Goal: Complete Application Form: Complete application form

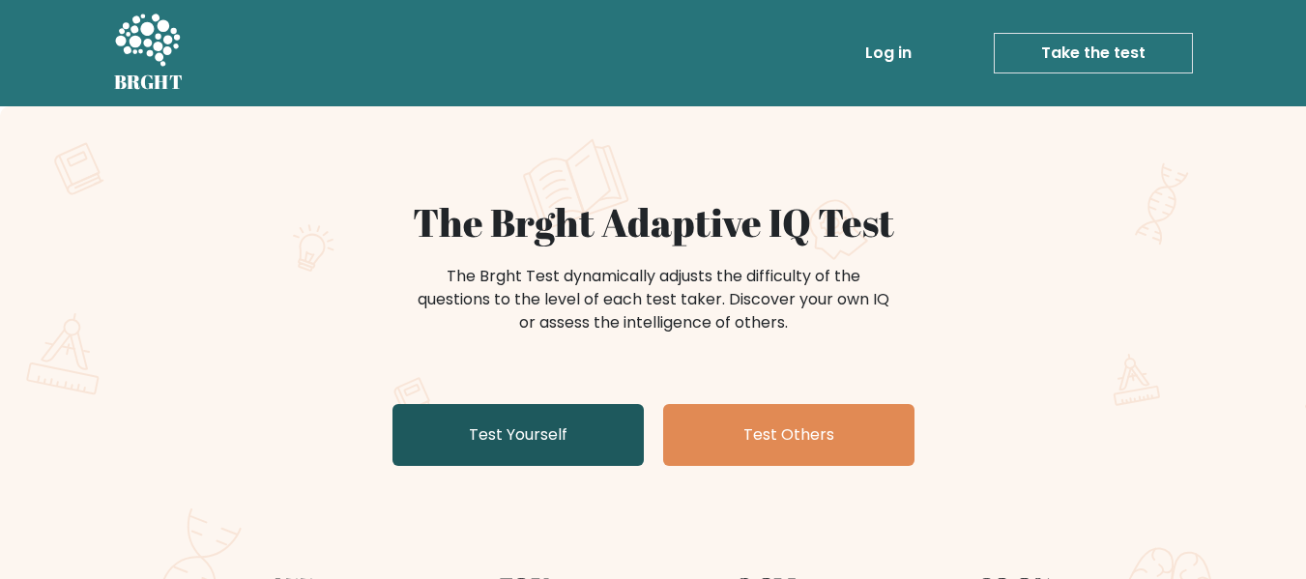
click at [542, 432] on link "Test Yourself" at bounding box center [518, 435] width 251 height 62
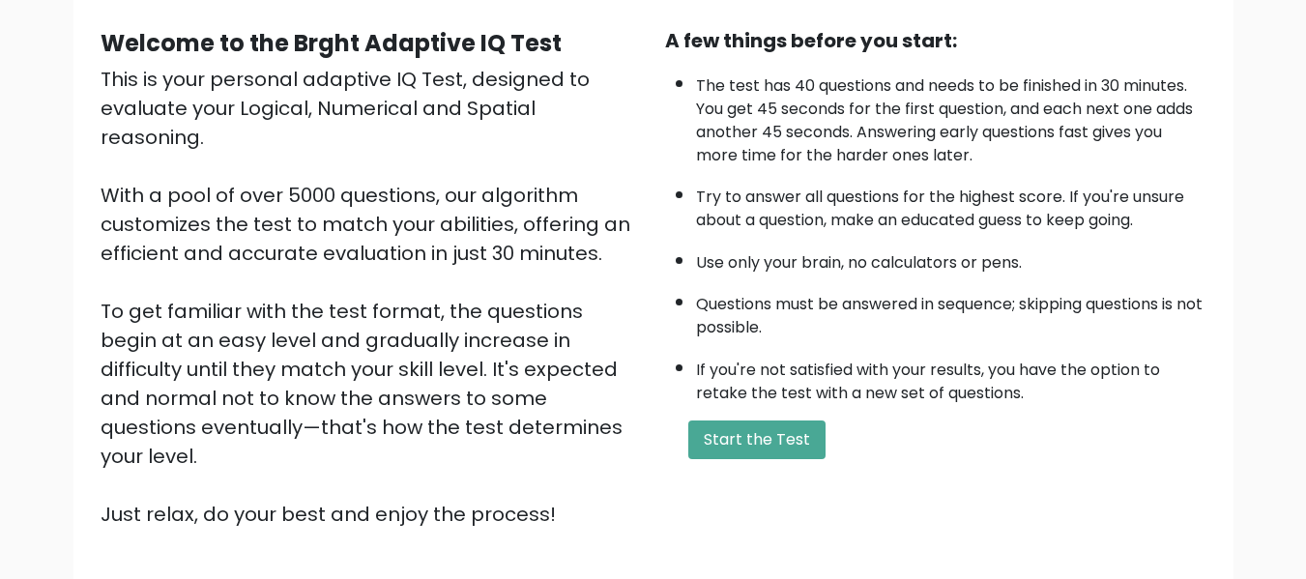
scroll to position [174, 0]
click at [759, 440] on button "Start the Test" at bounding box center [757, 439] width 137 height 39
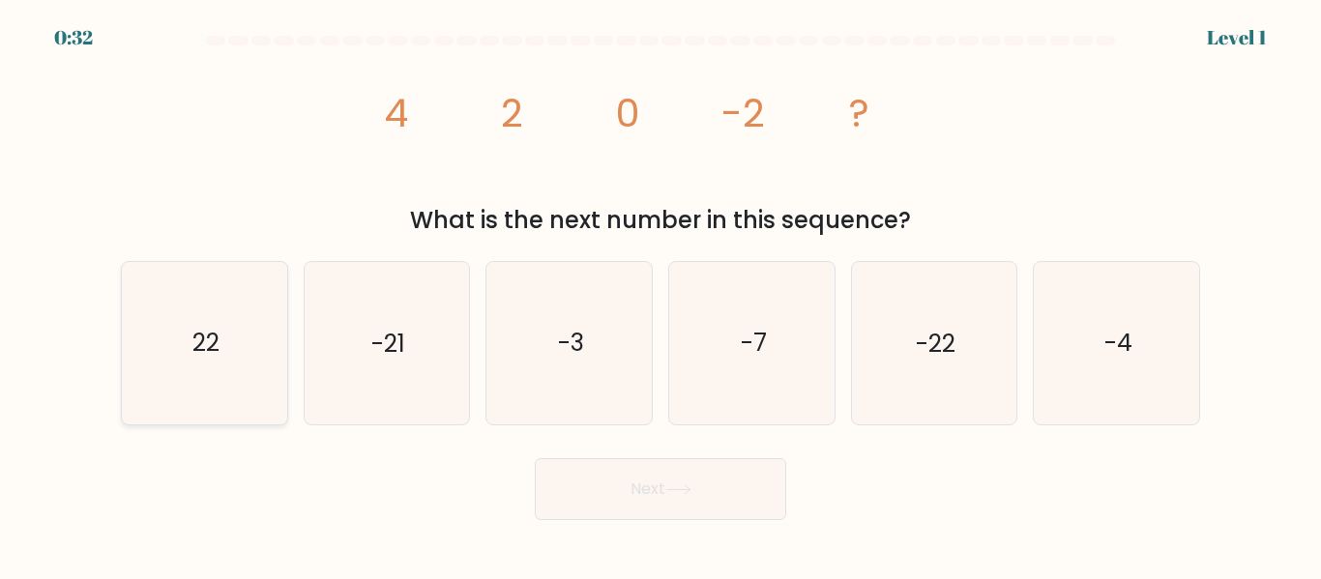
click at [163, 378] on icon "22" at bounding box center [204, 342] width 161 height 161
click at [660, 295] on input "a. 22" at bounding box center [660, 292] width 1 height 5
radio input "true"
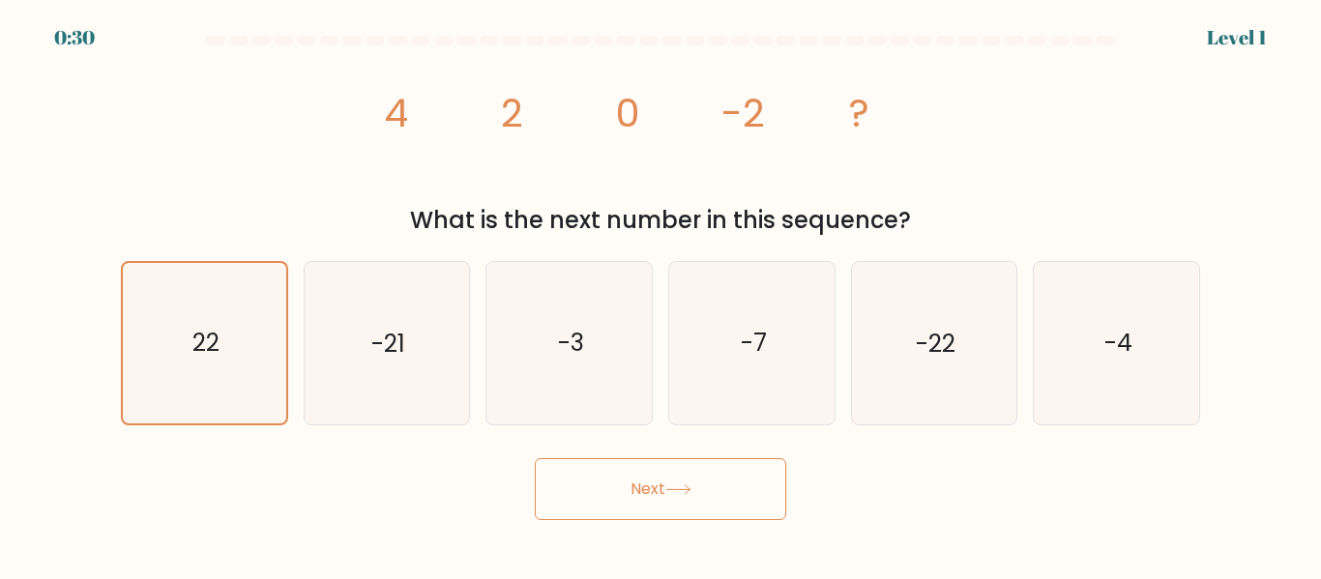
click at [633, 475] on button "Next" at bounding box center [660, 489] width 251 height 62
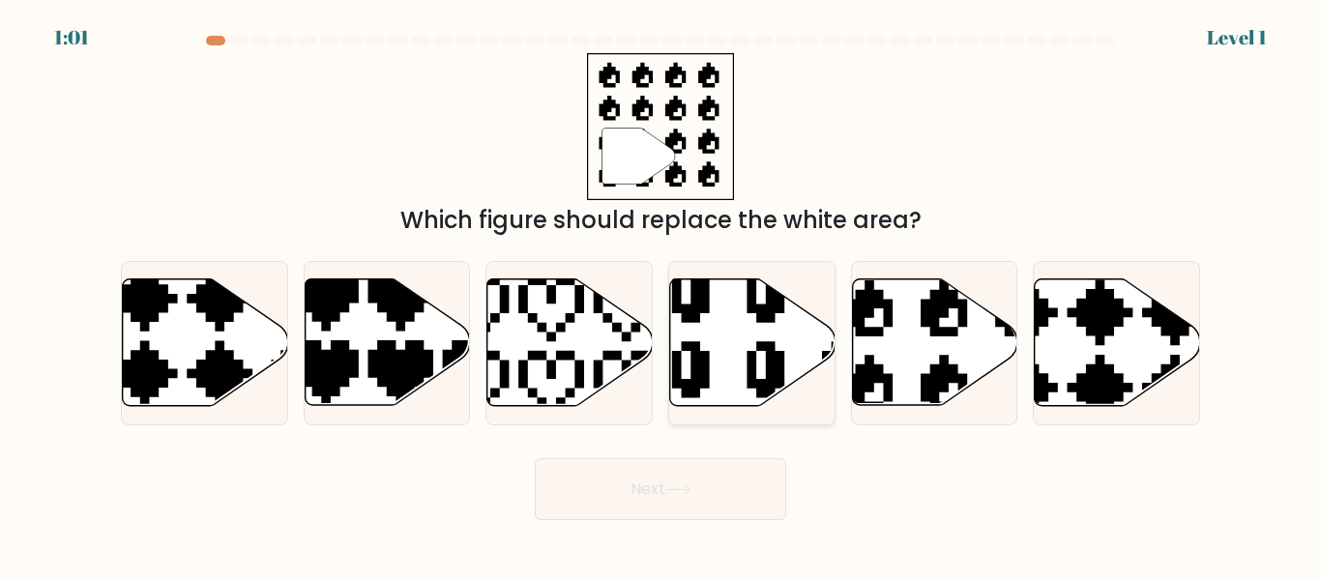
click at [770, 341] on icon at bounding box center [752, 342] width 165 height 127
click at [661, 295] on input "d." at bounding box center [660, 292] width 1 height 5
radio input "true"
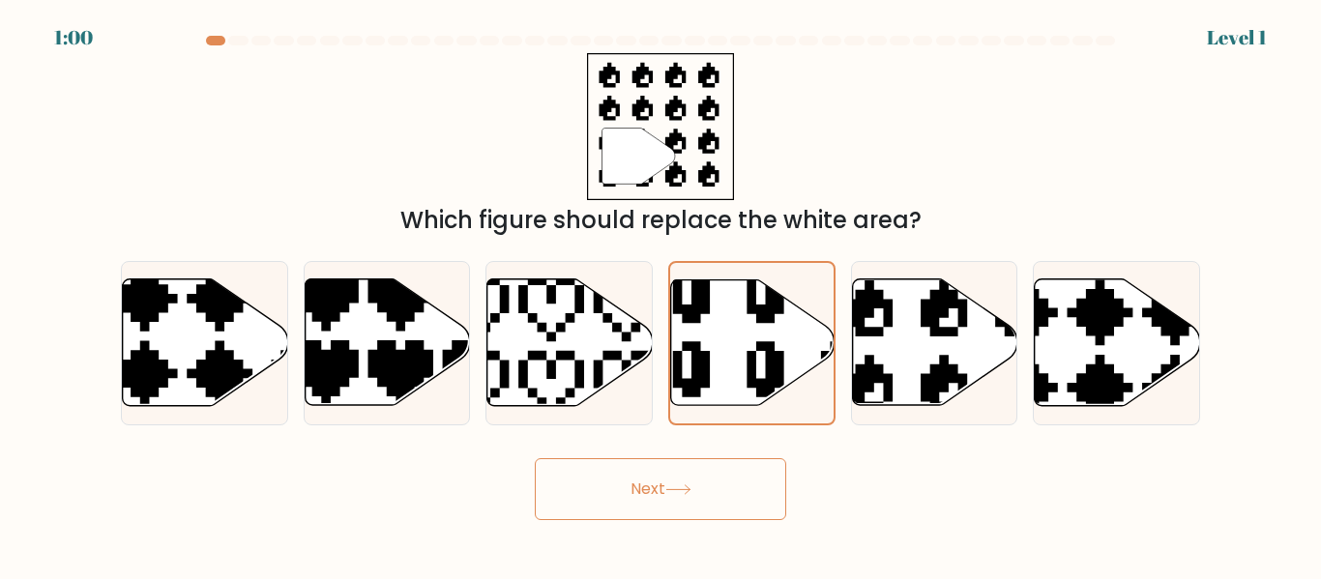
click at [691, 493] on icon at bounding box center [678, 489] width 26 height 11
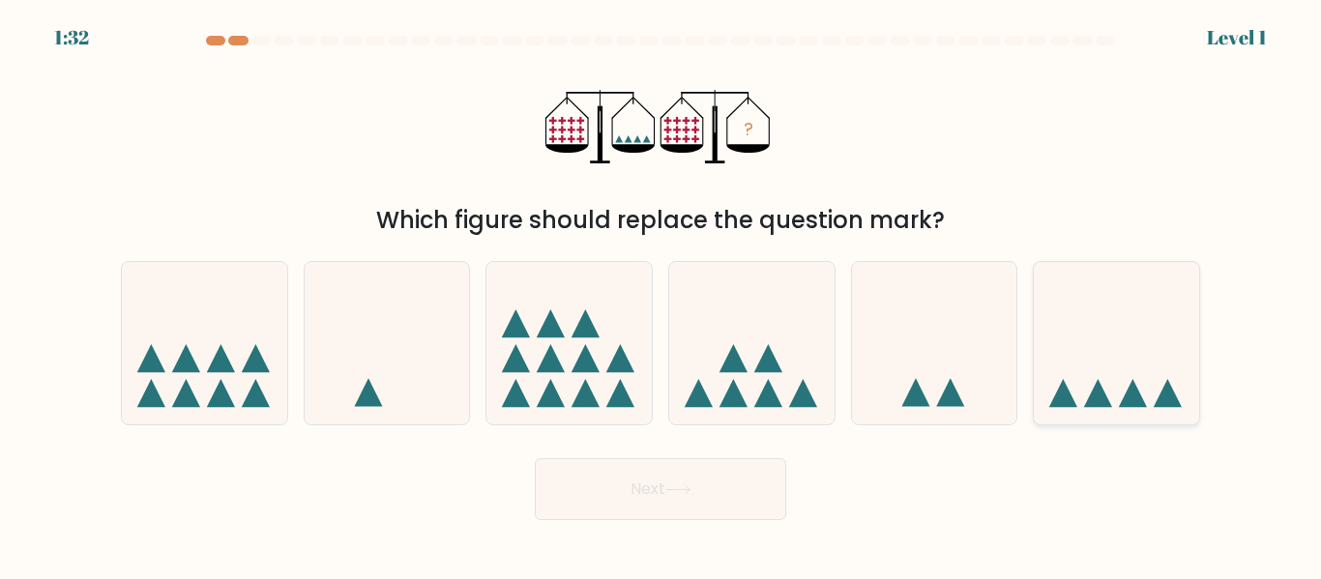
click at [1106, 390] on icon at bounding box center [1116, 343] width 165 height 136
click at [661, 295] on input "f." at bounding box center [660, 292] width 1 height 5
radio input "true"
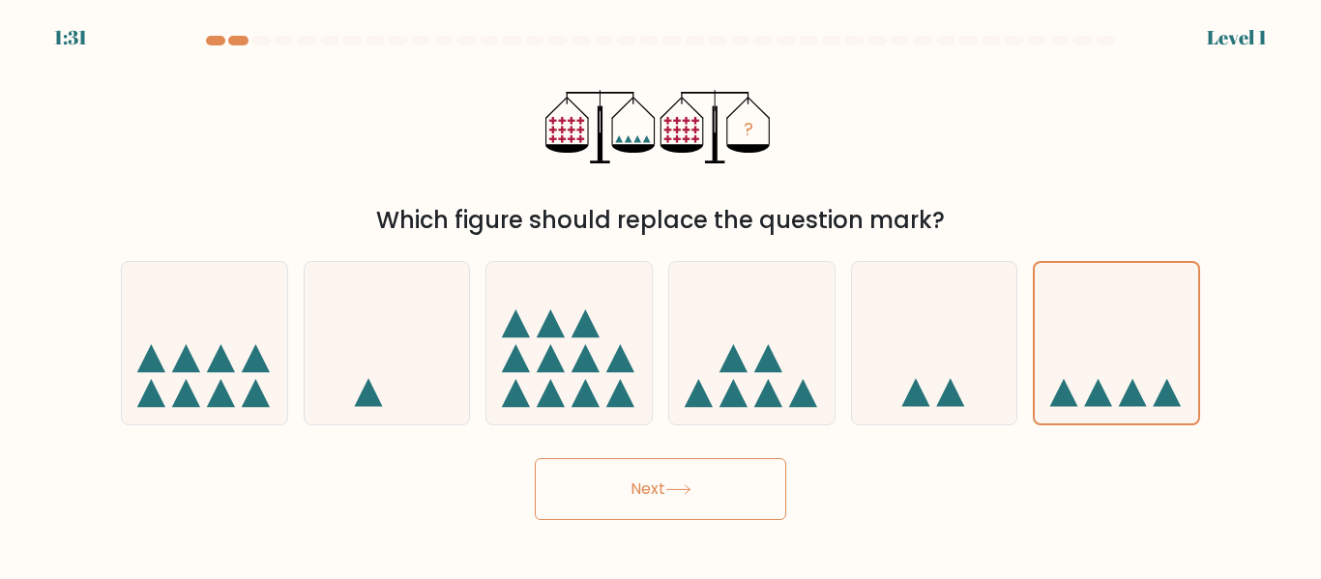
click at [717, 480] on button "Next" at bounding box center [660, 489] width 251 height 62
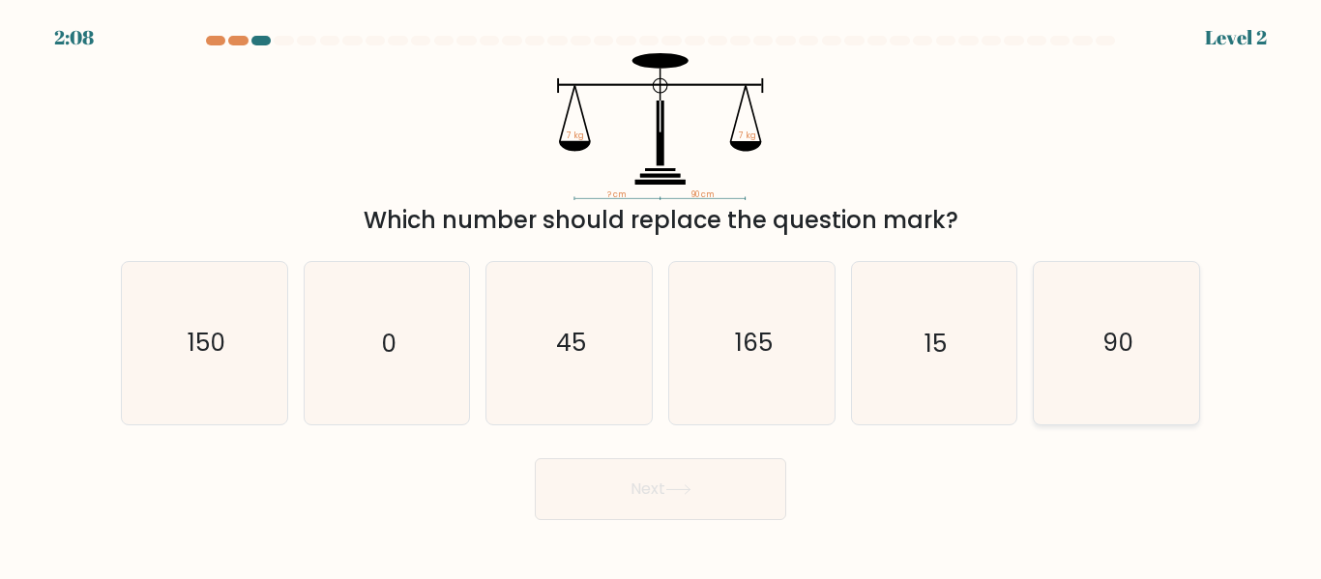
click at [1135, 330] on icon "90" at bounding box center [1116, 342] width 161 height 161
click at [661, 295] on input "f. 90" at bounding box center [660, 292] width 1 height 5
radio input "true"
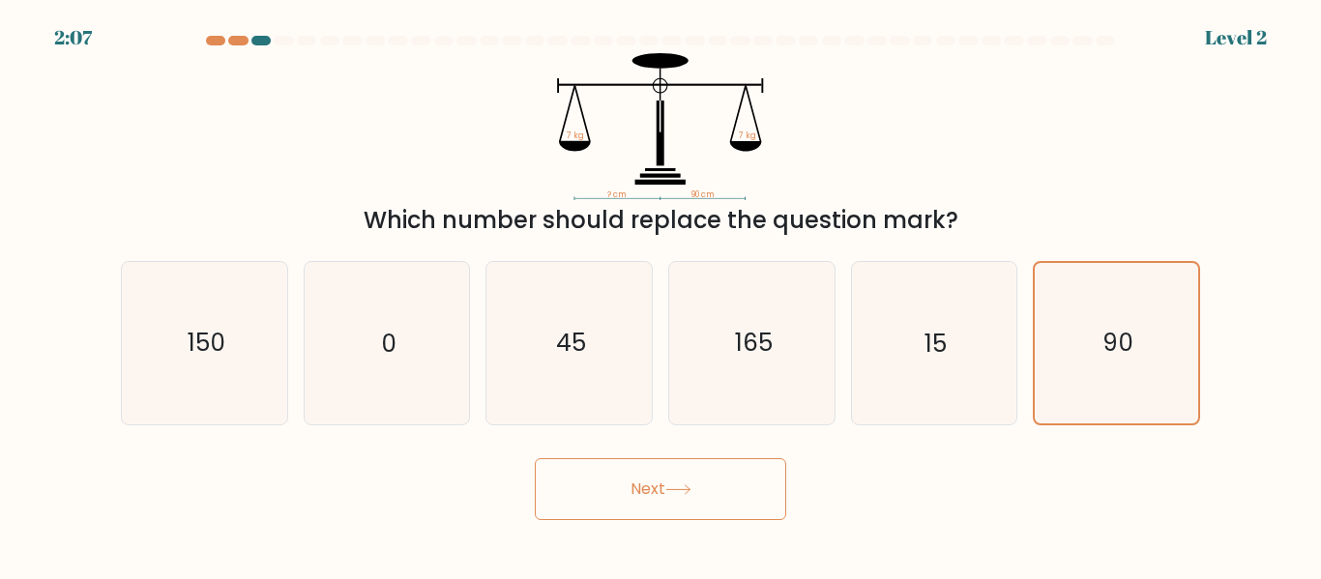
click at [600, 493] on button "Next" at bounding box center [660, 489] width 251 height 62
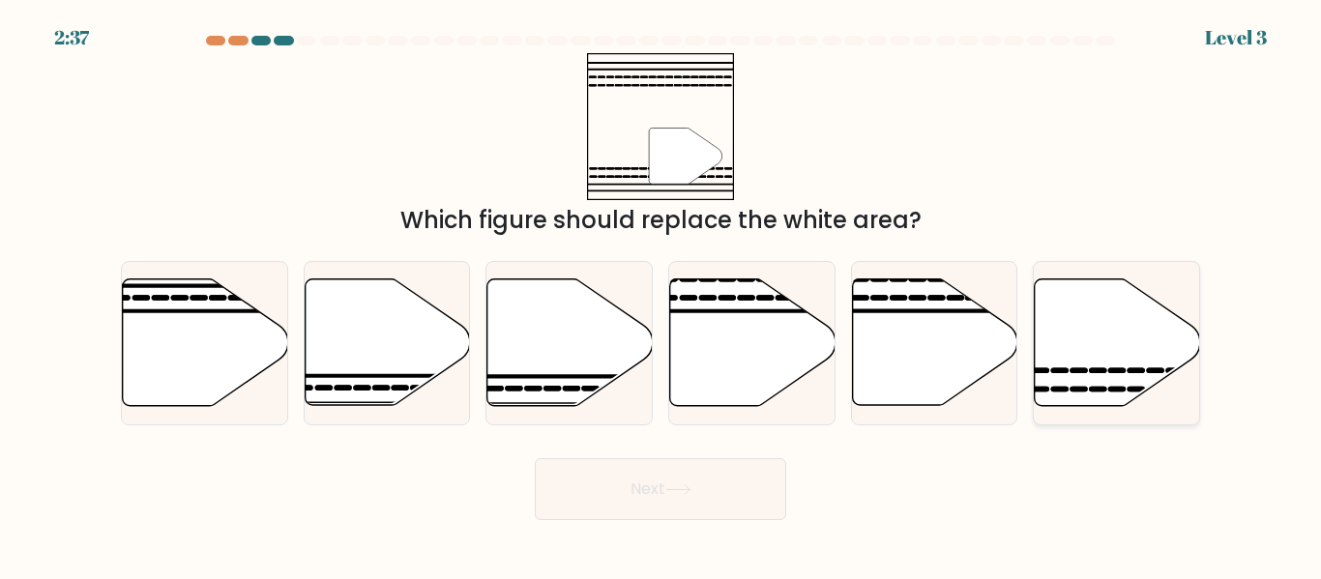
click at [1110, 376] on icon at bounding box center [1117, 342] width 165 height 127
click at [661, 295] on input "f." at bounding box center [660, 292] width 1 height 5
radio input "true"
click at [726, 489] on button "Next" at bounding box center [660, 489] width 251 height 62
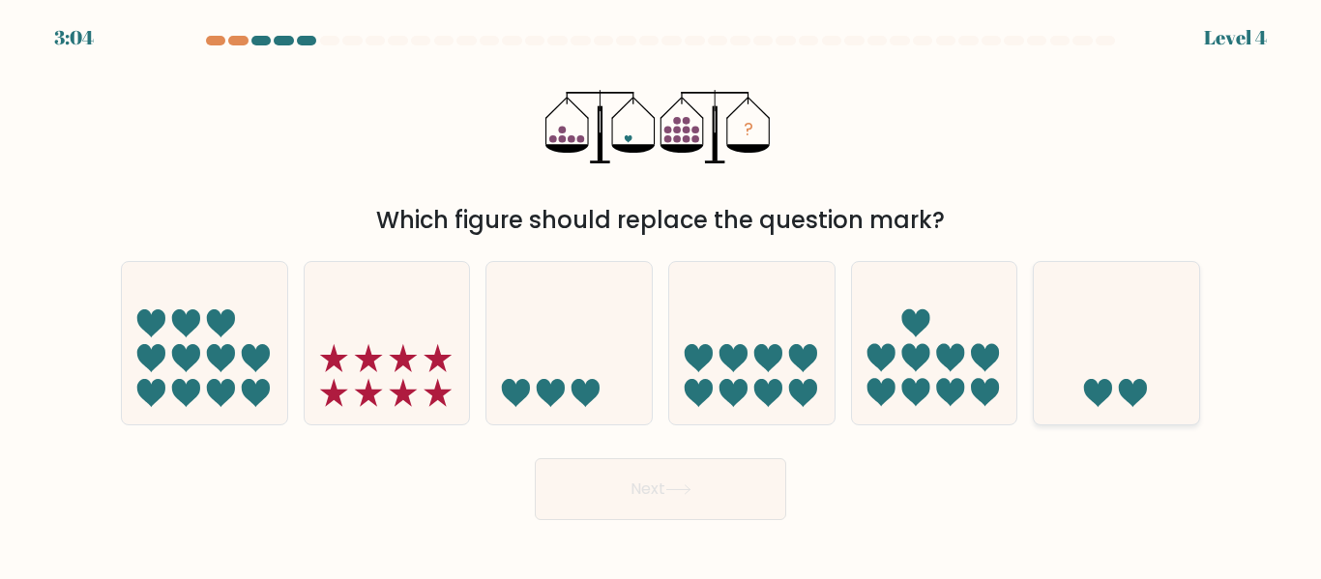
click at [1097, 385] on icon at bounding box center [1098, 393] width 28 height 28
click at [661, 295] on input "f." at bounding box center [660, 292] width 1 height 5
radio input "true"
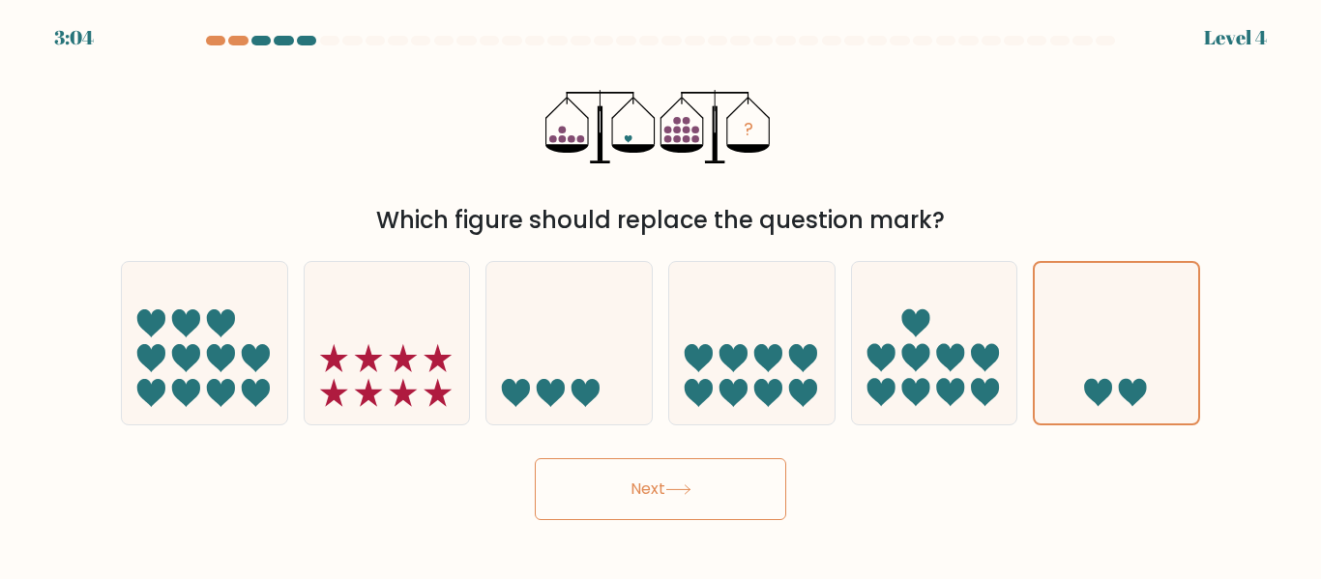
click at [648, 507] on button "Next" at bounding box center [660, 489] width 251 height 62
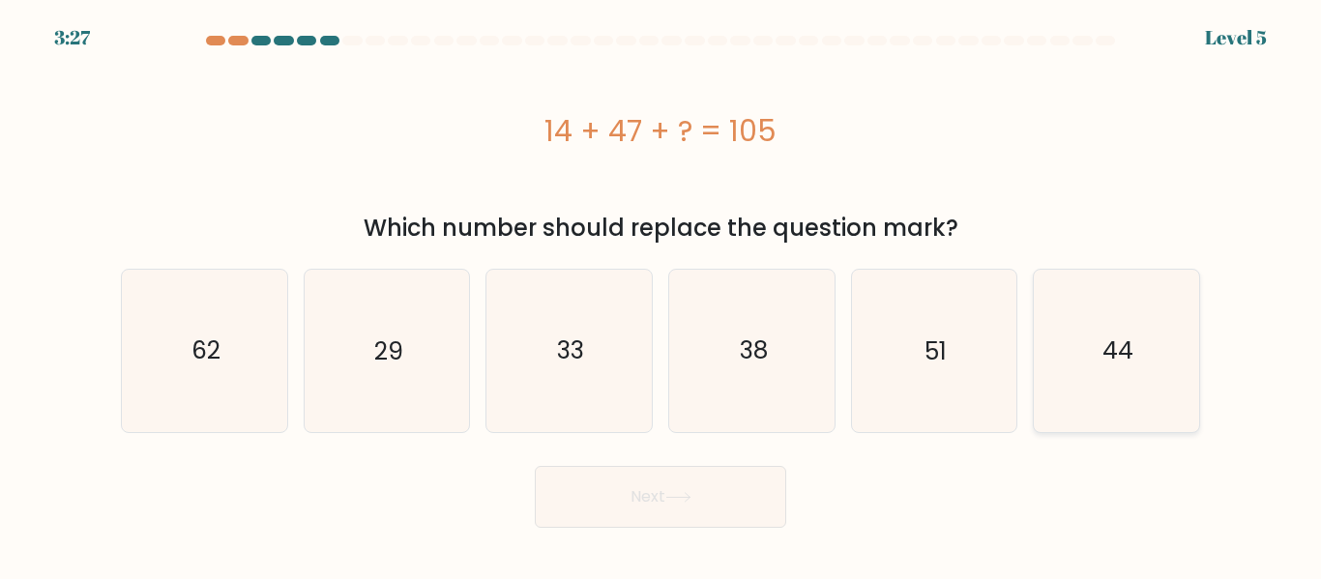
click at [1053, 328] on icon "44" at bounding box center [1116, 350] width 161 height 161
click at [661, 295] on input "f. 44" at bounding box center [660, 292] width 1 height 5
radio input "true"
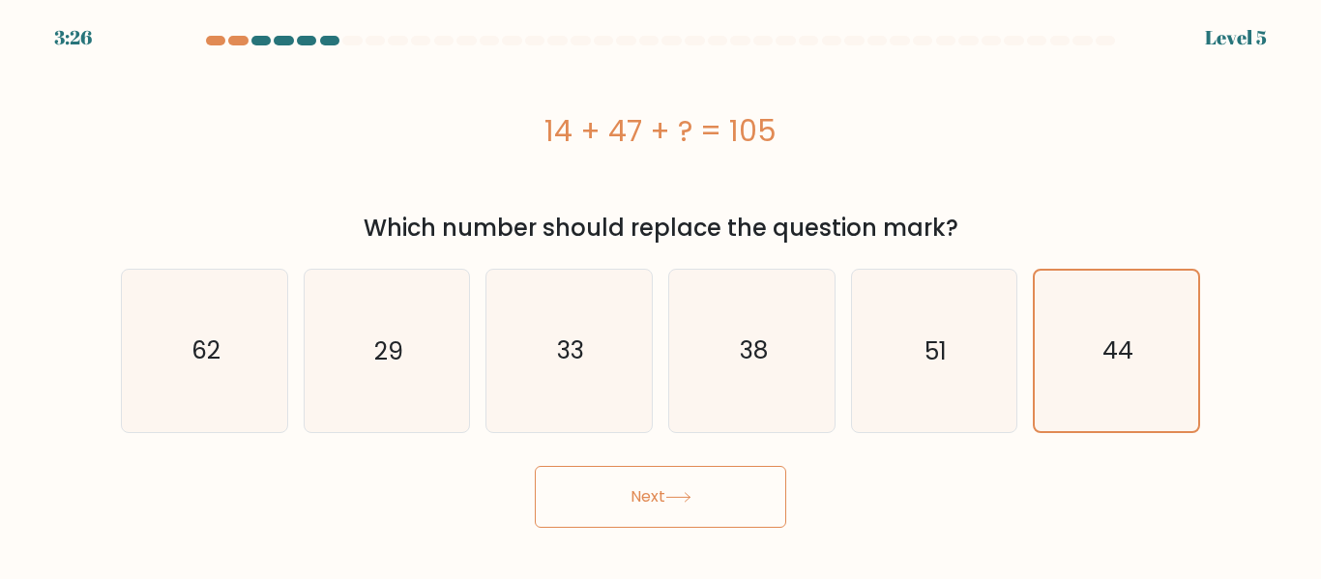
click at [715, 490] on button "Next" at bounding box center [660, 497] width 251 height 62
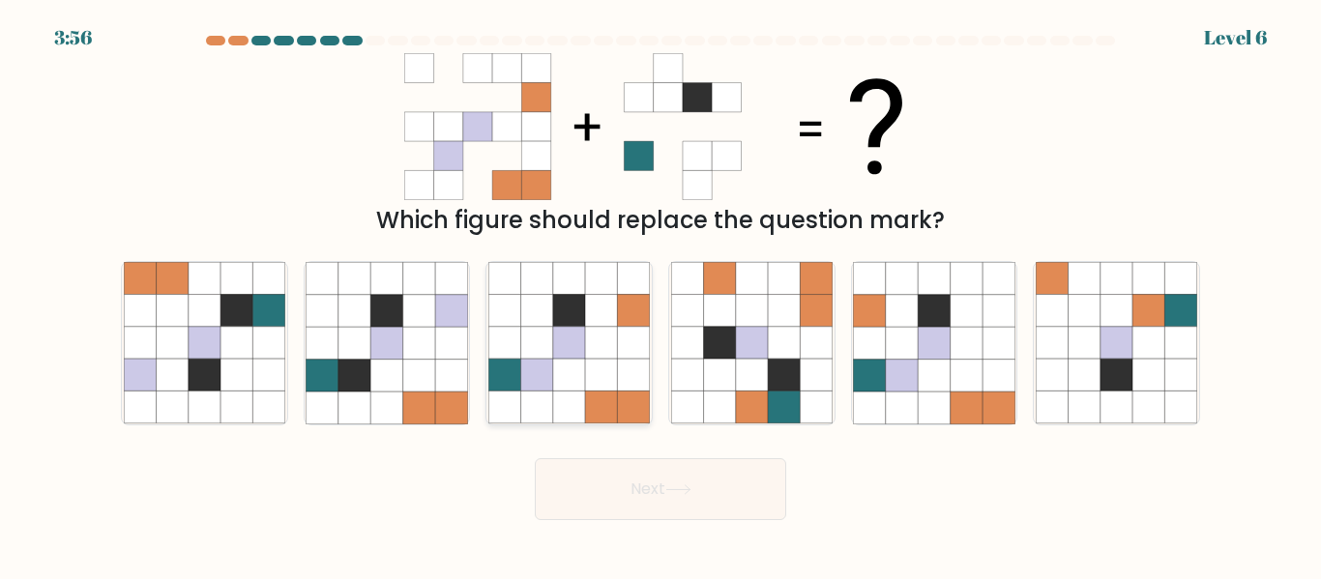
click at [565, 361] on icon at bounding box center [569, 376] width 32 height 32
click at [660, 295] on input "c." at bounding box center [660, 292] width 1 height 5
radio input "true"
click at [729, 495] on button "Next" at bounding box center [660, 489] width 251 height 62
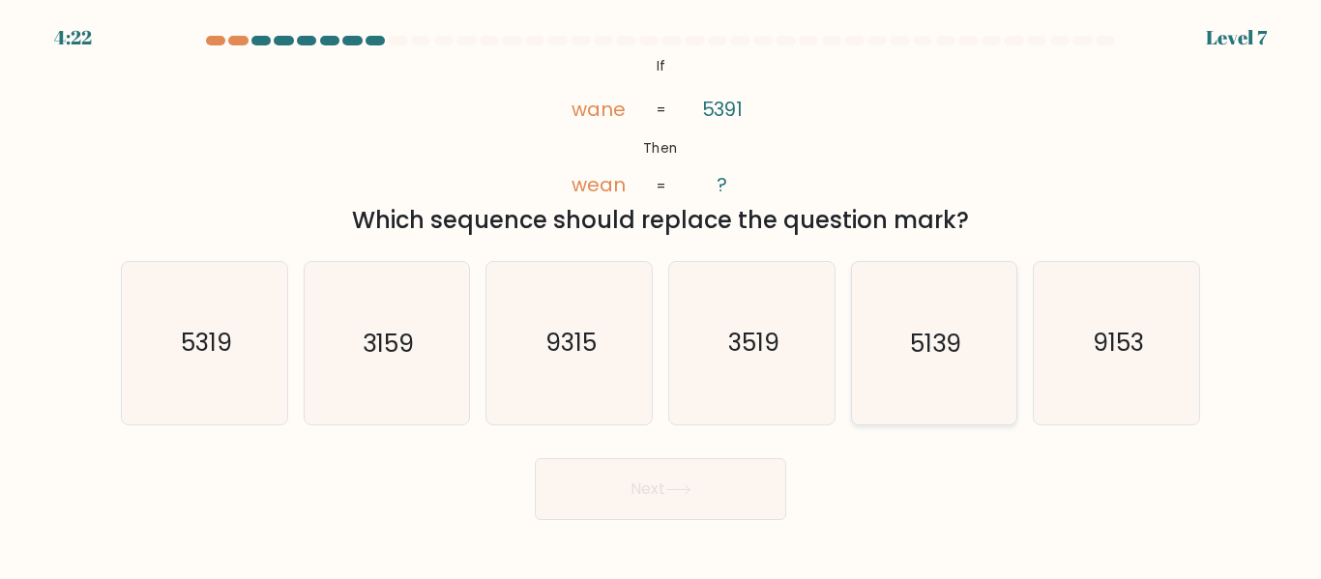
click at [917, 364] on icon "5139" at bounding box center [933, 342] width 161 height 161
click at [661, 295] on input "e. 5139" at bounding box center [660, 292] width 1 height 5
radio input "true"
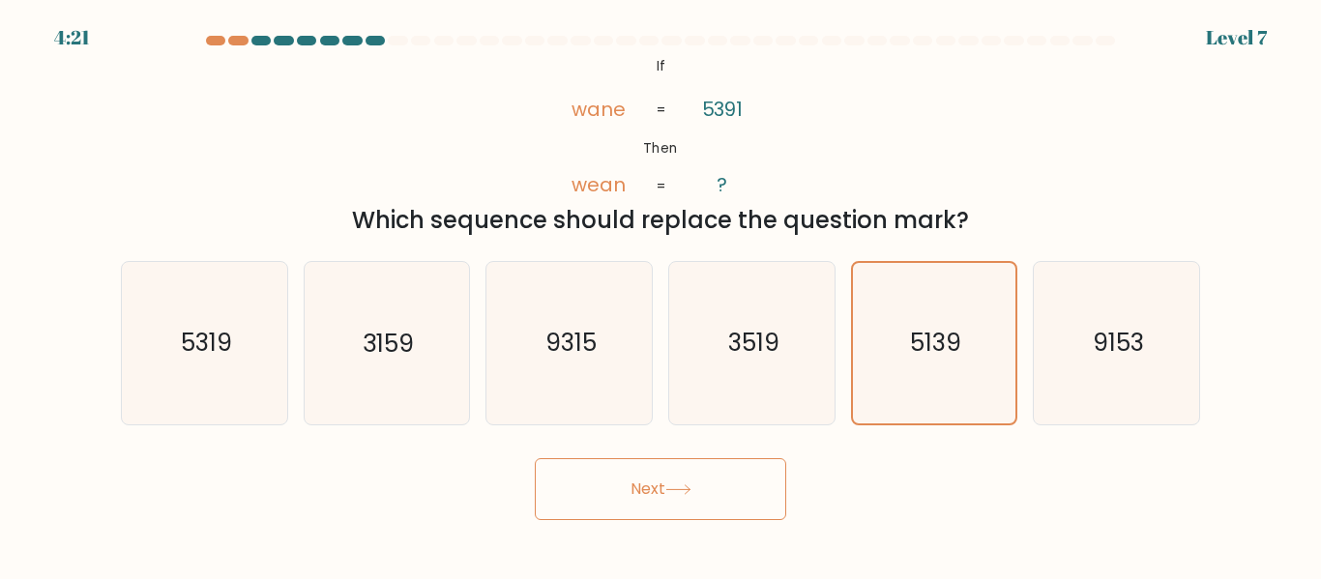
click at [701, 466] on button "Next" at bounding box center [660, 489] width 251 height 62
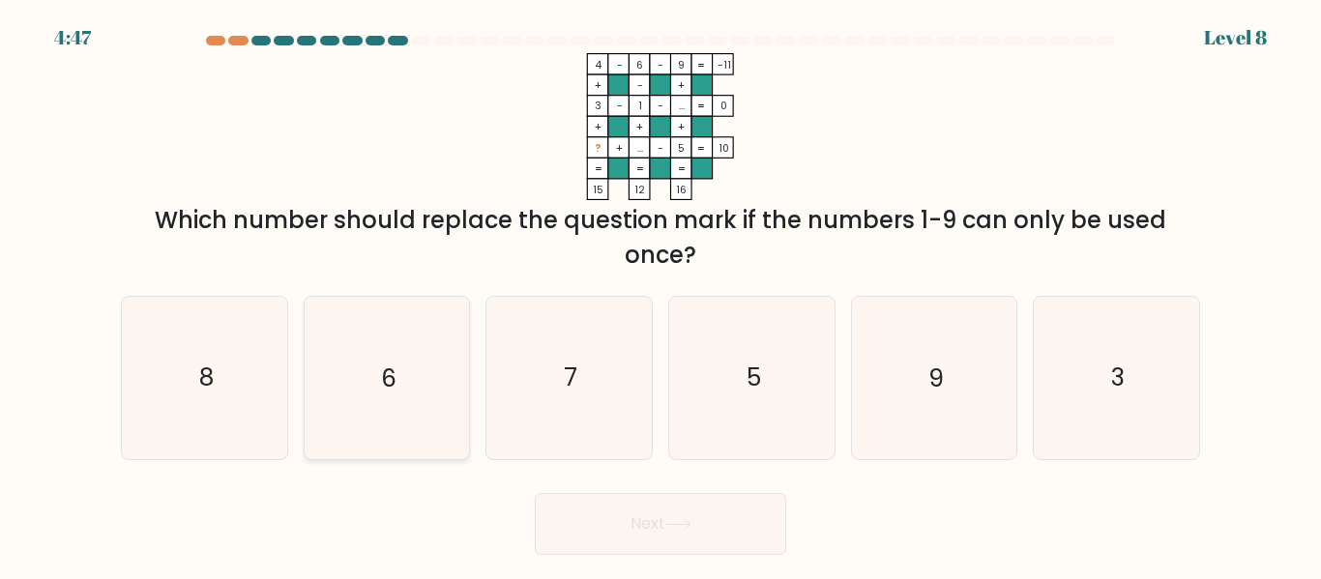
click at [454, 383] on icon "6" at bounding box center [386, 377] width 161 height 161
click at [660, 295] on input "b. 6" at bounding box center [660, 292] width 1 height 5
radio input "true"
click at [691, 526] on icon at bounding box center [678, 524] width 26 height 11
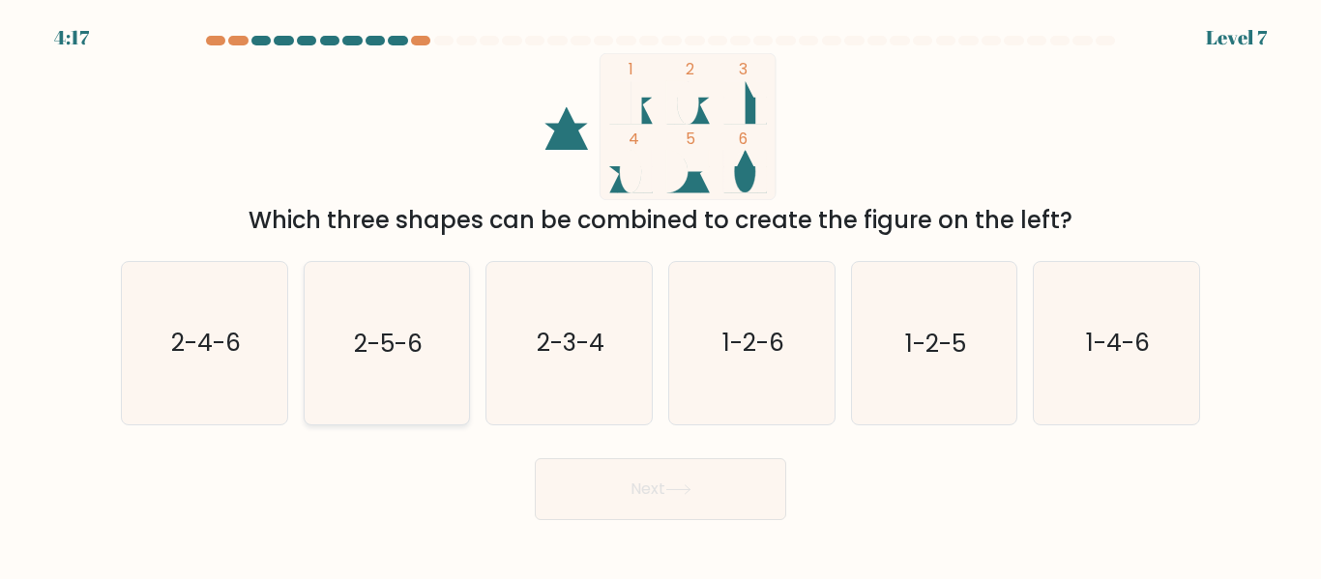
click at [429, 355] on icon "2-5-6" at bounding box center [386, 342] width 161 height 161
click at [660, 295] on input "b. 2-5-6" at bounding box center [660, 292] width 1 height 5
radio input "true"
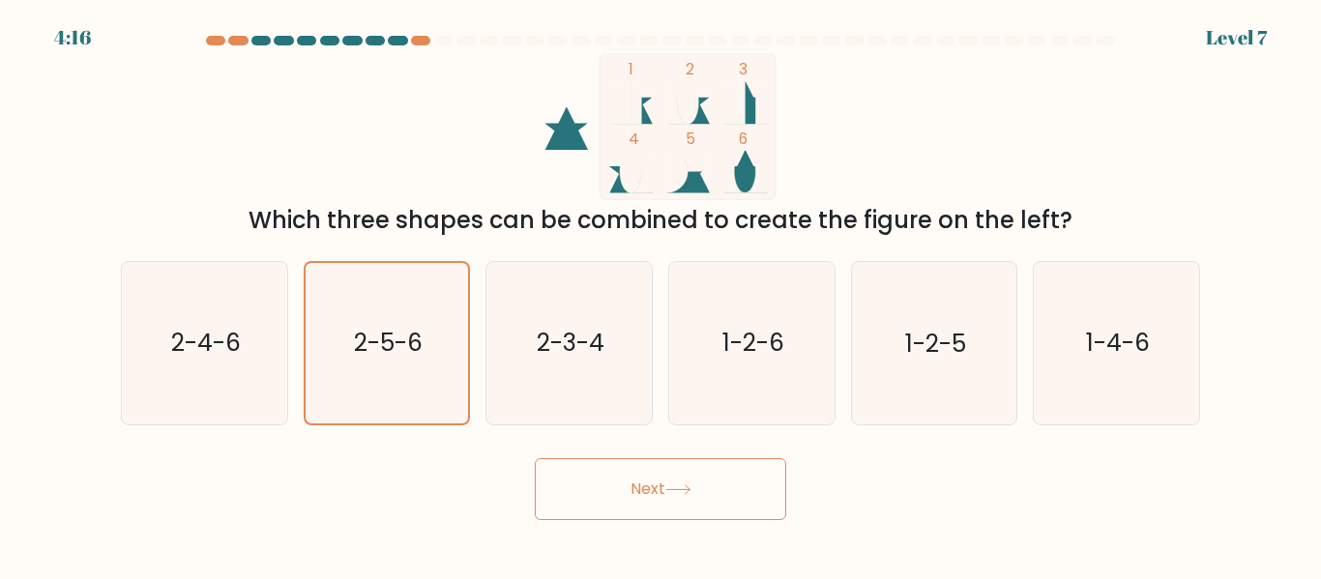
click at [670, 491] on icon at bounding box center [678, 489] width 26 height 11
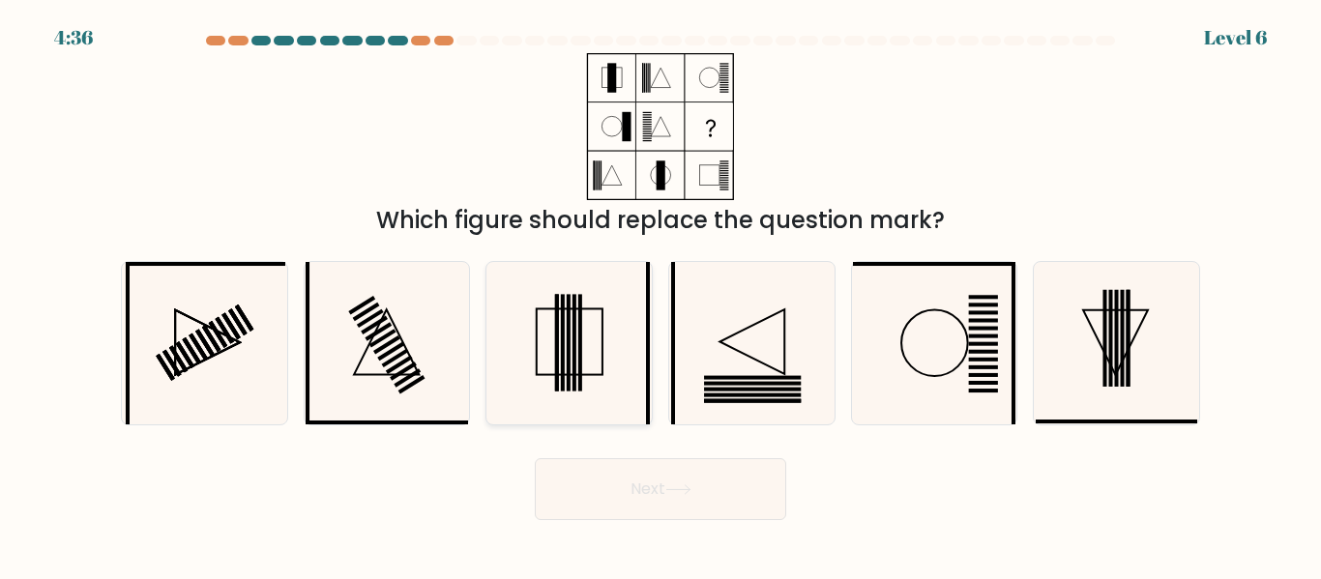
click at [589, 332] on icon at bounding box center [568, 342] width 161 height 161
click at [660, 295] on input "c." at bounding box center [660, 292] width 1 height 5
radio input "true"
click at [705, 498] on button "Next" at bounding box center [660, 489] width 251 height 62
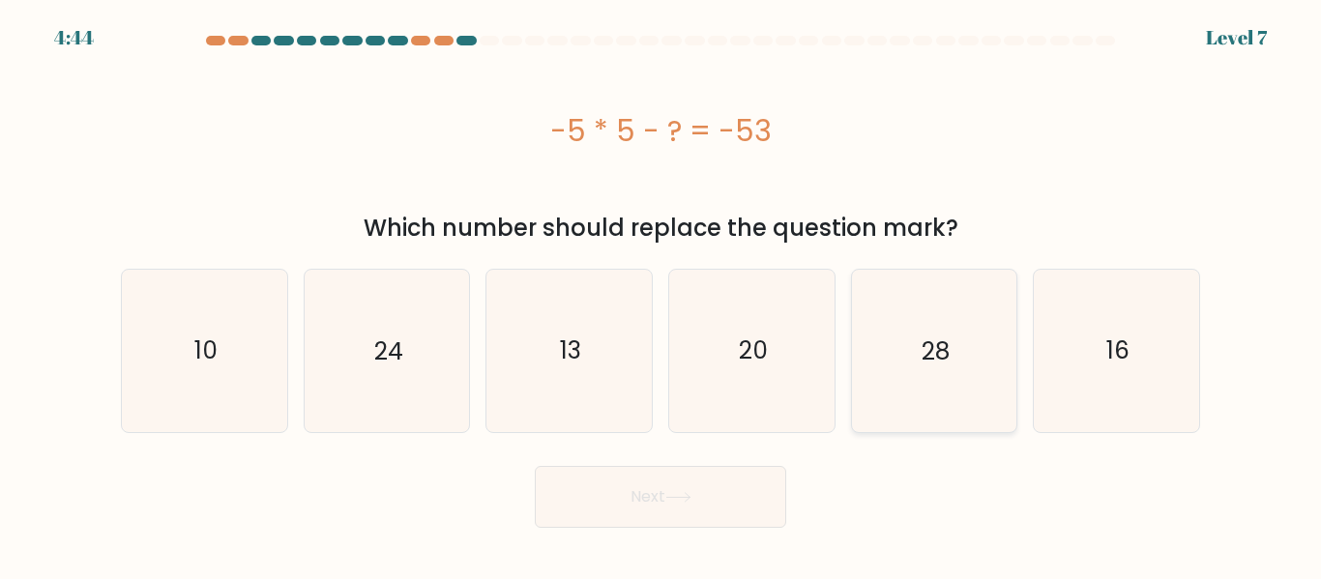
click at [923, 378] on icon "28" at bounding box center [933, 350] width 161 height 161
click at [661, 295] on input "e. 28" at bounding box center [660, 292] width 1 height 5
radio input "true"
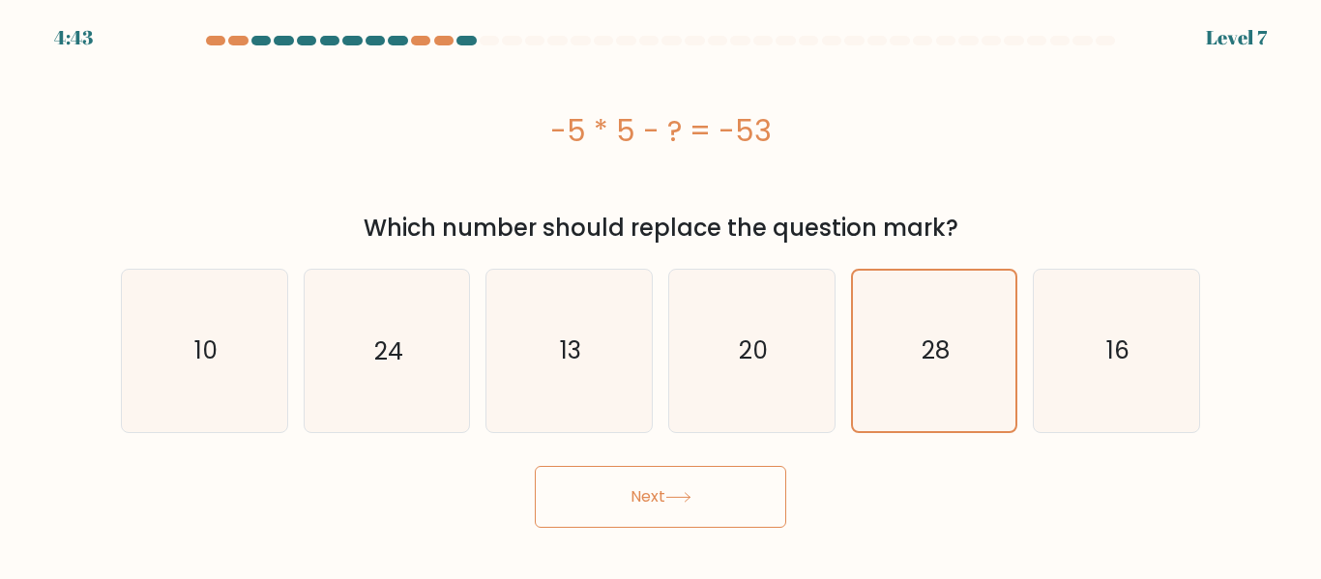
click at [642, 522] on button "Next" at bounding box center [660, 497] width 251 height 62
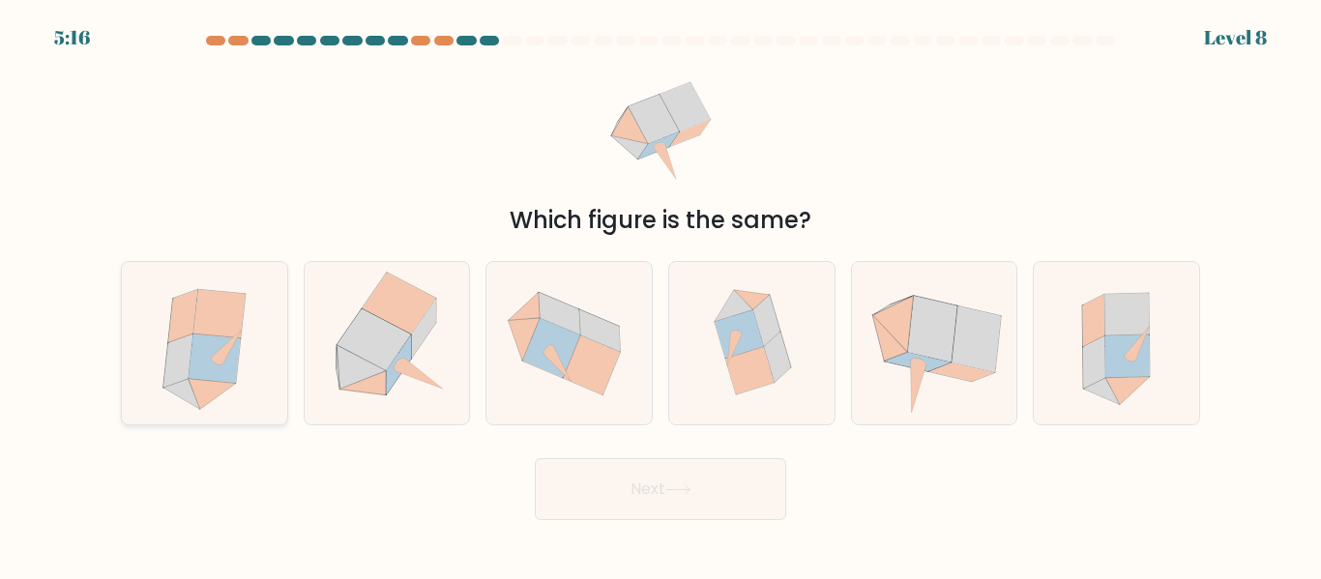
click at [208, 350] on icon at bounding box center [215, 359] width 52 height 49
click at [660, 295] on input "a." at bounding box center [660, 292] width 1 height 5
radio input "true"
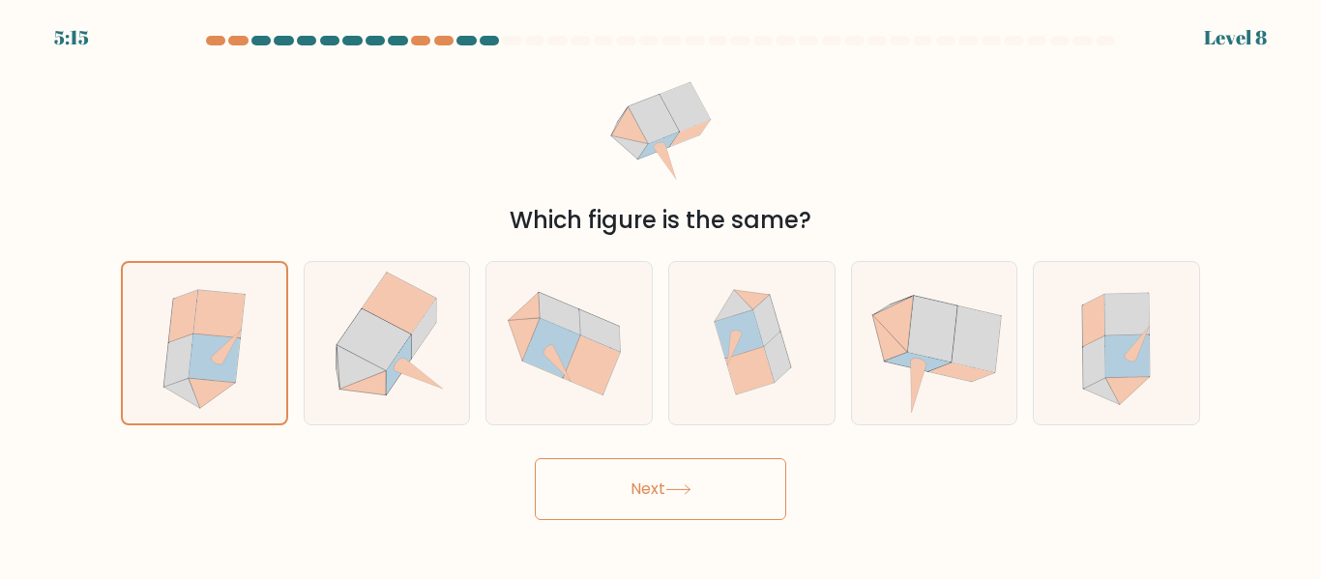
click at [658, 514] on button "Next" at bounding box center [660, 489] width 251 height 62
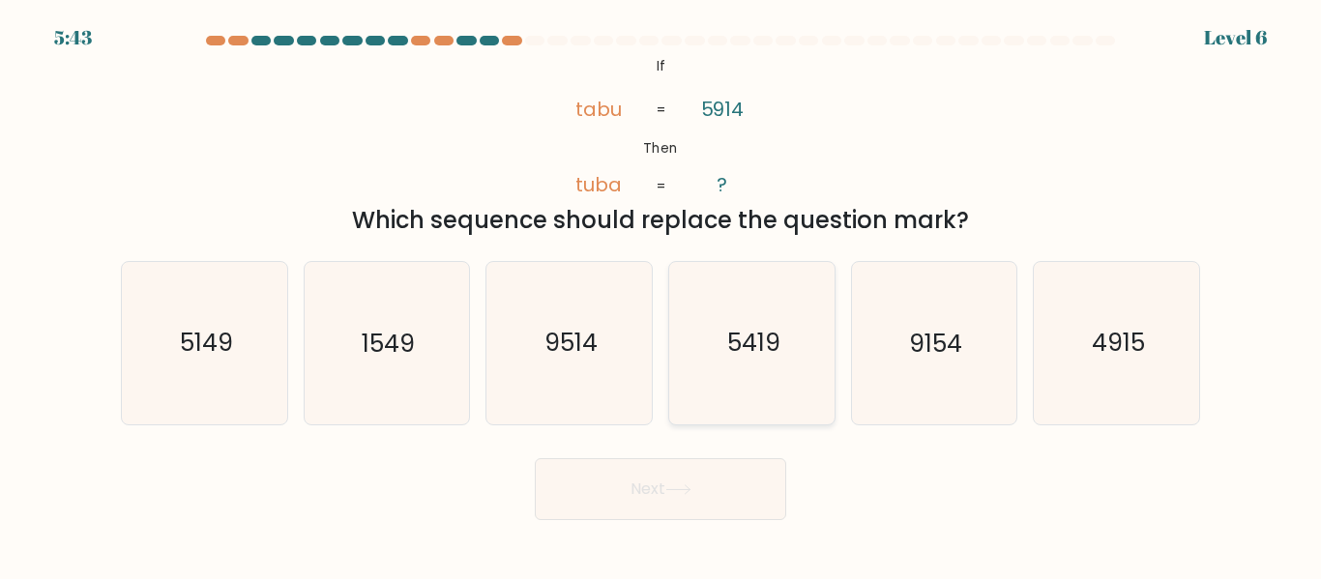
click at [763, 363] on icon "5419" at bounding box center [751, 342] width 161 height 161
click at [661, 295] on input "d. 5419" at bounding box center [660, 292] width 1 height 5
radio input "true"
click at [709, 474] on button "Next" at bounding box center [660, 489] width 251 height 62
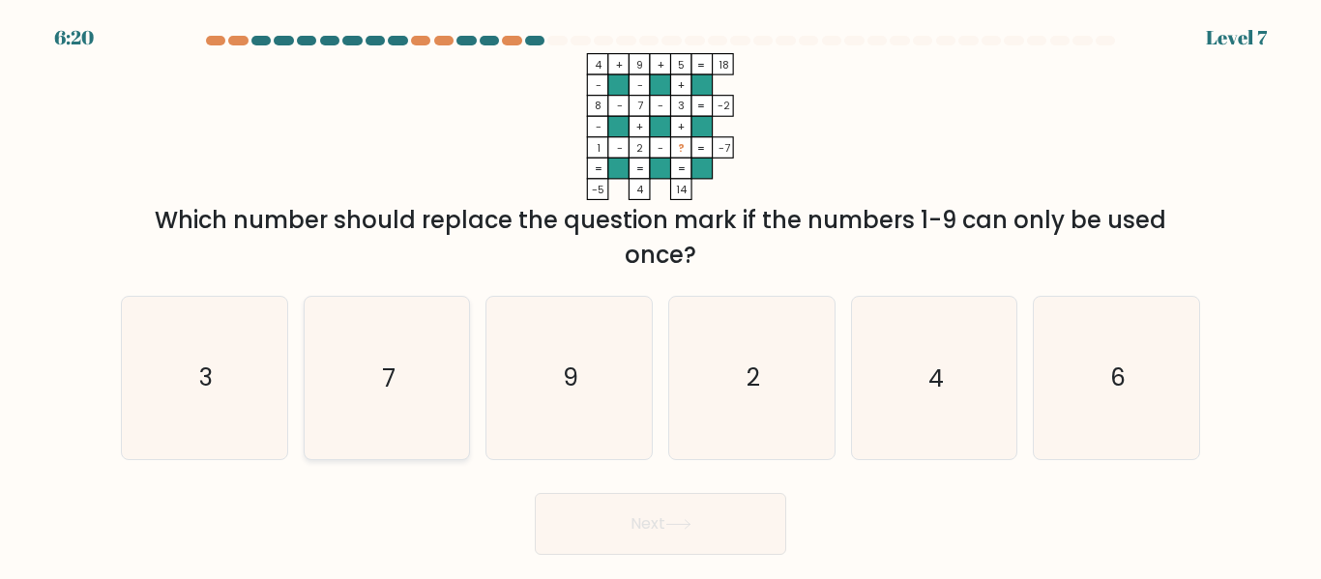
click at [396, 374] on icon "7" at bounding box center [386, 377] width 161 height 161
click at [660, 295] on input "b. 7" at bounding box center [660, 292] width 1 height 5
radio input "true"
click at [670, 520] on icon at bounding box center [678, 524] width 26 height 11
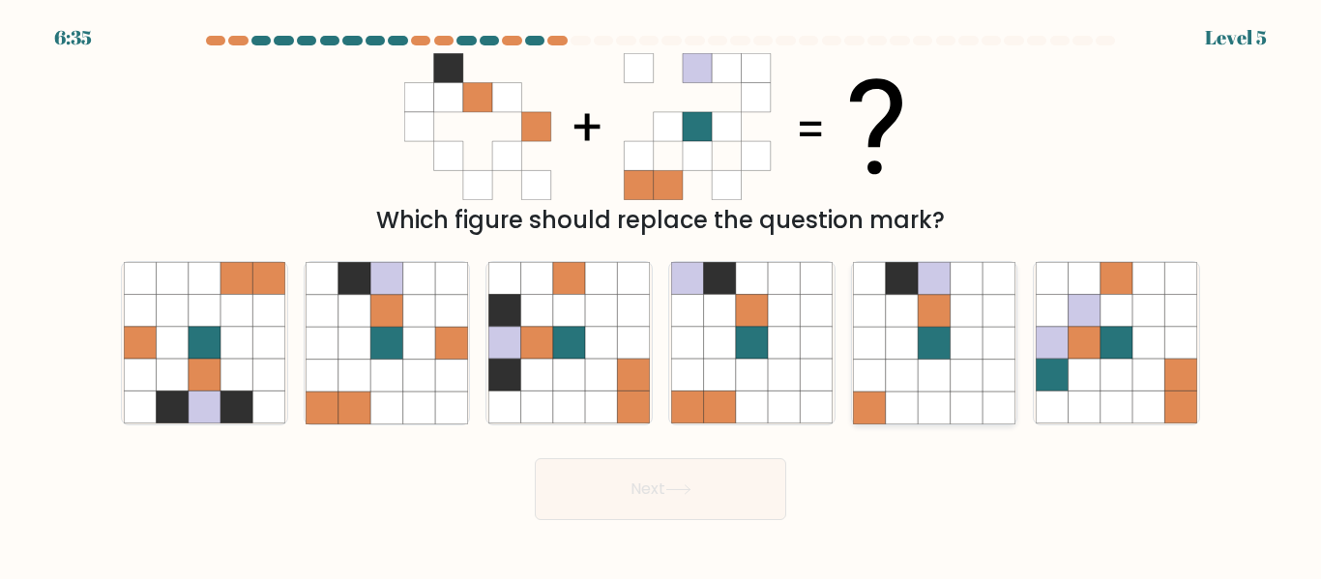
click at [953, 343] on icon at bounding box center [967, 343] width 32 height 32
click at [661, 295] on input "e." at bounding box center [660, 292] width 1 height 5
radio input "true"
click at [707, 495] on button "Next" at bounding box center [660, 489] width 251 height 62
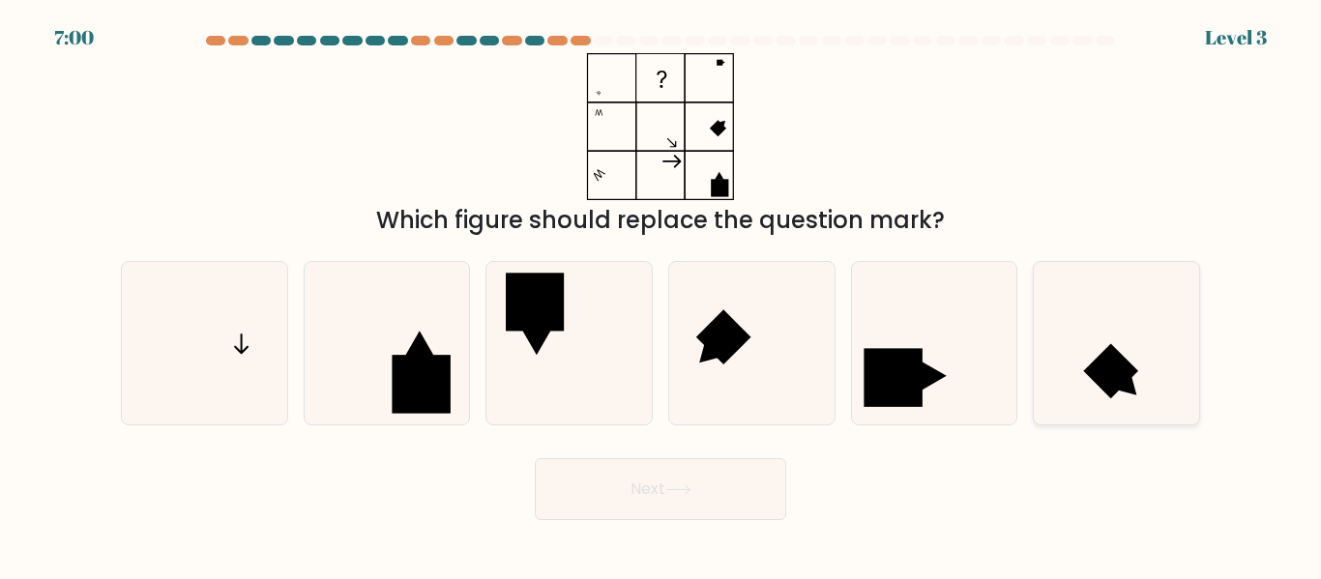
click at [1087, 366] on icon at bounding box center [1116, 342] width 161 height 161
click at [661, 295] on input "f." at bounding box center [660, 292] width 1 height 5
radio input "true"
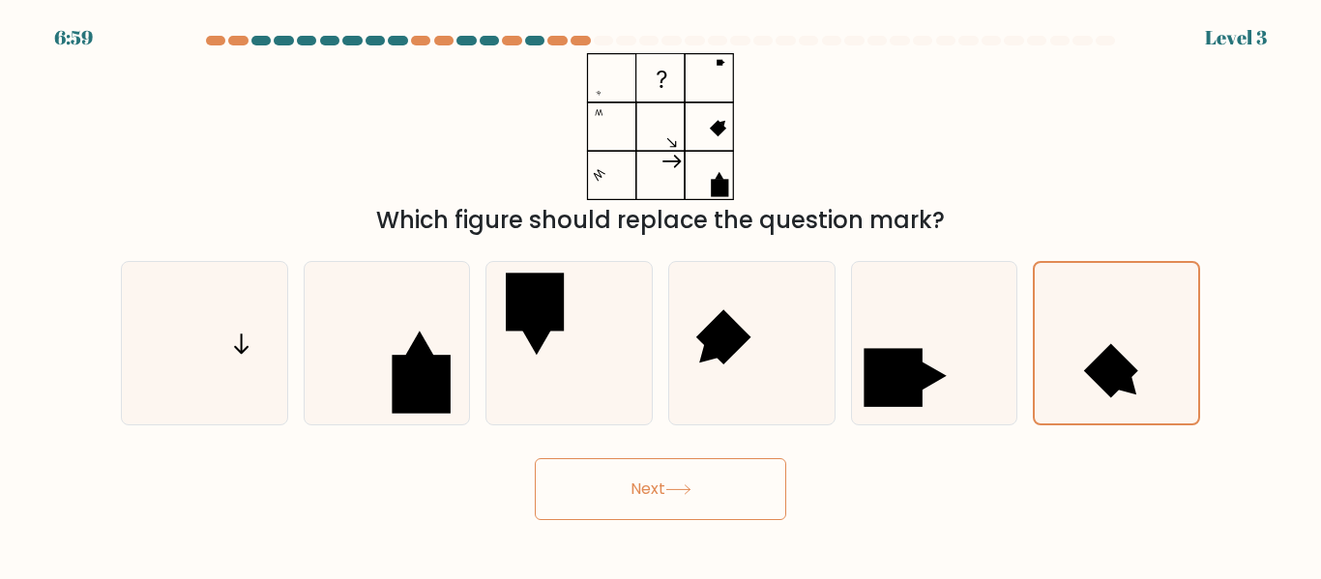
click at [696, 511] on button "Next" at bounding box center [660, 489] width 251 height 62
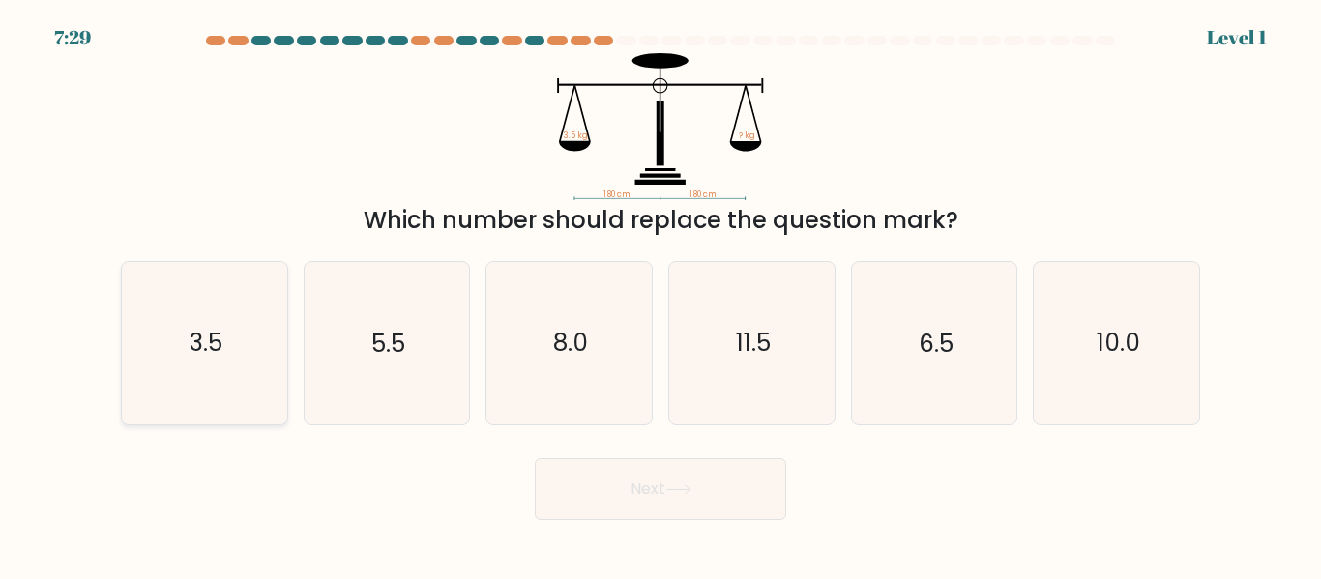
click at [238, 372] on icon "3.5" at bounding box center [204, 342] width 161 height 161
click at [660, 295] on input "a. 3.5" at bounding box center [660, 292] width 1 height 5
radio input "true"
click at [624, 515] on button "Next" at bounding box center [660, 489] width 251 height 62
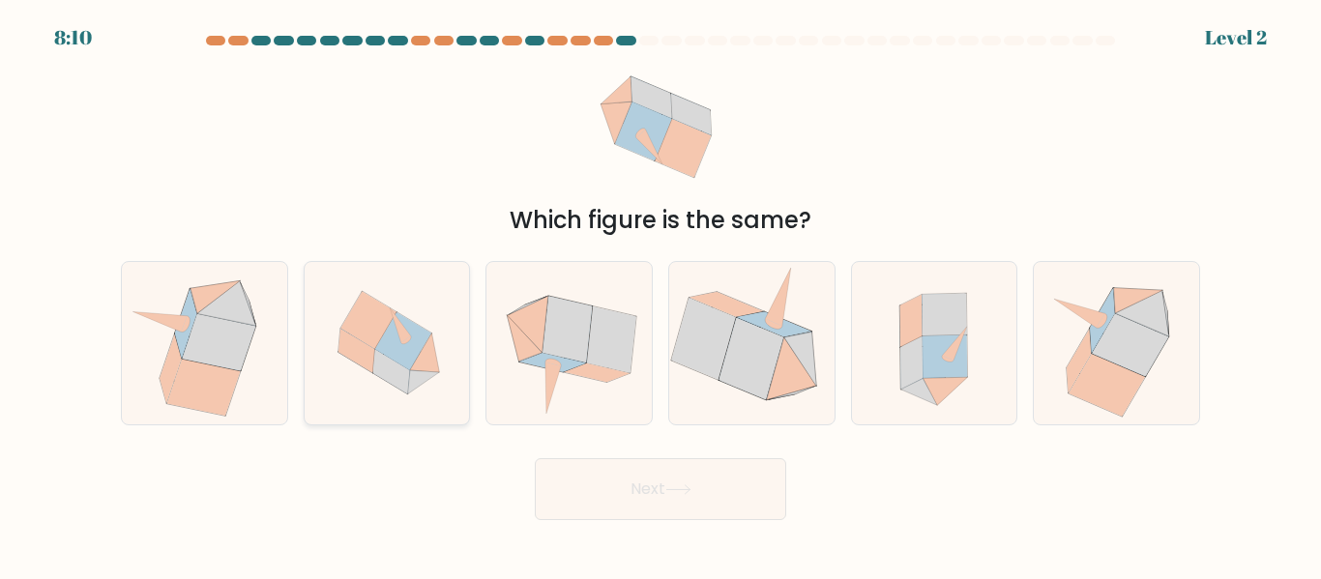
click at [427, 372] on icon at bounding box center [424, 382] width 32 height 24
click at [660, 295] on input "b." at bounding box center [660, 292] width 1 height 5
radio input "true"
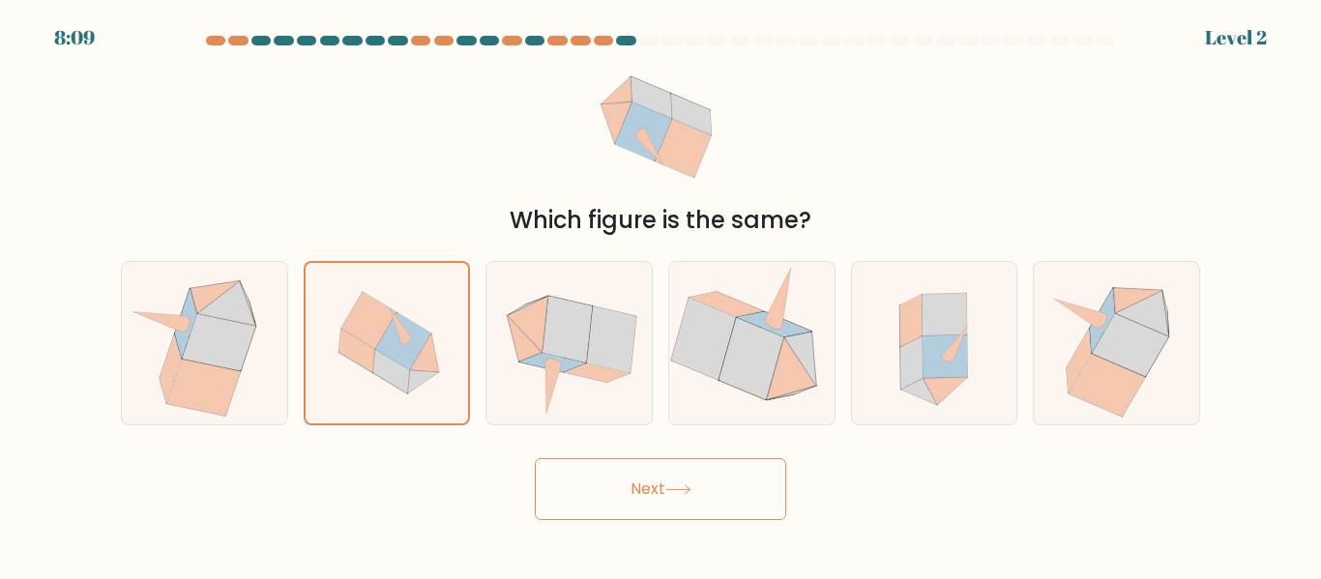
click at [639, 478] on button "Next" at bounding box center [660, 489] width 251 height 62
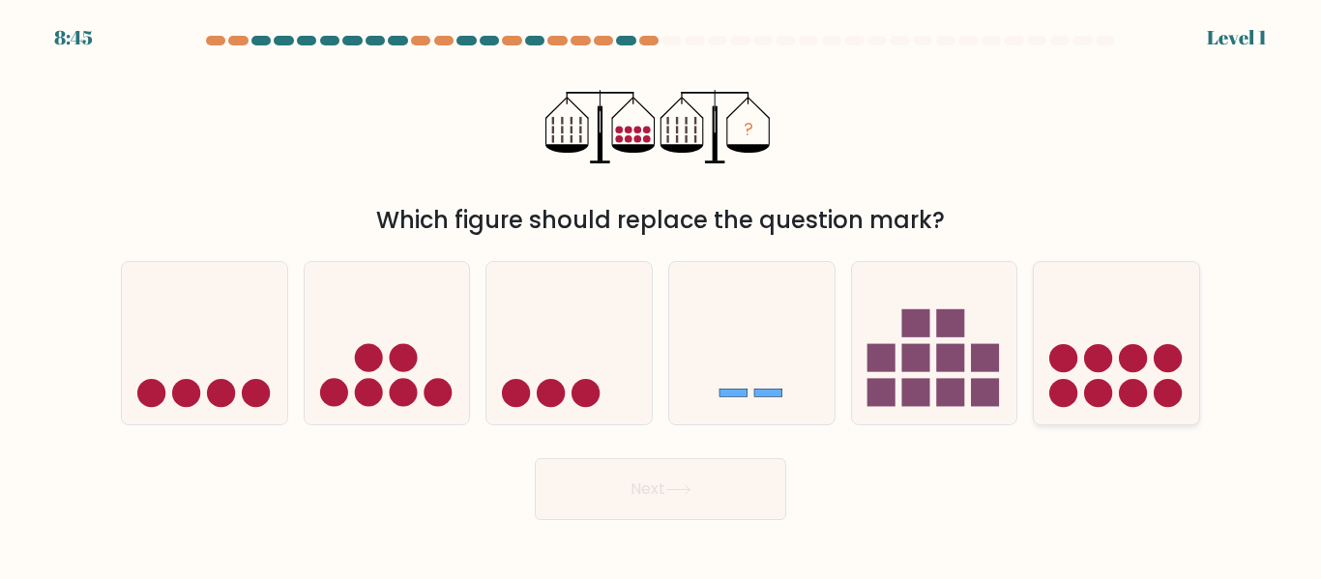
click at [1078, 338] on icon at bounding box center [1116, 343] width 165 height 136
click at [661, 295] on input "f." at bounding box center [660, 292] width 1 height 5
radio input "true"
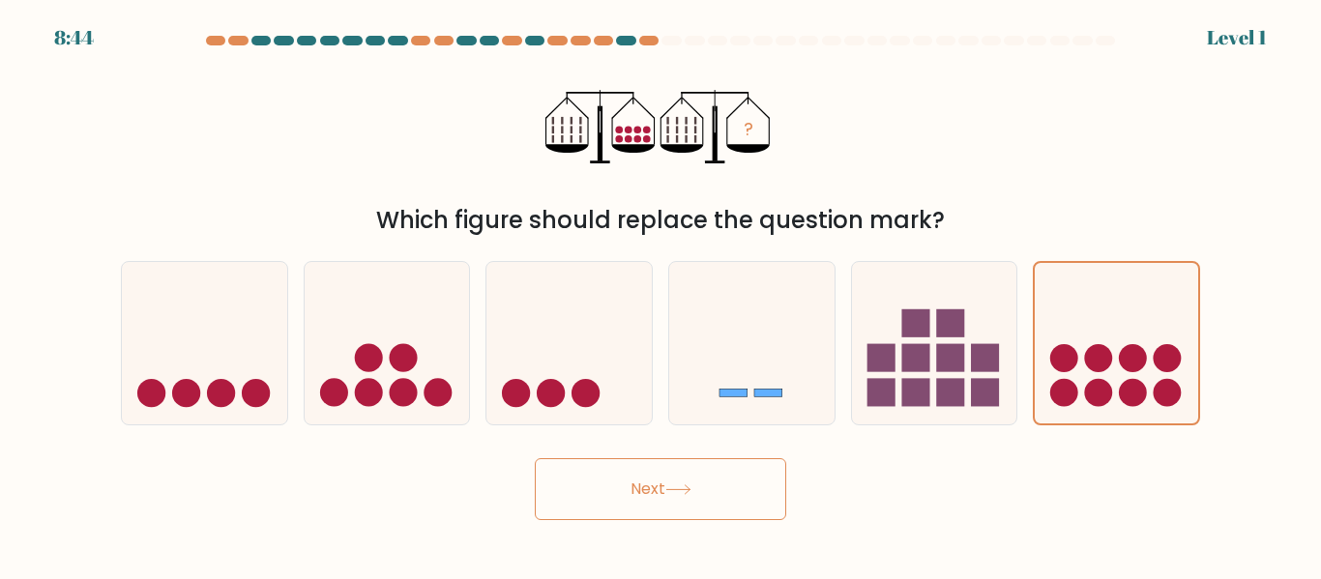
click at [685, 501] on button "Next" at bounding box center [660, 489] width 251 height 62
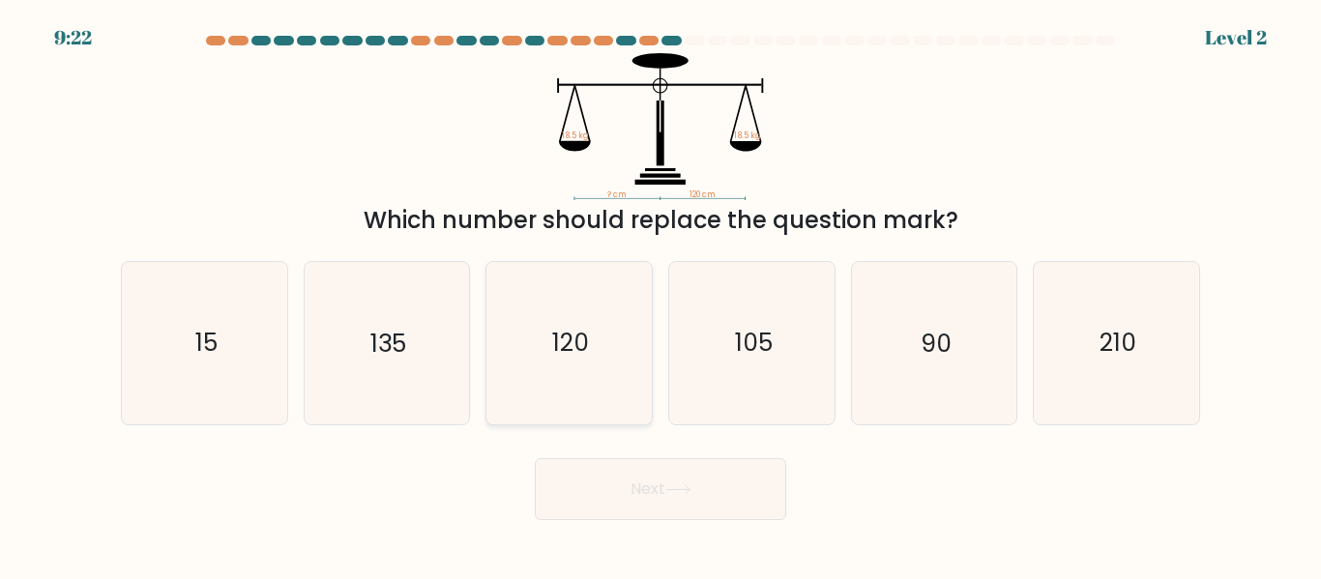
click at [543, 382] on icon "120" at bounding box center [568, 342] width 161 height 161
click at [660, 295] on input "c. 120" at bounding box center [660, 292] width 1 height 5
radio input "true"
click at [665, 501] on button "Next" at bounding box center [660, 489] width 251 height 62
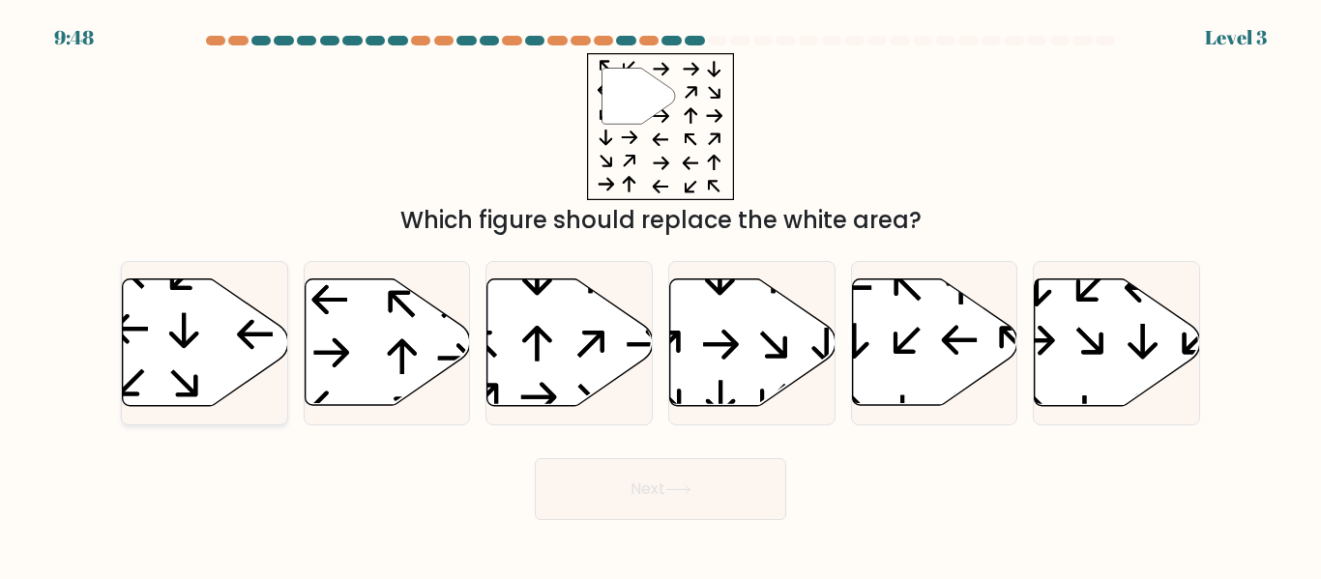
click at [220, 335] on icon at bounding box center [205, 342] width 165 height 127
click at [660, 295] on input "a." at bounding box center [660, 292] width 1 height 5
radio input "true"
click at [731, 498] on button "Next" at bounding box center [660, 489] width 251 height 62
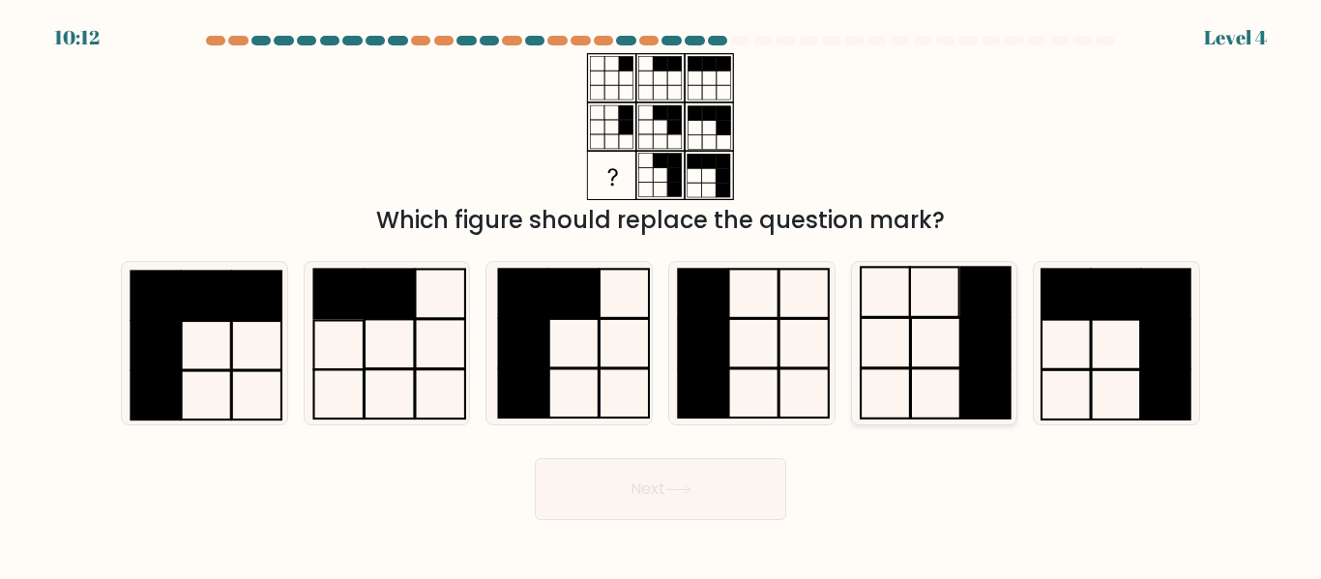
click at [923, 340] on icon at bounding box center [933, 342] width 161 height 161
click at [661, 295] on input "e." at bounding box center [660, 292] width 1 height 5
radio input "true"
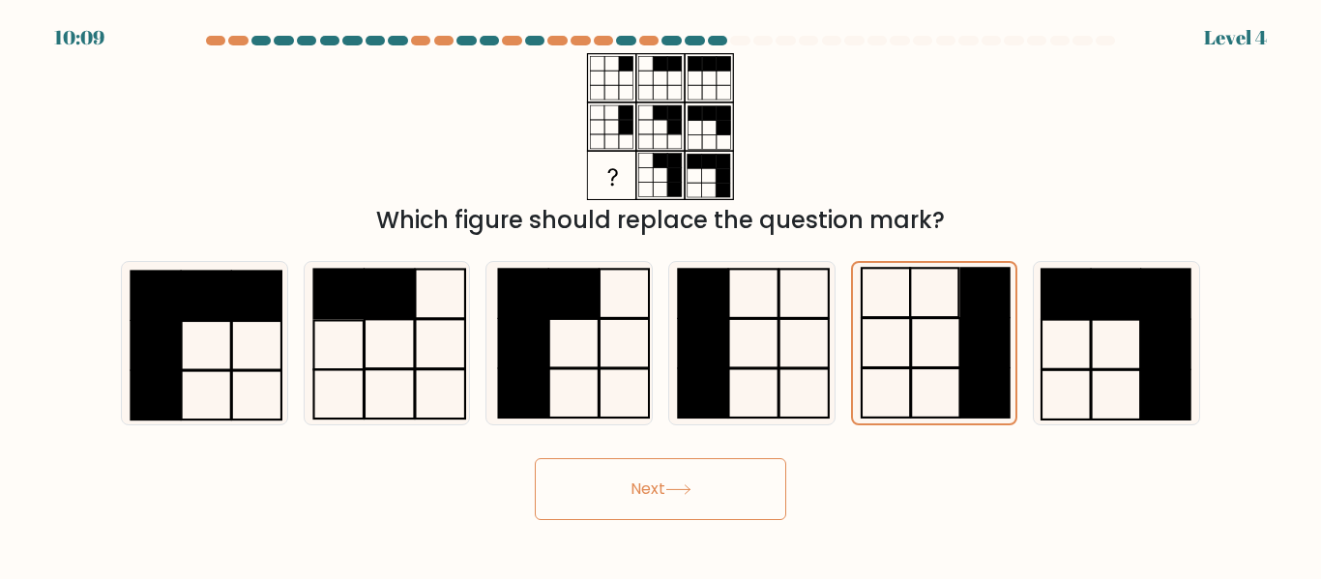
click at [697, 488] on button "Next" at bounding box center [660, 489] width 251 height 62
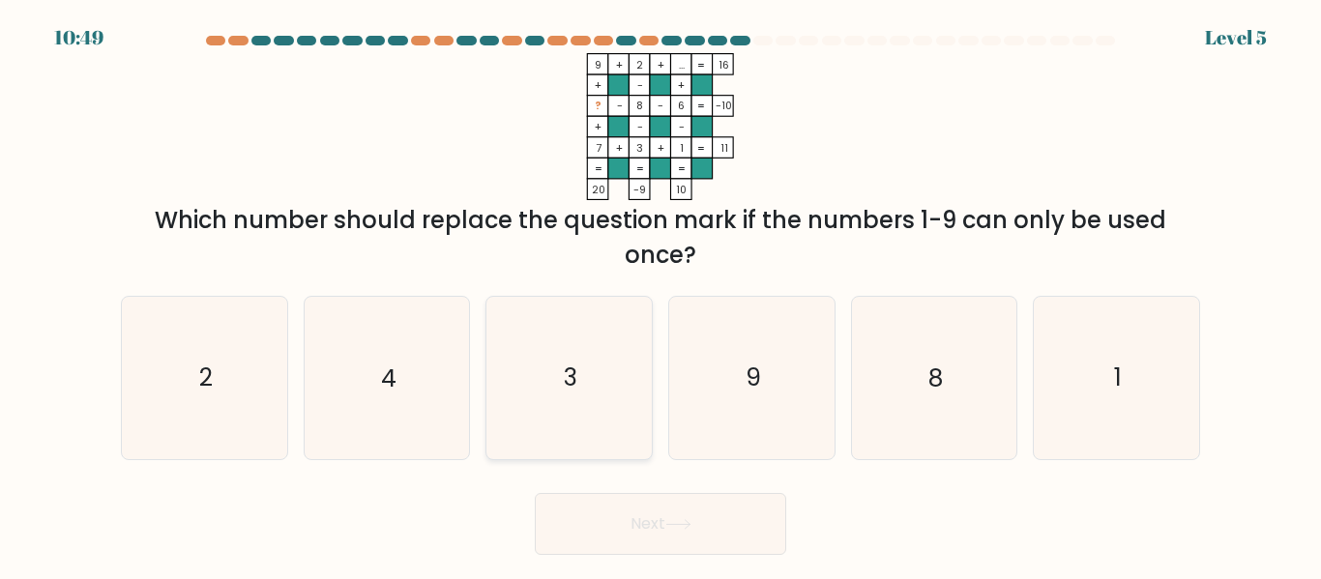
click at [566, 334] on icon "3" at bounding box center [568, 377] width 161 height 161
click at [660, 295] on input "c. 3" at bounding box center [660, 292] width 1 height 5
radio input "true"
click at [659, 518] on button "Next" at bounding box center [660, 524] width 251 height 62
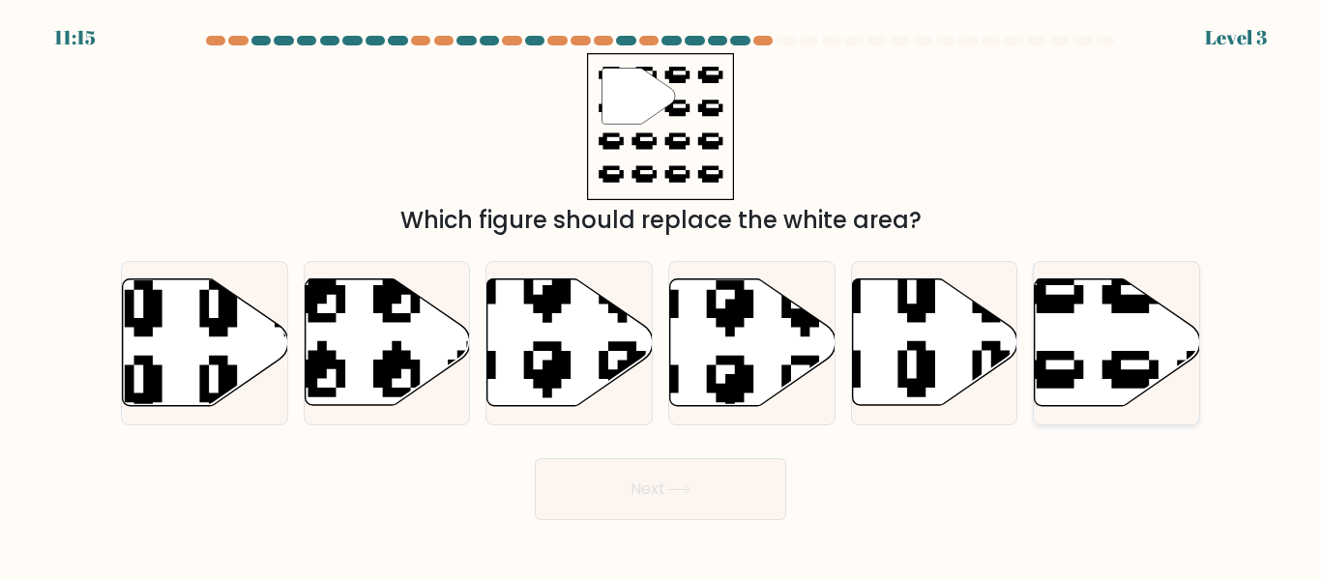
click at [1059, 304] on icon at bounding box center [1167, 408] width 280 height 262
click at [661, 295] on input "f." at bounding box center [660, 292] width 1 height 5
radio input "true"
click at [708, 494] on button "Next" at bounding box center [660, 489] width 251 height 62
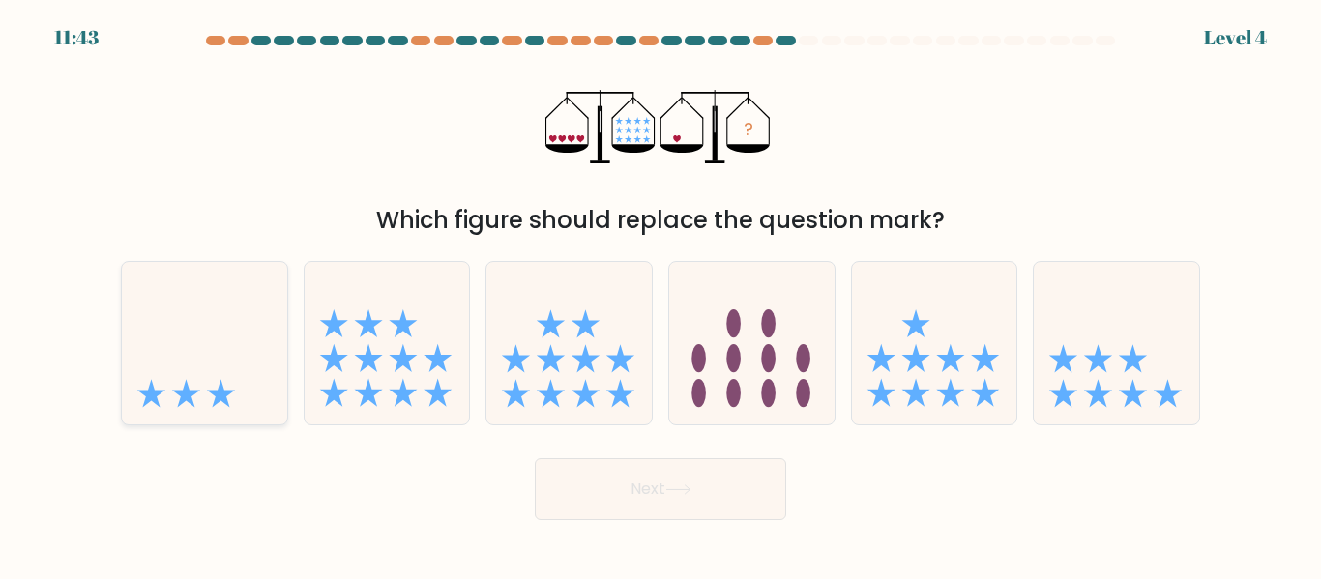
click at [193, 314] on icon at bounding box center [204, 343] width 165 height 136
click at [660, 295] on input "a." at bounding box center [660, 292] width 1 height 5
radio input "true"
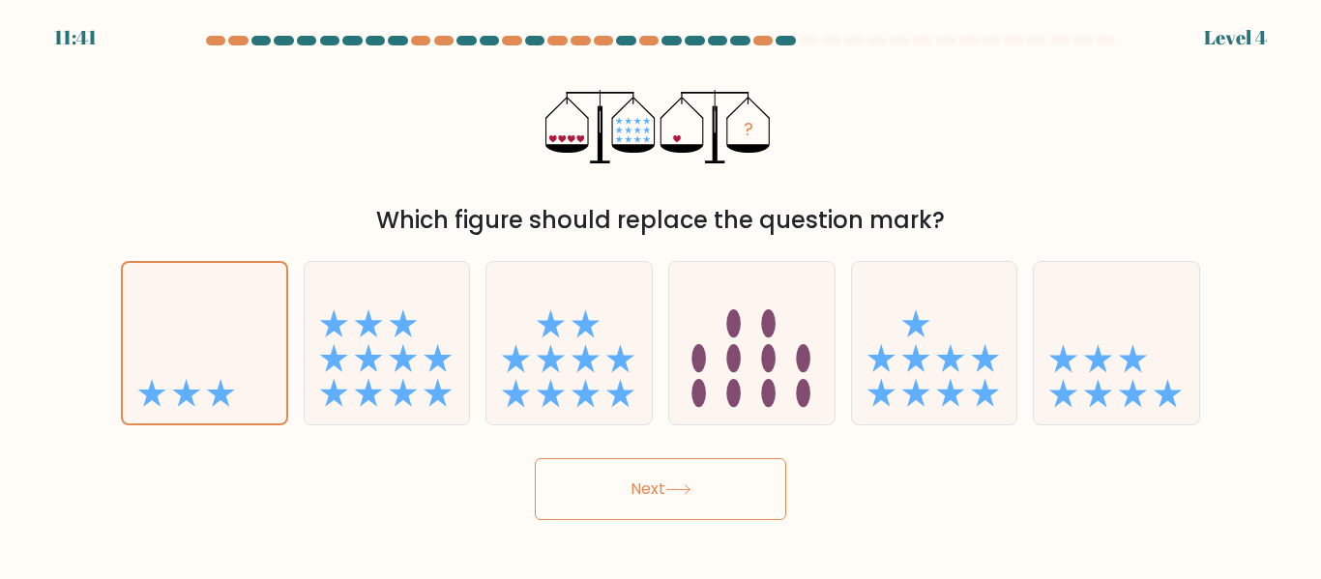
click at [672, 508] on button "Next" at bounding box center [660, 489] width 251 height 62
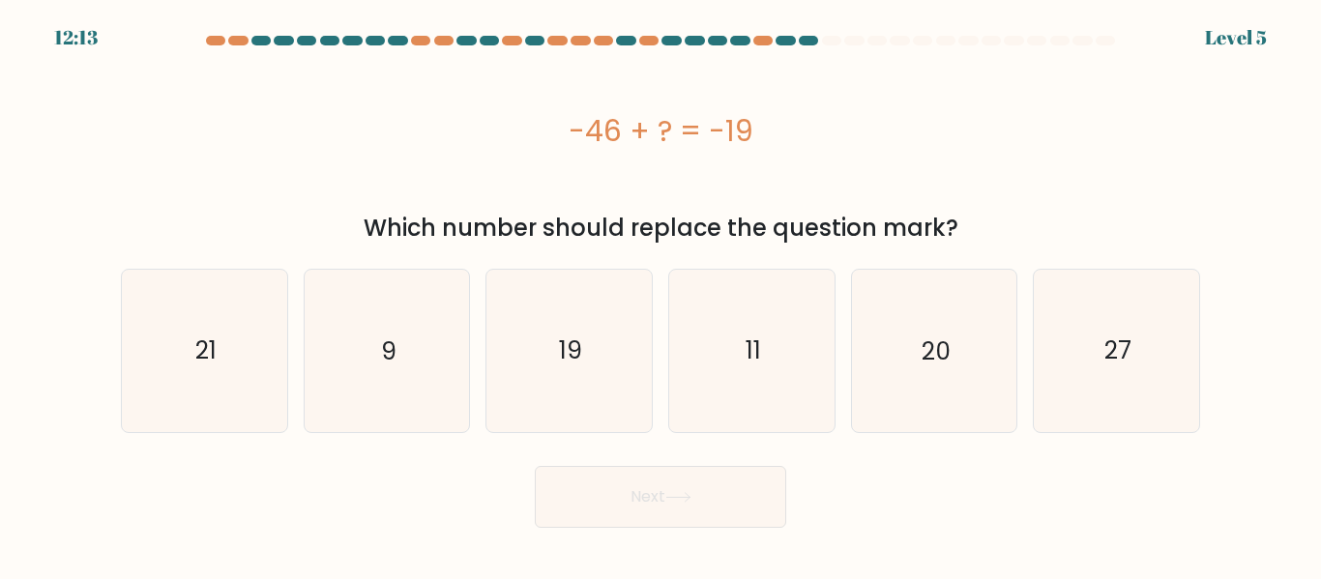
click at [468, 139] on div "-46 + ? = -19" at bounding box center [660, 131] width 1079 height 44
click at [1088, 366] on icon "27" at bounding box center [1116, 350] width 161 height 161
click at [661, 295] on input "f. 27" at bounding box center [660, 292] width 1 height 5
radio input "true"
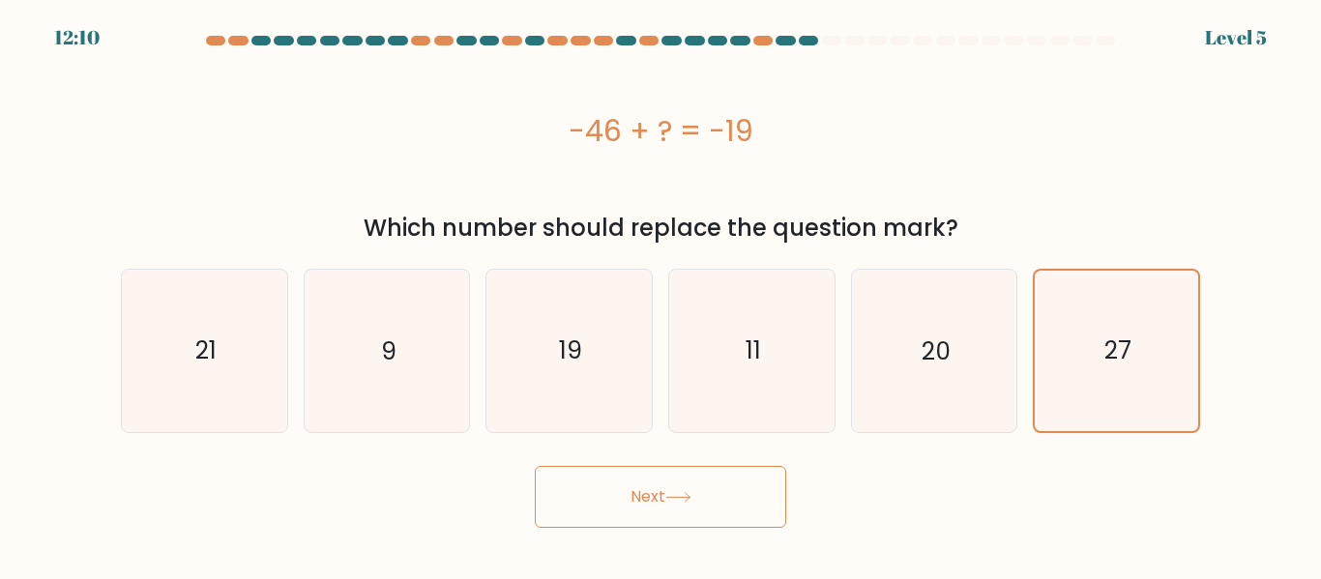
click at [704, 505] on button "Next" at bounding box center [660, 497] width 251 height 62
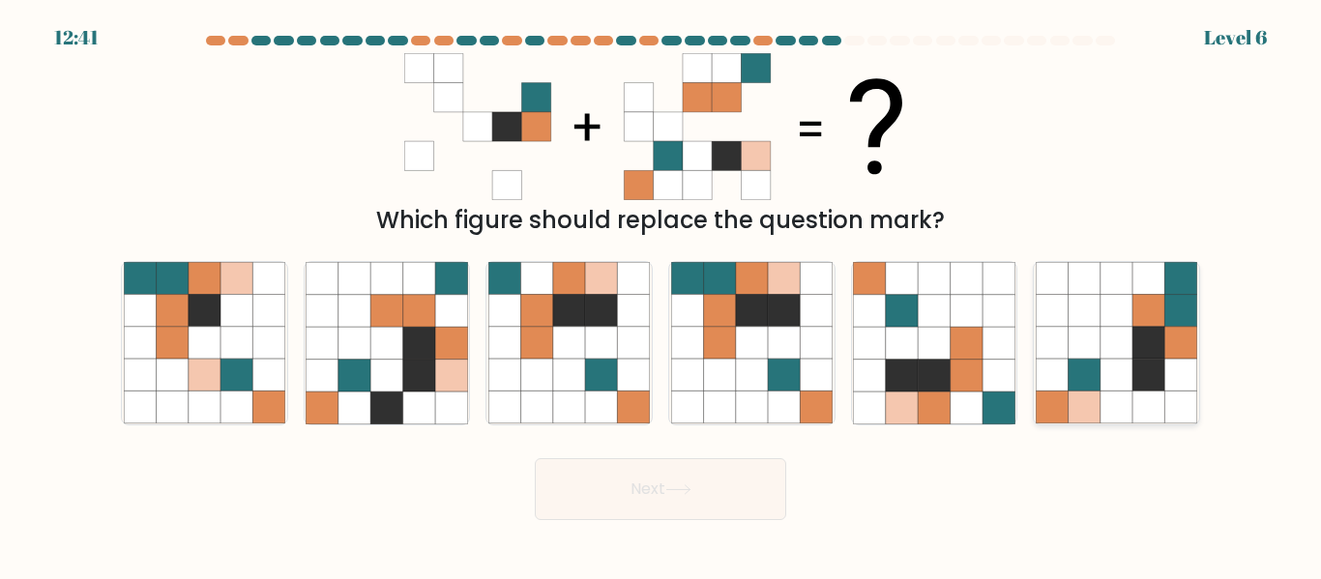
click at [1080, 384] on icon at bounding box center [1085, 376] width 32 height 32
click at [661, 295] on input "f." at bounding box center [660, 292] width 1 height 5
radio input "true"
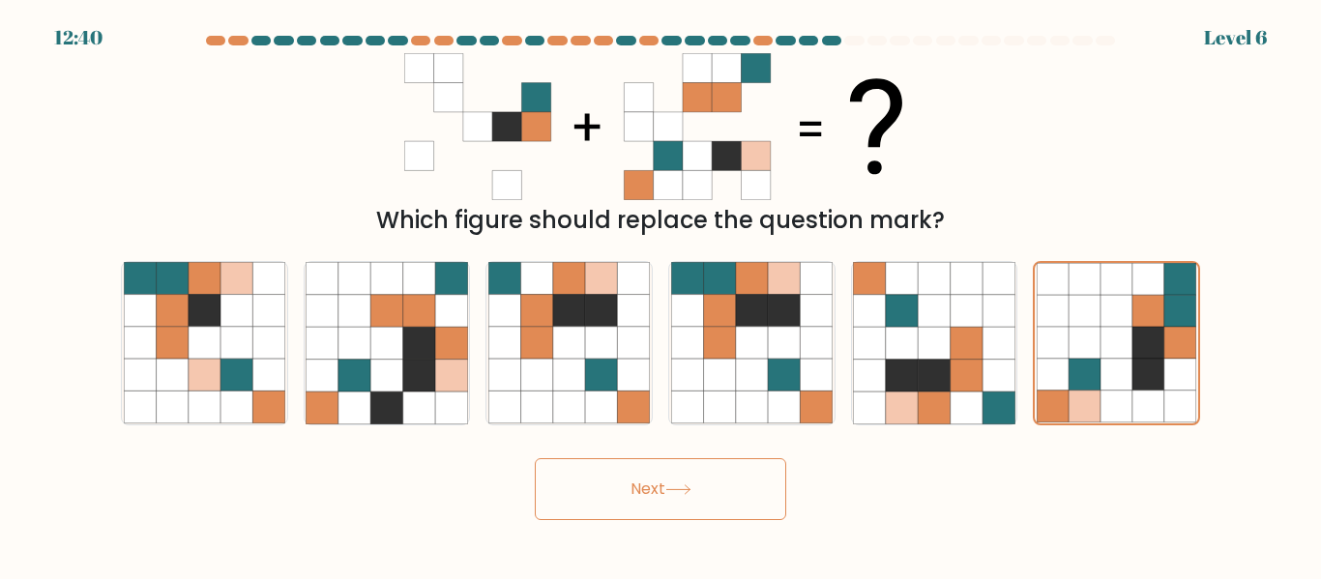
click at [617, 486] on button "Next" at bounding box center [660, 489] width 251 height 62
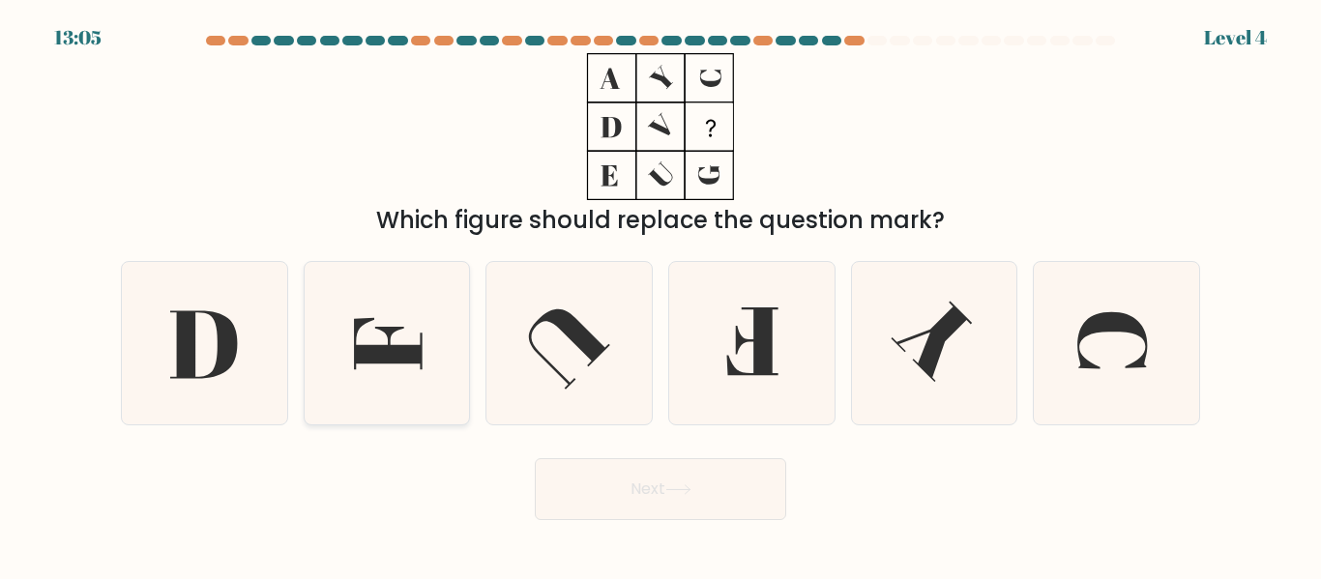
click at [402, 340] on icon at bounding box center [386, 342] width 161 height 161
click at [660, 295] on input "b." at bounding box center [660, 292] width 1 height 5
radio input "true"
click at [668, 488] on button "Next" at bounding box center [660, 489] width 251 height 62
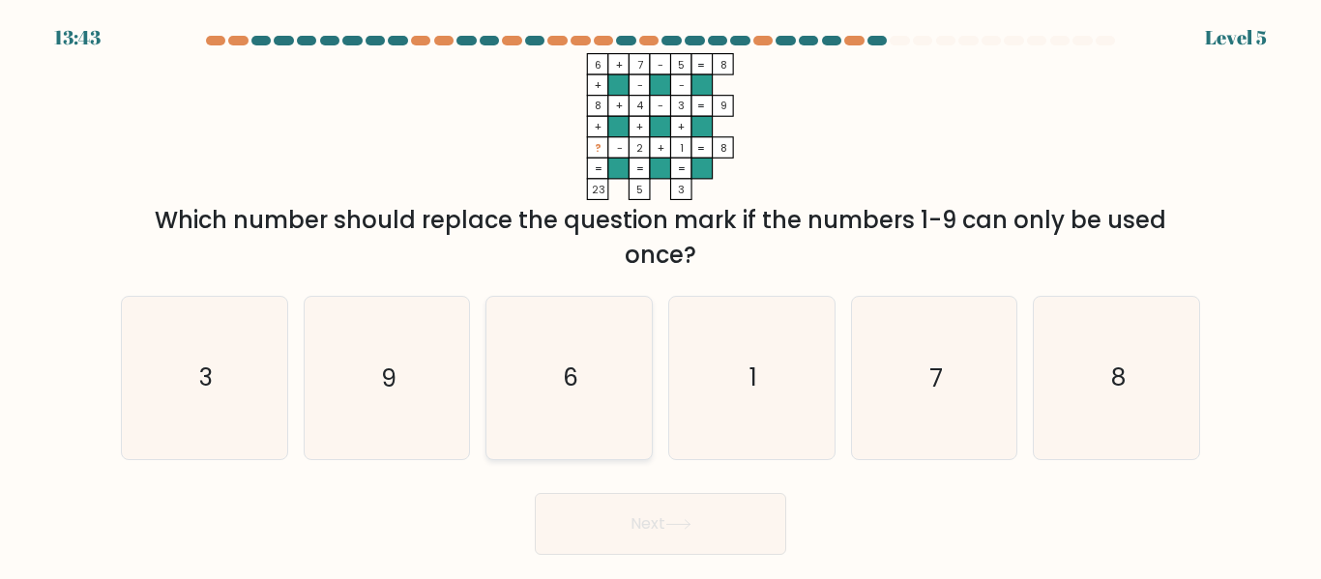
click at [528, 389] on icon "6" at bounding box center [568, 377] width 161 height 161
click at [660, 295] on input "c. 6" at bounding box center [660, 292] width 1 height 5
radio input "true"
click at [651, 524] on button "Next" at bounding box center [660, 524] width 251 height 62
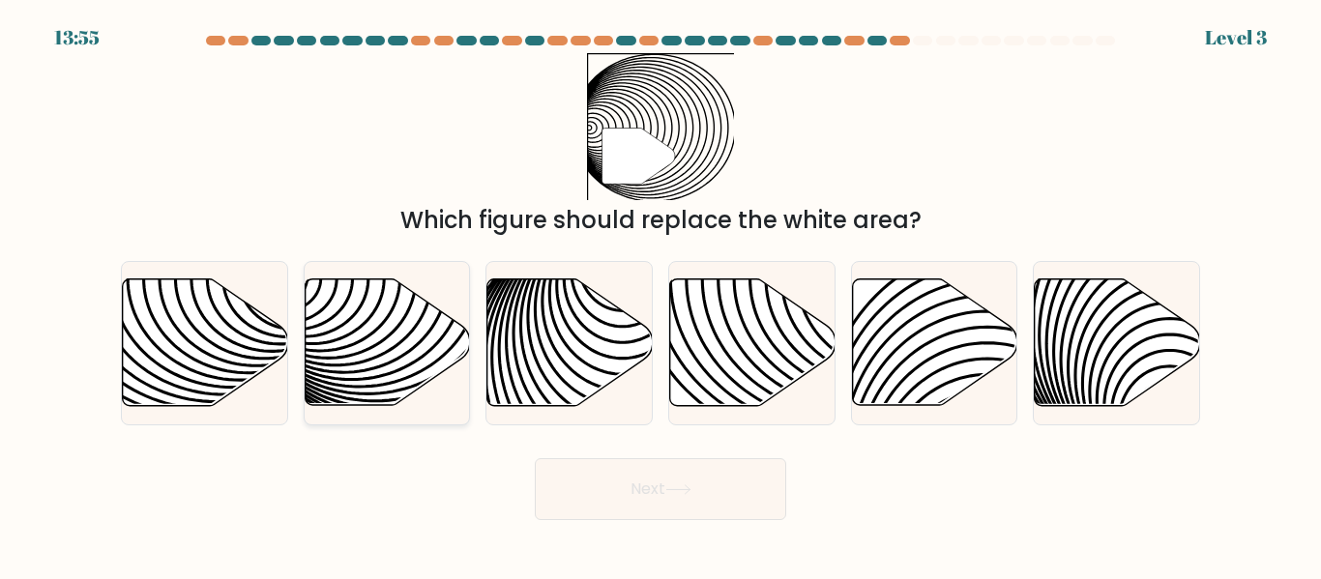
click at [376, 308] on icon at bounding box center [440, 278] width 333 height 333
click at [660, 295] on input "b." at bounding box center [660, 292] width 1 height 5
radio input "true"
click at [671, 487] on icon at bounding box center [678, 489] width 26 height 11
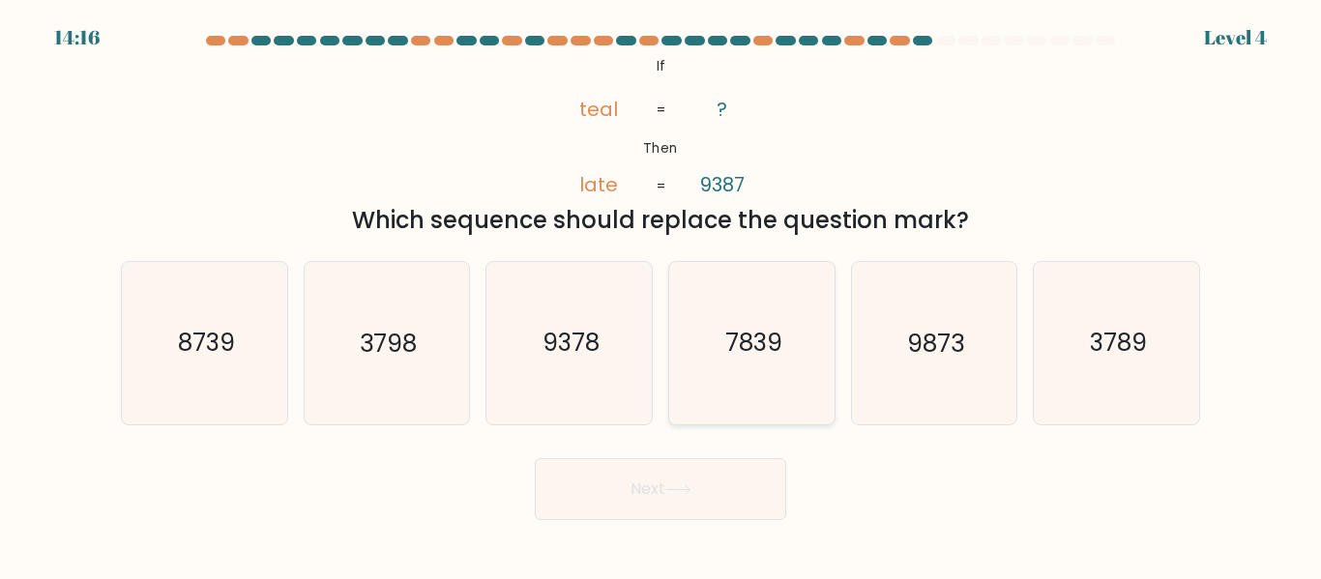
click at [775, 363] on icon "7839" at bounding box center [751, 342] width 161 height 161
click at [661, 295] on input "d. 7839" at bounding box center [660, 292] width 1 height 5
radio input "true"
click at [602, 370] on icon "9378" at bounding box center [568, 342] width 161 height 161
click at [660, 295] on input "c. 9378" at bounding box center [660, 292] width 1 height 5
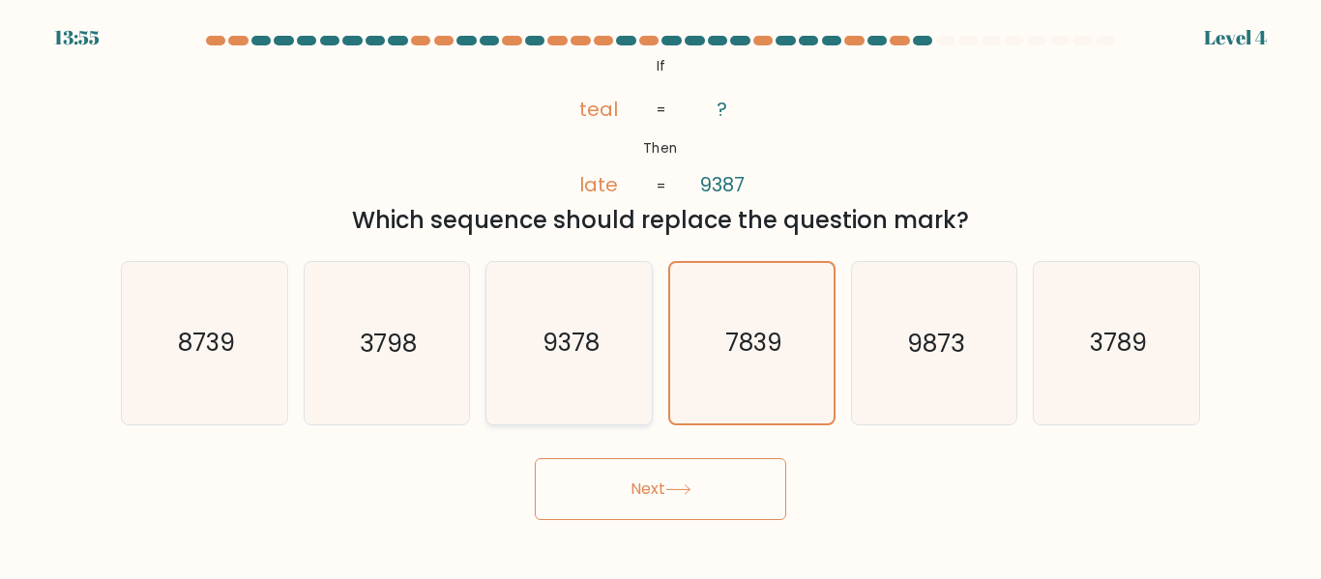
radio input "true"
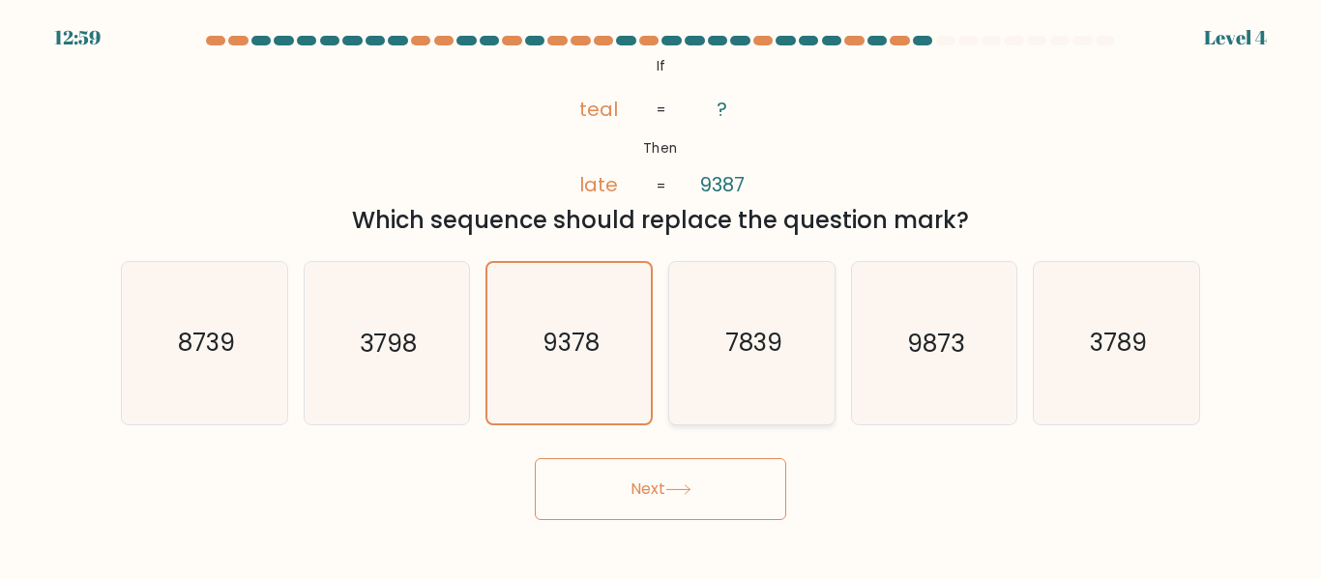
click at [783, 362] on icon "7839" at bounding box center [751, 342] width 161 height 161
click at [661, 295] on input "d. 7839" at bounding box center [660, 292] width 1 height 5
radio input "true"
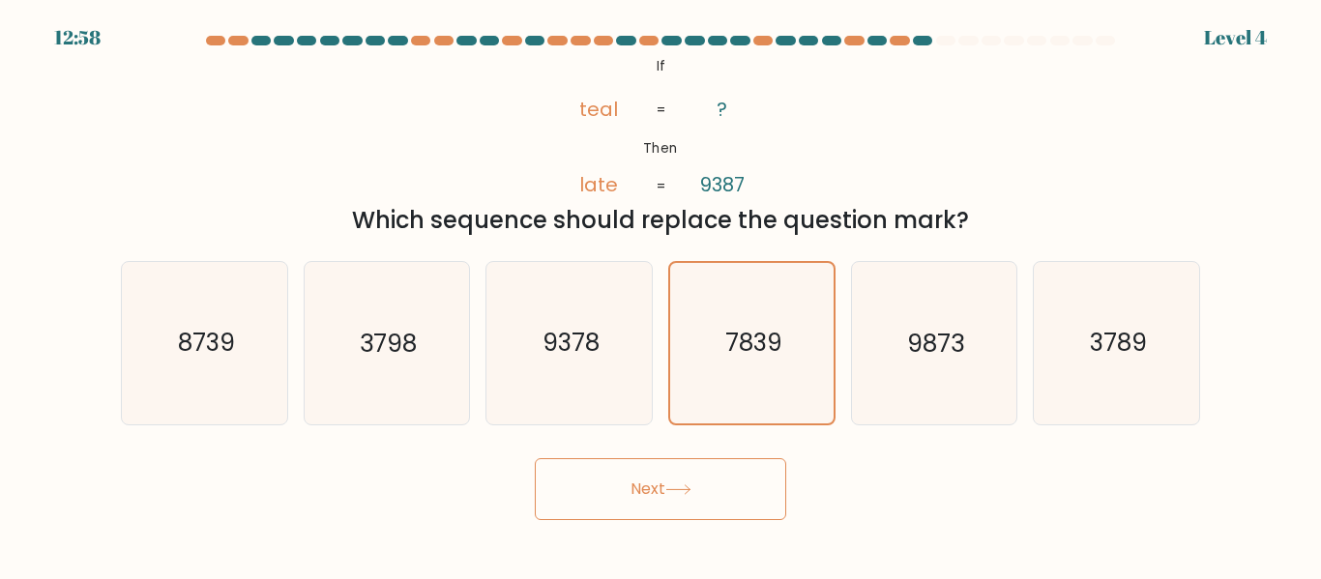
click at [653, 495] on button "Next" at bounding box center [660, 489] width 251 height 62
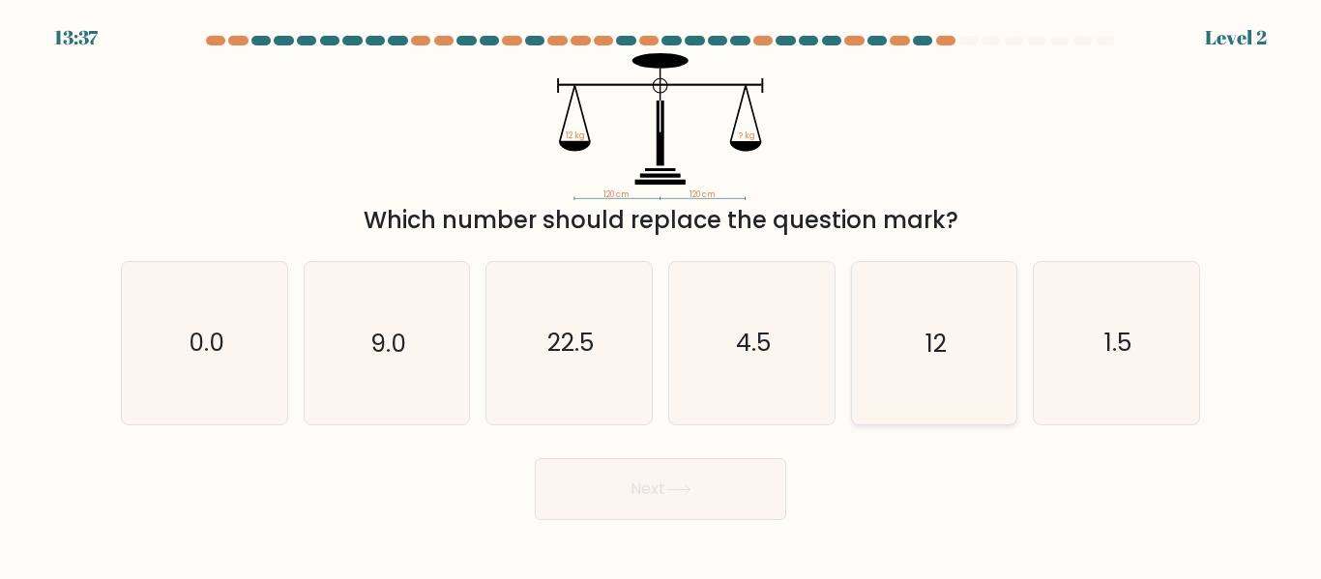
click at [896, 381] on icon "12" at bounding box center [933, 342] width 161 height 161
click at [661, 295] on input "e. 12" at bounding box center [660, 292] width 1 height 5
radio input "true"
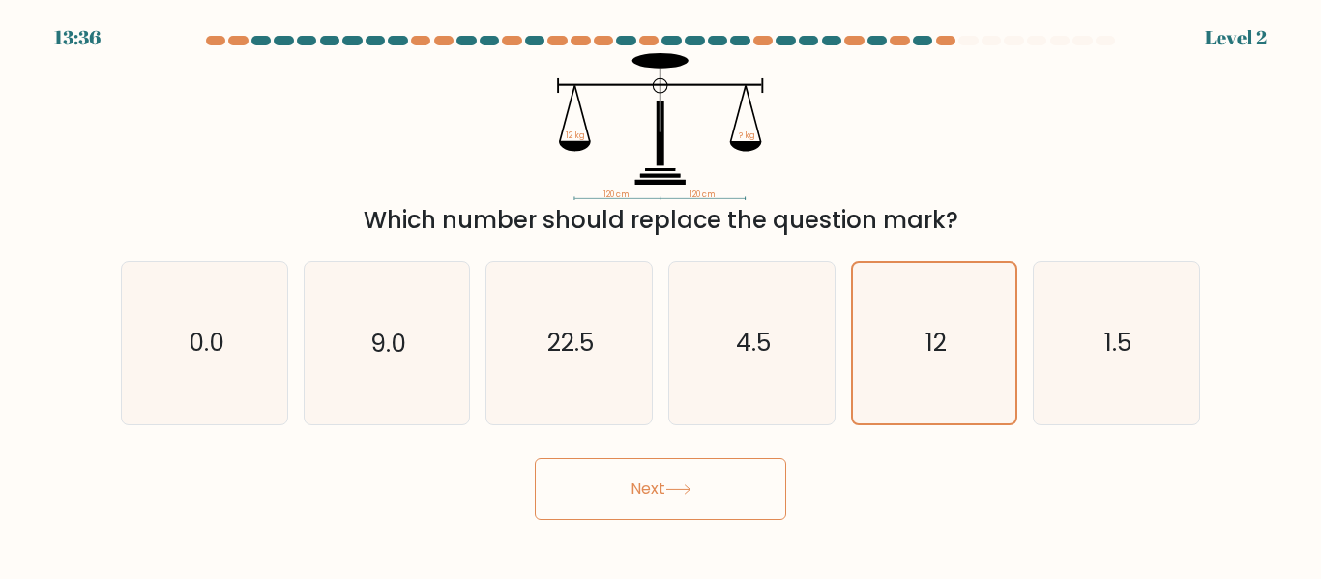
click at [664, 476] on button "Next" at bounding box center [660, 489] width 251 height 62
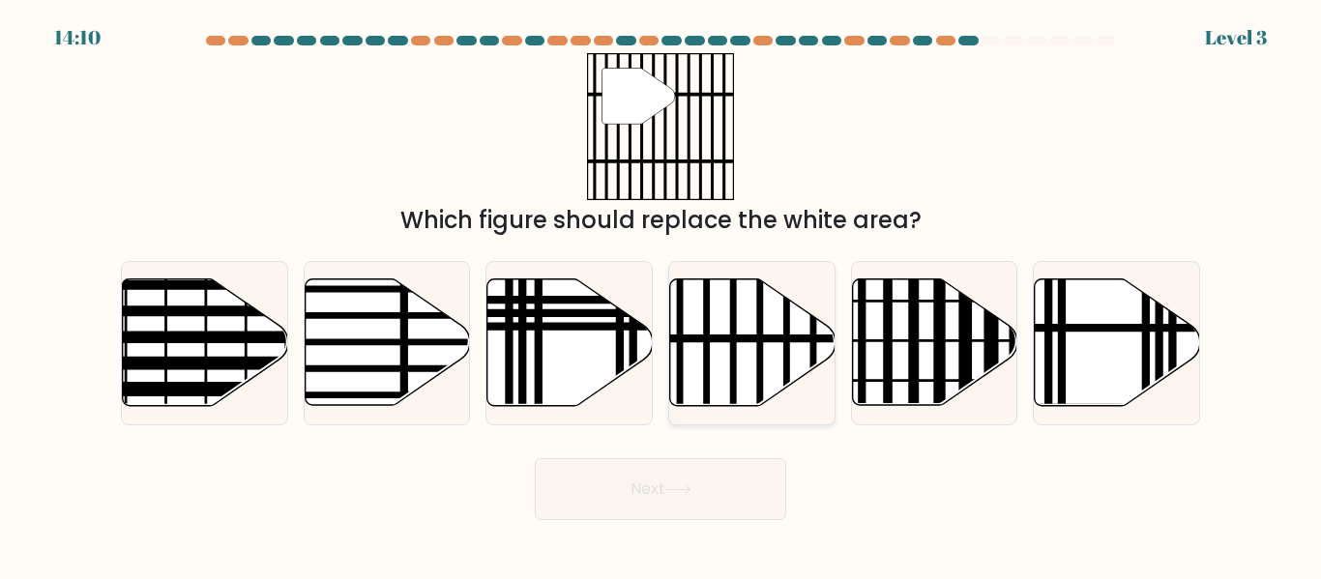
click at [733, 341] on line at bounding box center [733, 412] width 0 height 333
click at [661, 295] on input "d." at bounding box center [660, 292] width 1 height 5
radio input "true"
click at [650, 480] on button "Next" at bounding box center [660, 489] width 251 height 62
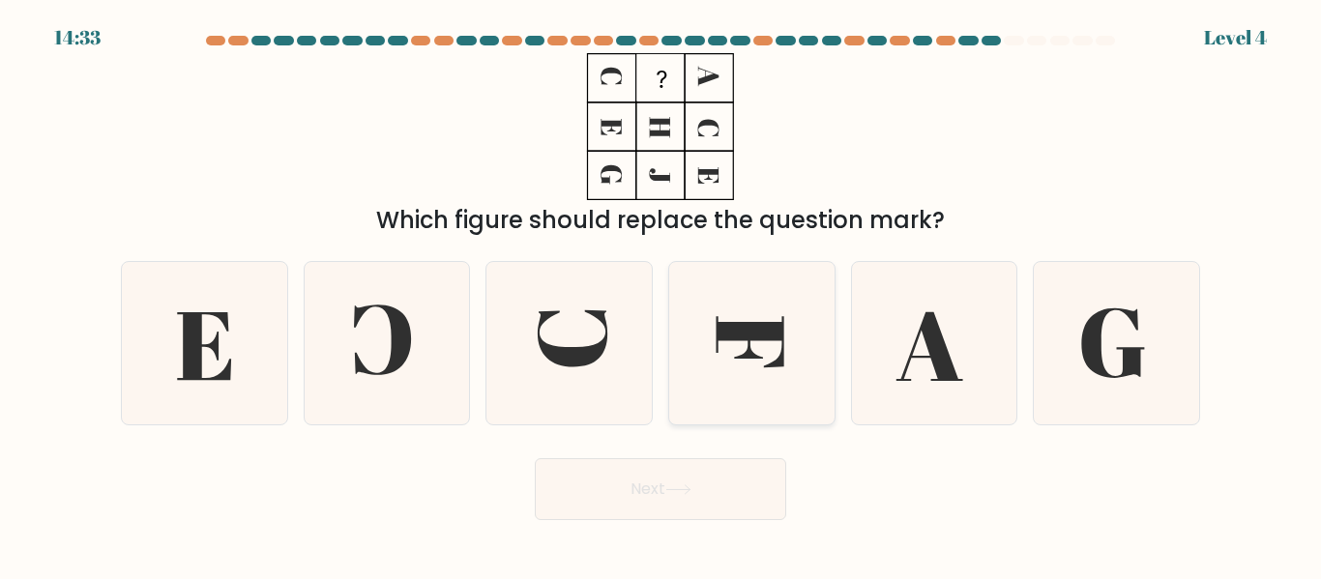
click at [797, 367] on icon at bounding box center [751, 342] width 161 height 161
click at [661, 295] on input "d." at bounding box center [660, 292] width 1 height 5
radio input "true"
click at [678, 491] on icon at bounding box center [678, 489] width 26 height 11
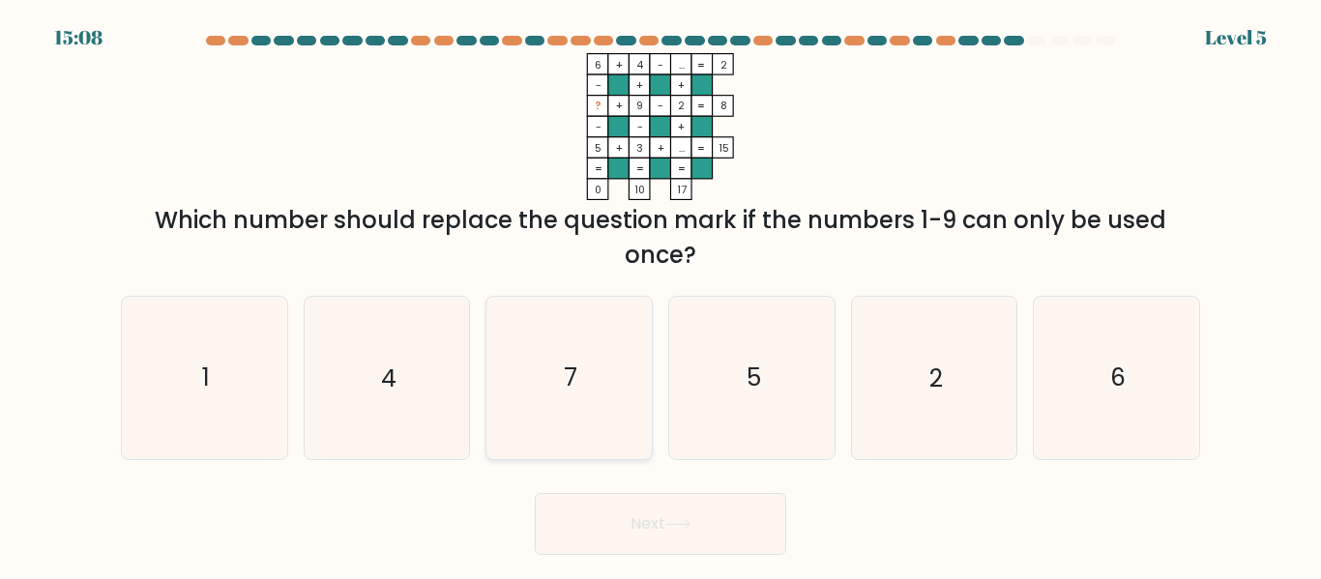
click at [596, 366] on icon "7" at bounding box center [568, 377] width 161 height 161
click at [660, 295] on input "c. 7" at bounding box center [660, 292] width 1 height 5
radio input "true"
click at [648, 509] on button "Next" at bounding box center [660, 524] width 251 height 62
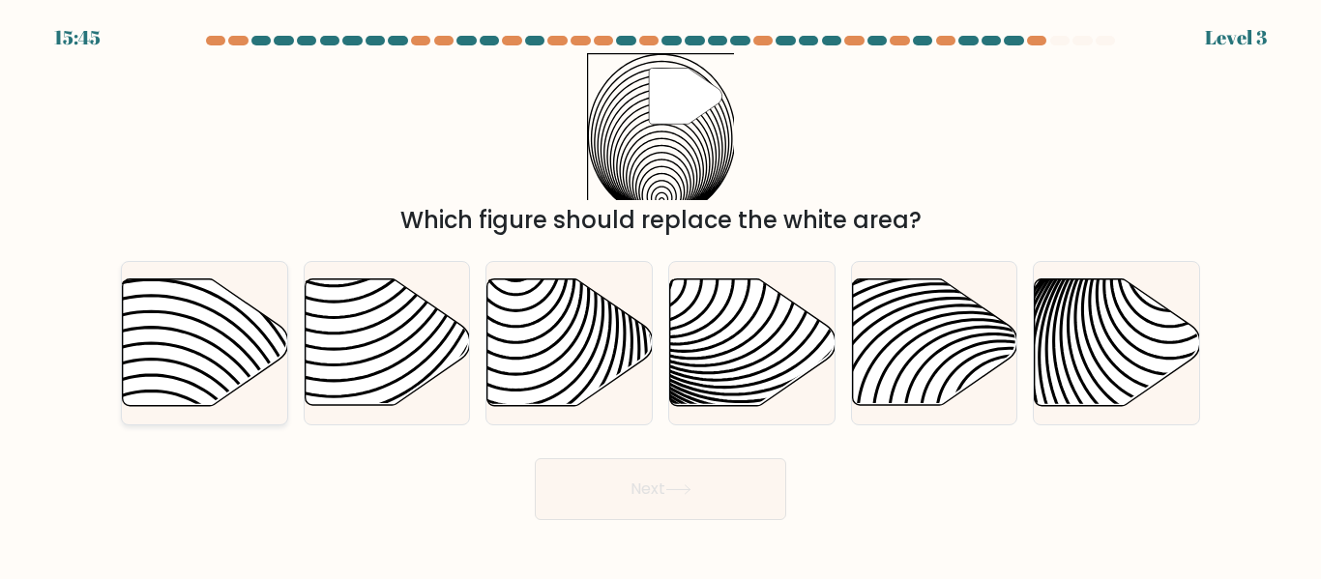
click at [221, 367] on icon at bounding box center [151, 415] width 333 height 333
click at [660, 295] on input "a." at bounding box center [660, 292] width 1 height 5
radio input "true"
click at [615, 475] on button "Next" at bounding box center [660, 489] width 251 height 62
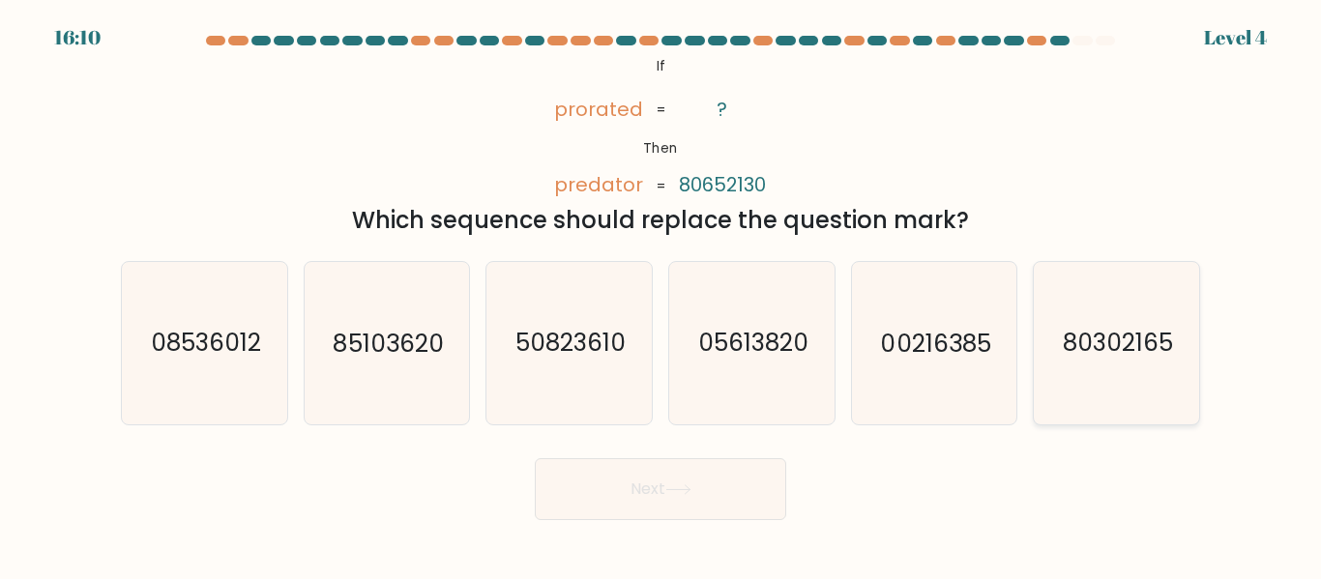
click at [1108, 356] on text "80302165" at bounding box center [1118, 344] width 110 height 34
click at [661, 295] on input "f. 80302165" at bounding box center [660, 292] width 1 height 5
radio input "true"
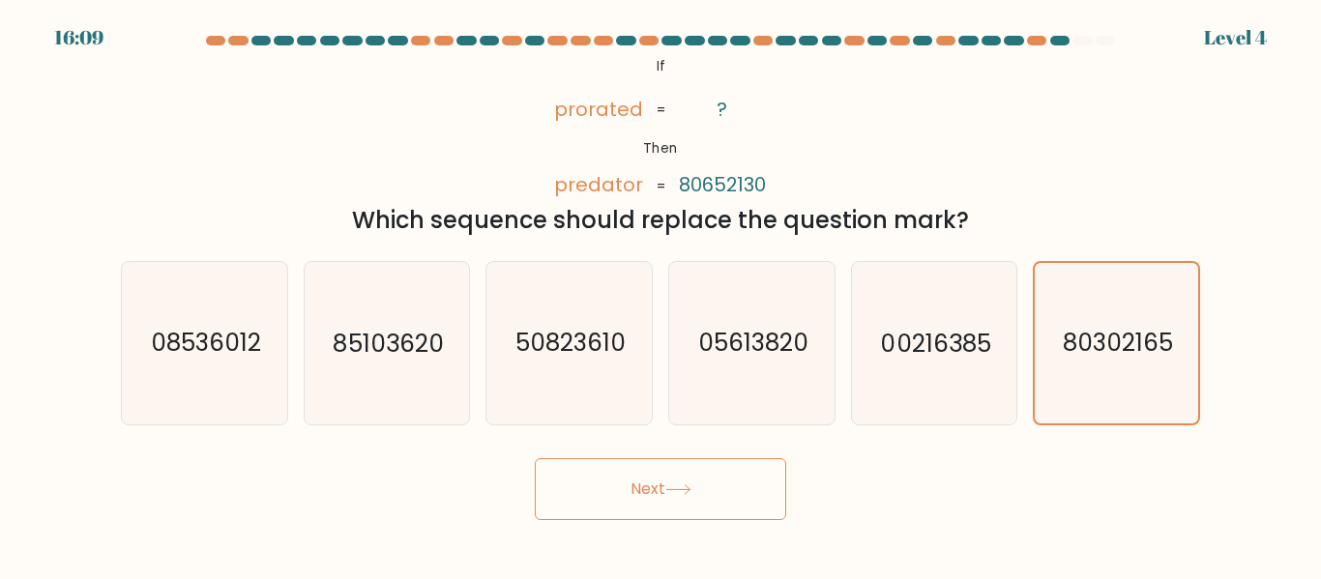
click at [690, 486] on icon at bounding box center [678, 489] width 26 height 11
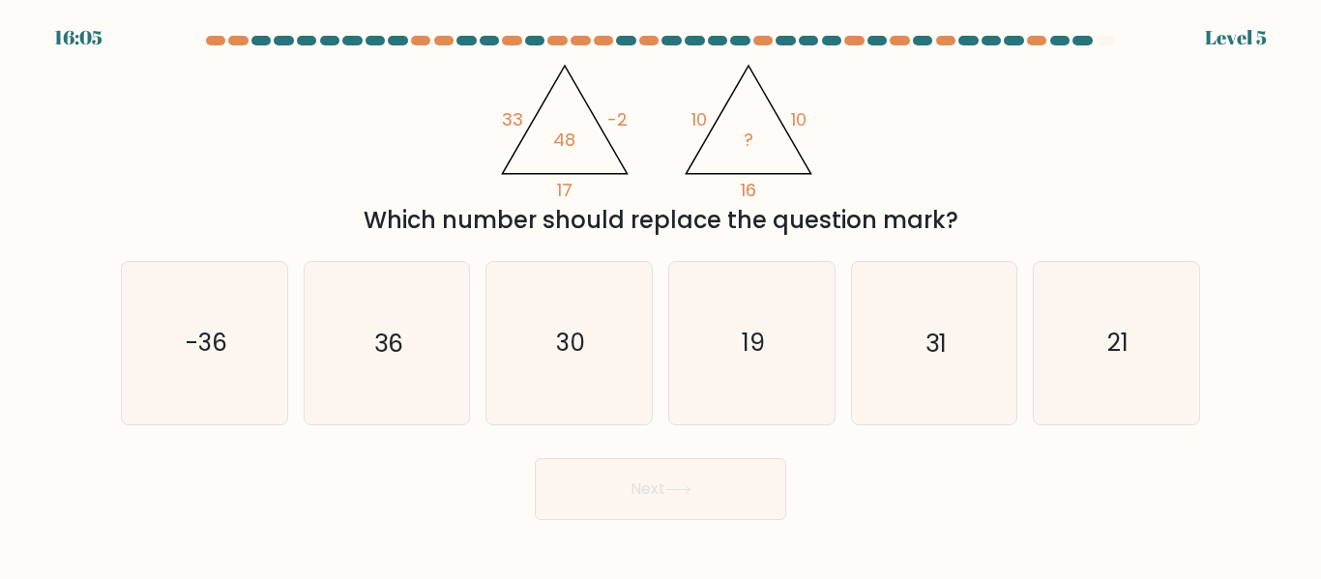
click at [457, 474] on div "Next" at bounding box center [660, 485] width 1102 height 72
click at [416, 367] on icon "36" at bounding box center [386, 342] width 161 height 161
click at [660, 295] on input "b. 36" at bounding box center [660, 292] width 1 height 5
radio input "true"
click at [642, 501] on button "Next" at bounding box center [660, 489] width 251 height 62
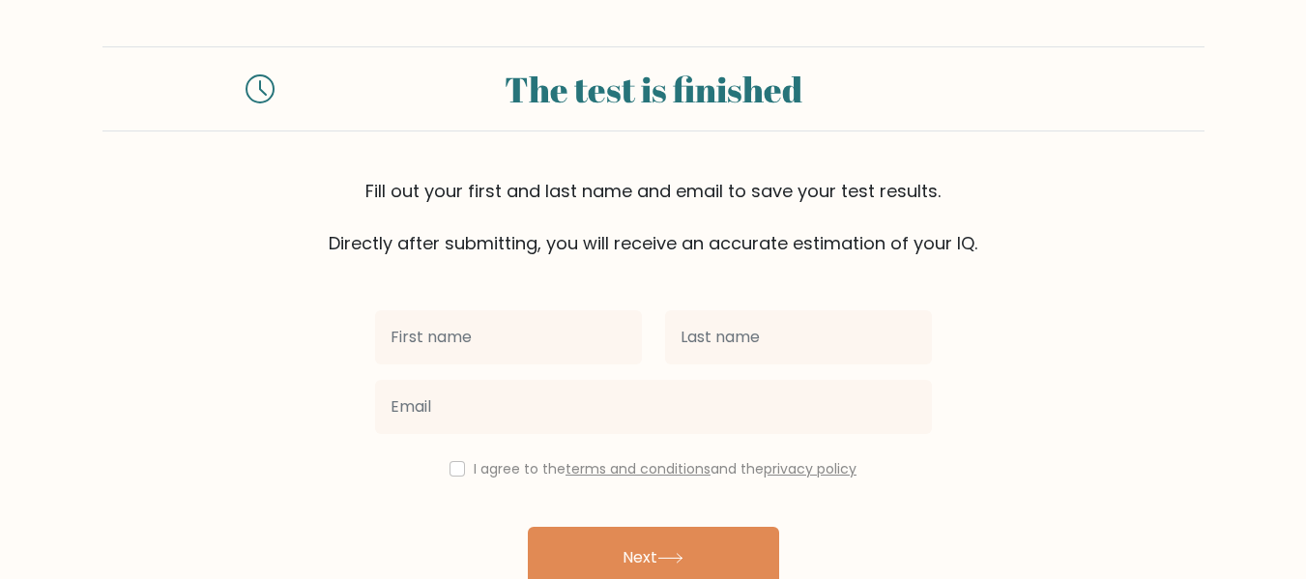
click at [526, 339] on input "text" at bounding box center [508, 337] width 267 height 54
type input "Bashir"
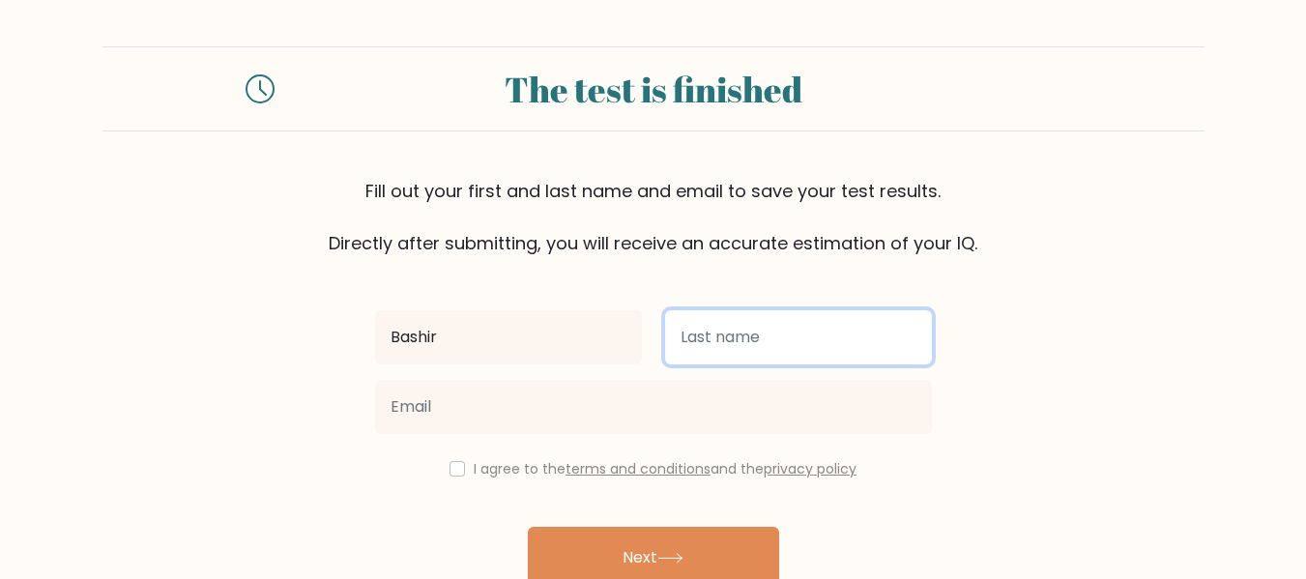
click at [796, 343] on input "text" at bounding box center [798, 337] width 267 height 54
type input "Amune"
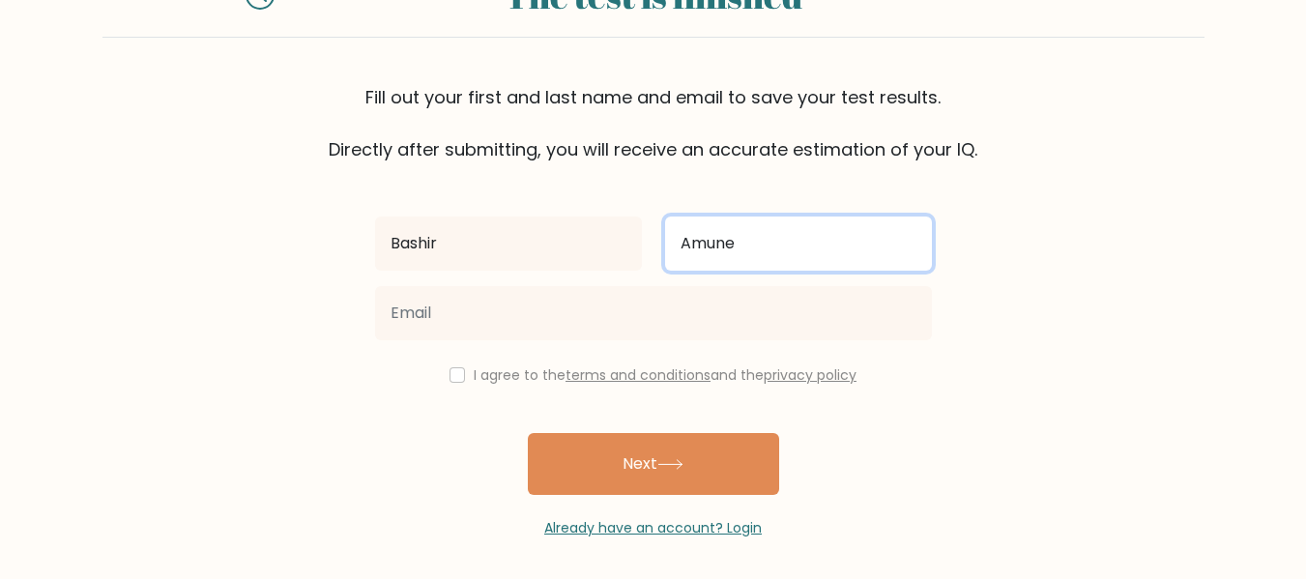
scroll to position [100, 0]
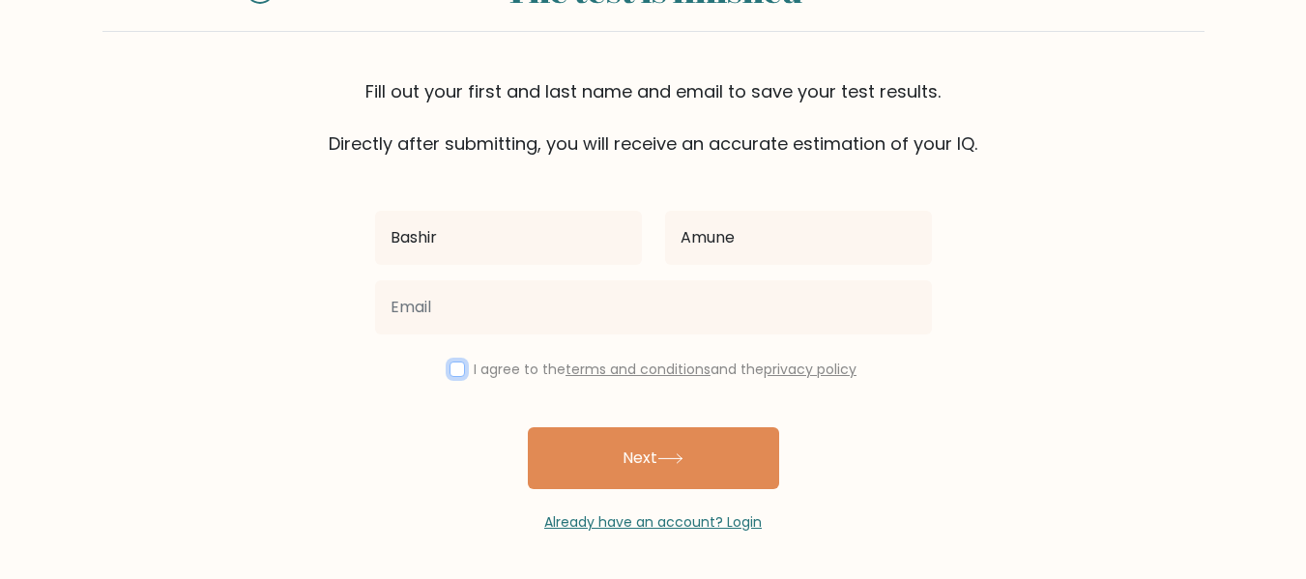
click at [451, 373] on input "checkbox" at bounding box center [457, 369] width 15 height 15
checkbox input "true"
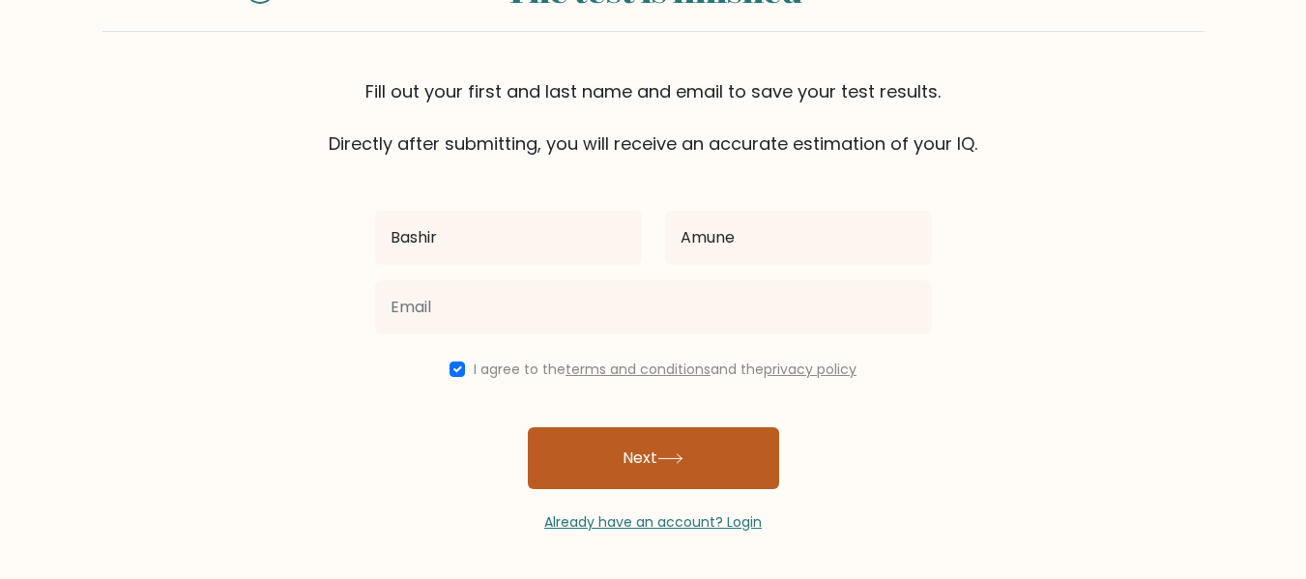
click at [616, 453] on button "Next" at bounding box center [653, 458] width 251 height 62
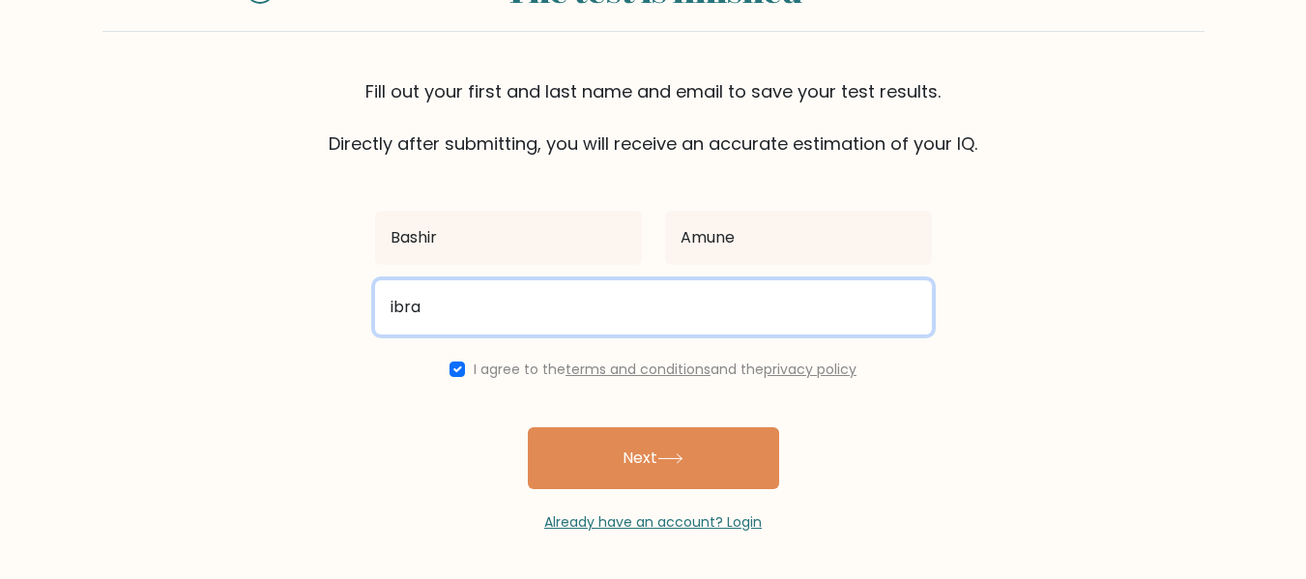
type input "ibra"
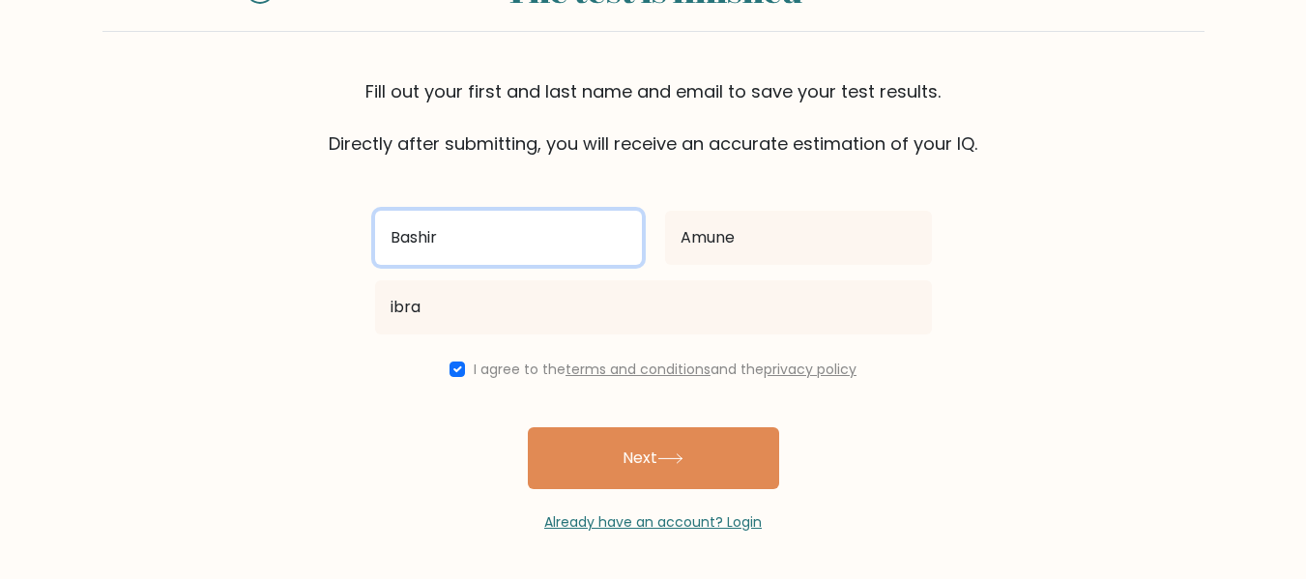
drag, startPoint x: 504, startPoint y: 228, endPoint x: 333, endPoint y: 241, distance: 171.6
click at [333, 241] on form "The test is finished Fill out your first and last name and email to save your t…" at bounding box center [653, 240] width 1306 height 586
type input "korede"
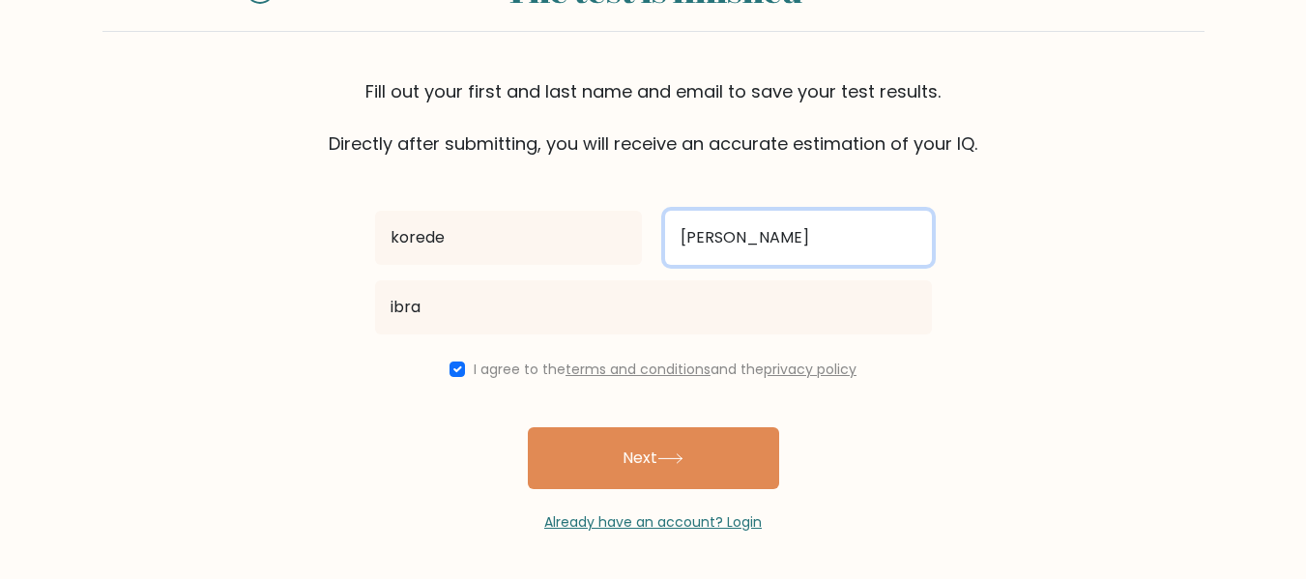
type input "alonge"
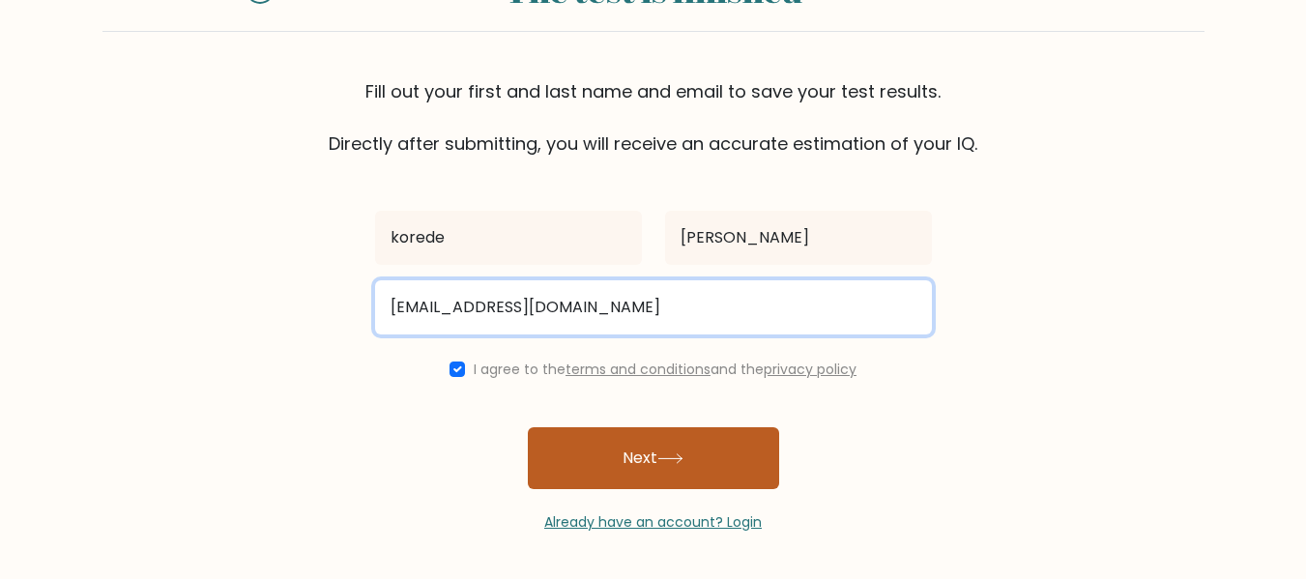
type input "koredelonge@gmail.com"
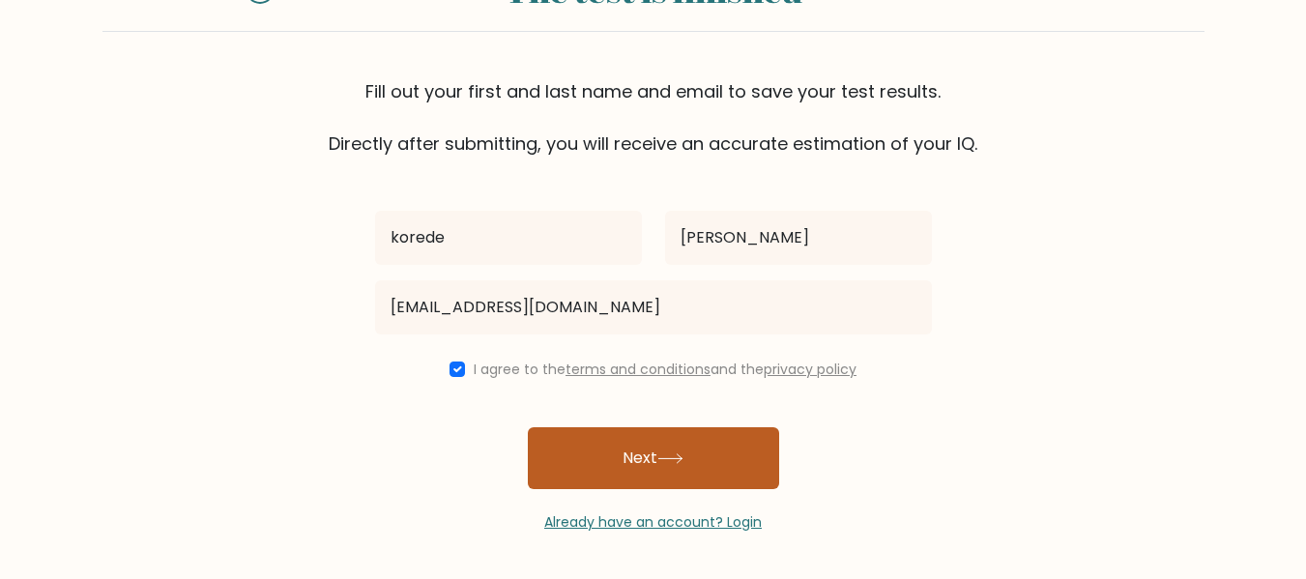
click at [604, 461] on button "Next" at bounding box center [653, 458] width 251 height 62
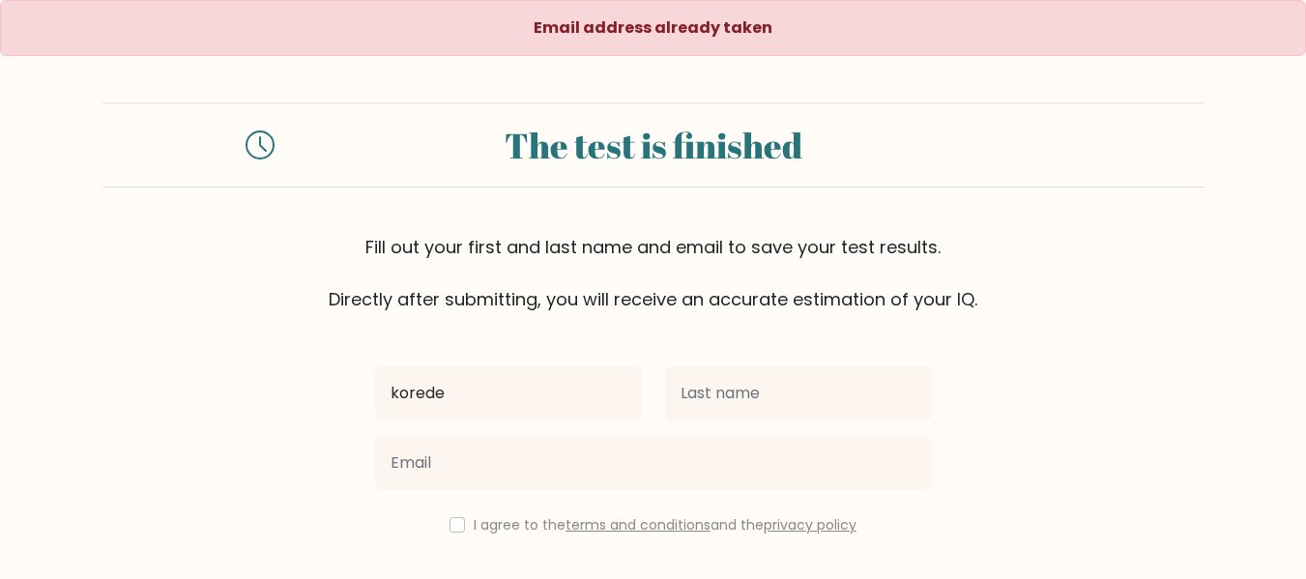
type input "korede"
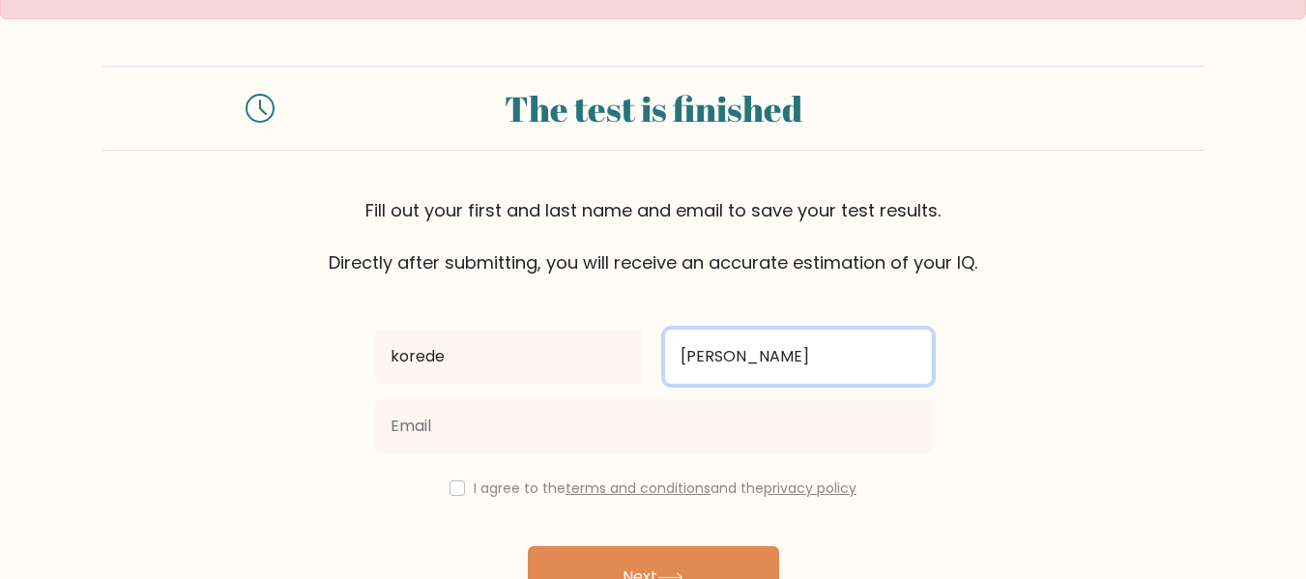
scroll to position [156, 0]
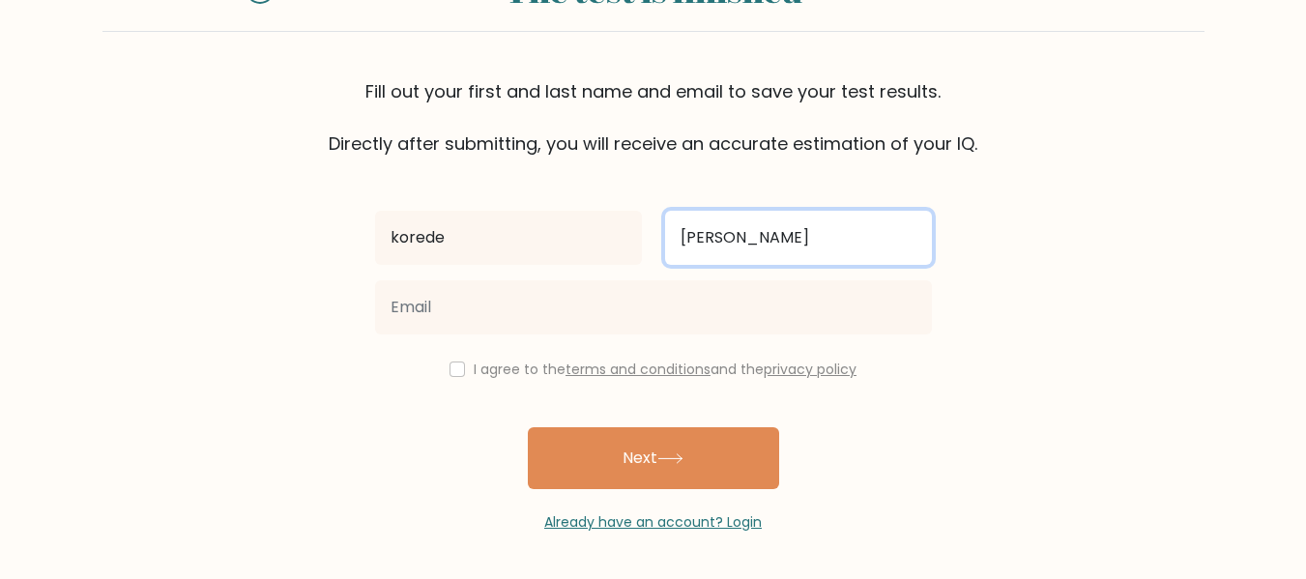
type input "[PERSON_NAME]"
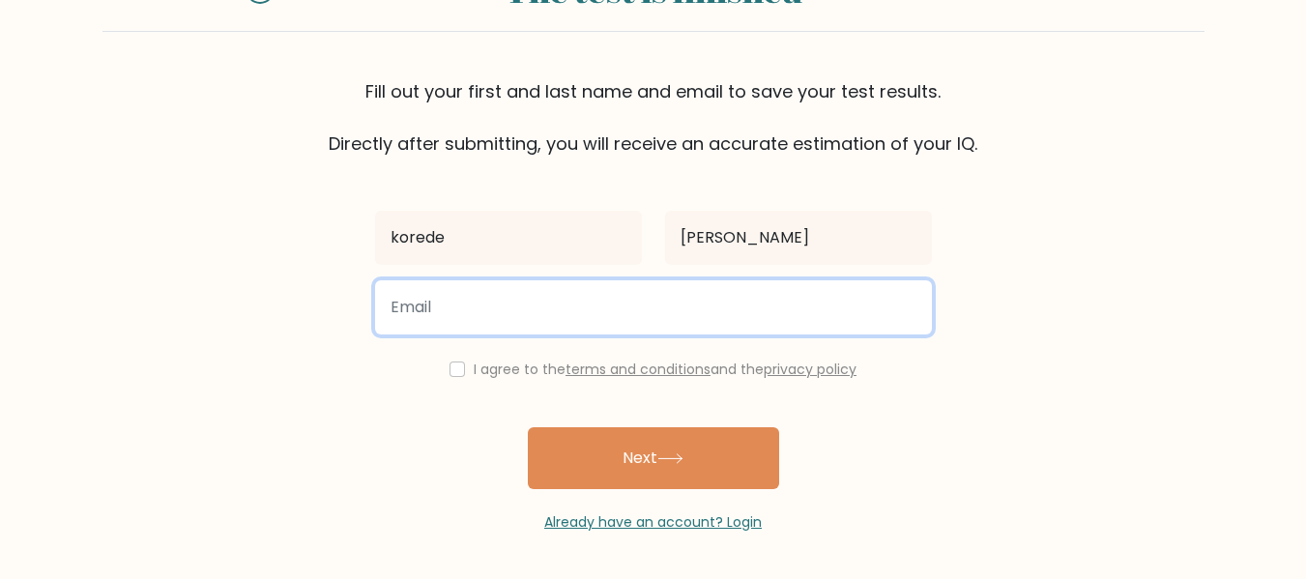
click at [577, 316] on input "email" at bounding box center [653, 307] width 557 height 54
type input "k"
type input "longekorede@gmail.com"
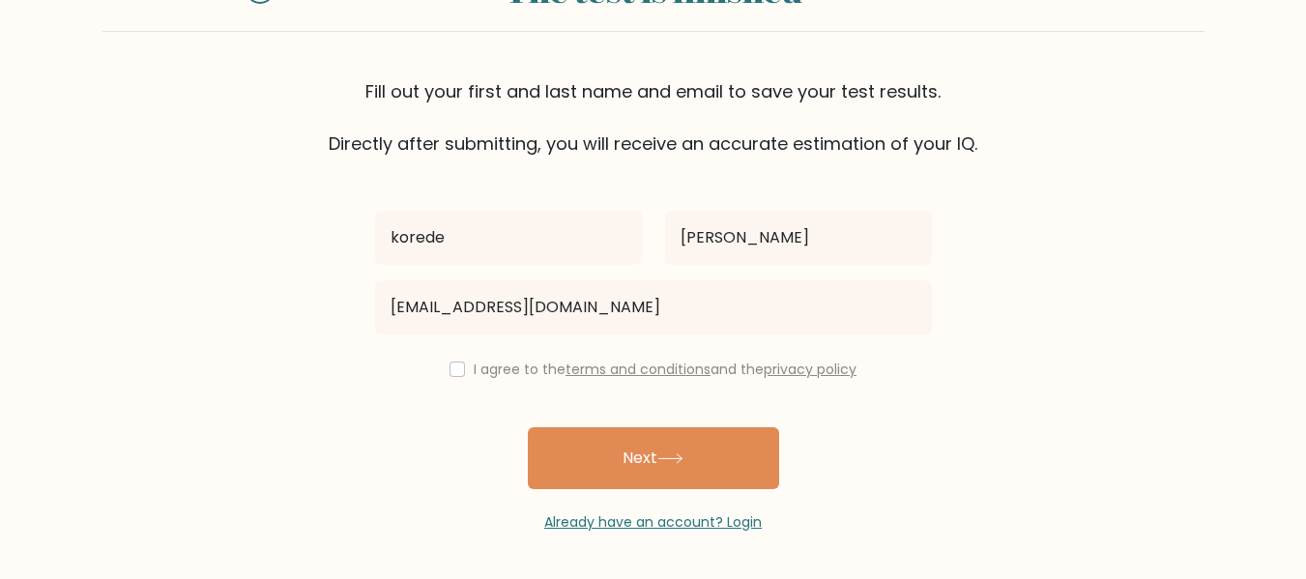
click at [460, 369] on div "I agree to the terms and conditions and the privacy policy" at bounding box center [654, 369] width 580 height 23
click at [450, 372] on input "checkbox" at bounding box center [457, 369] width 15 height 15
checkbox input "true"
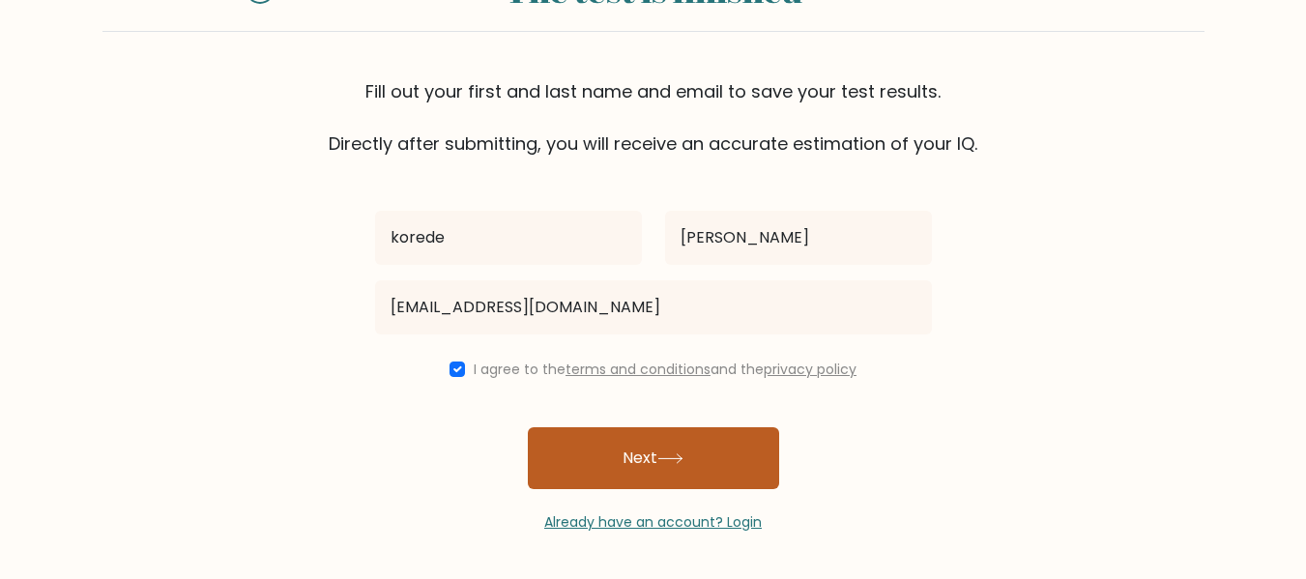
click at [605, 462] on button "Next" at bounding box center [653, 458] width 251 height 62
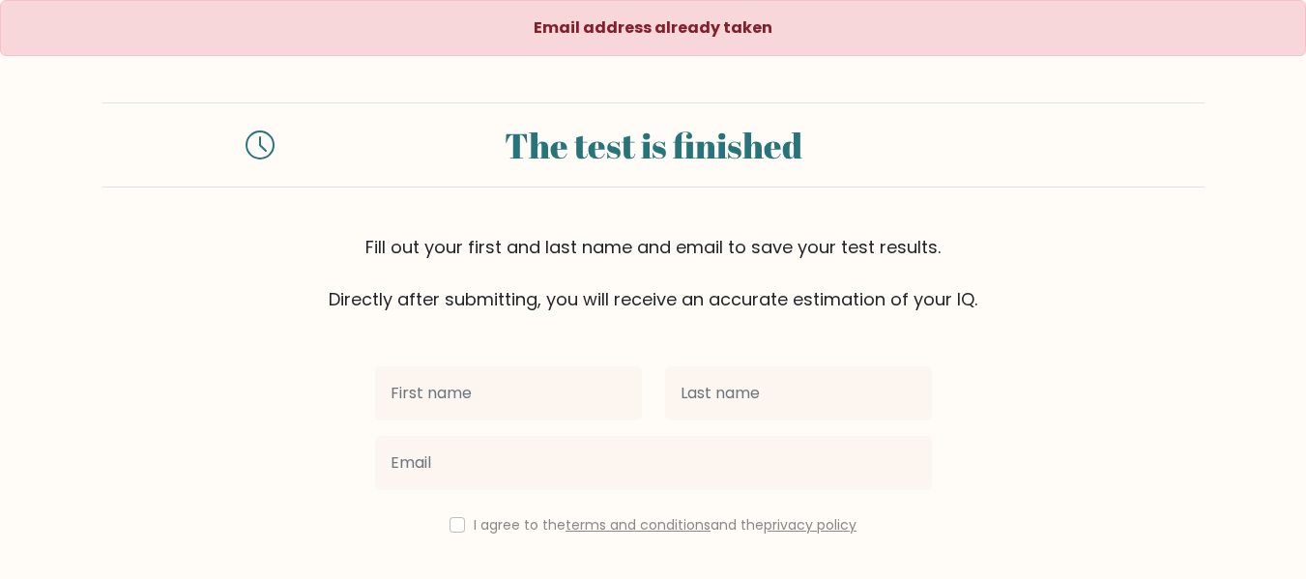
scroll to position [156, 0]
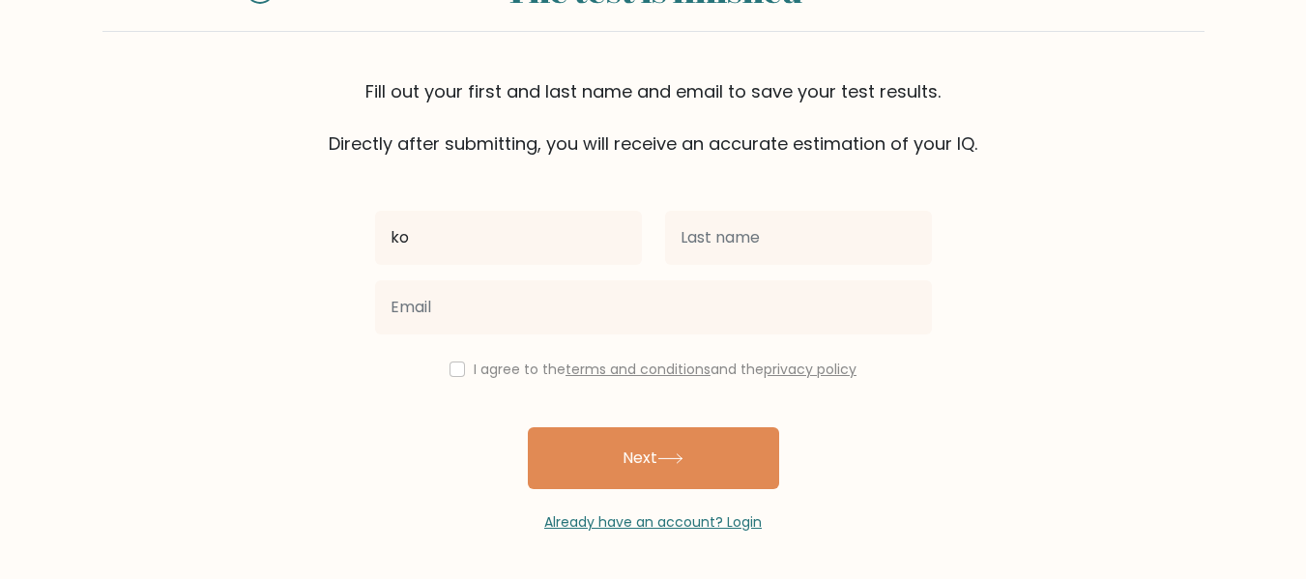
type input "korede"
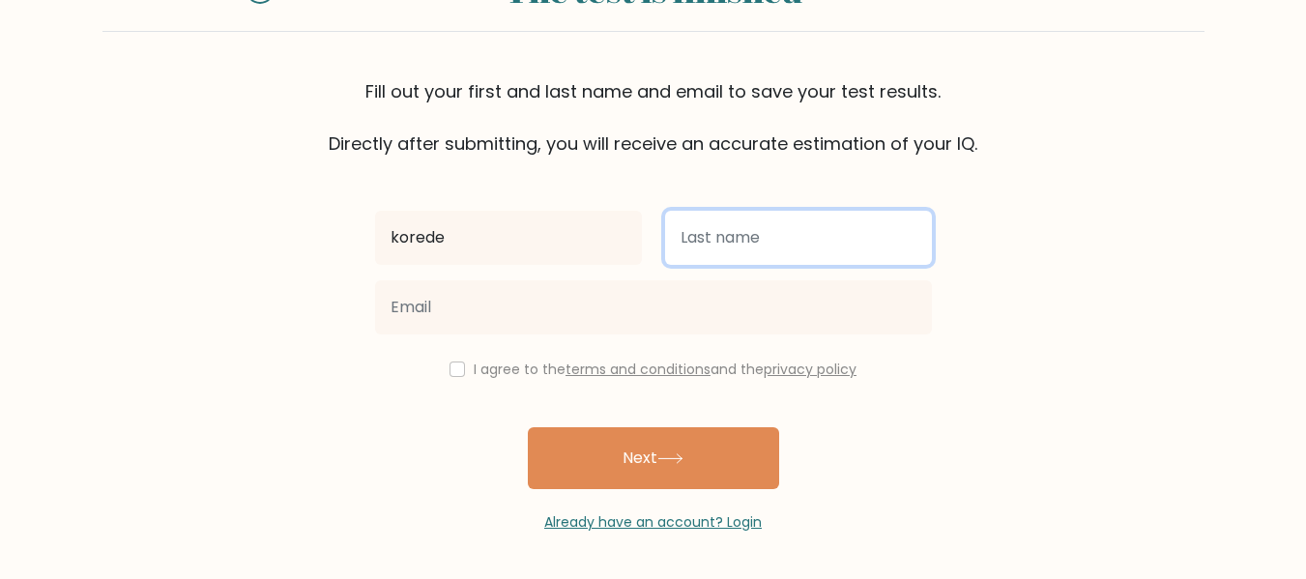
click at [718, 238] on input "text" at bounding box center [798, 238] width 267 height 54
type input "[PERSON_NAME]"
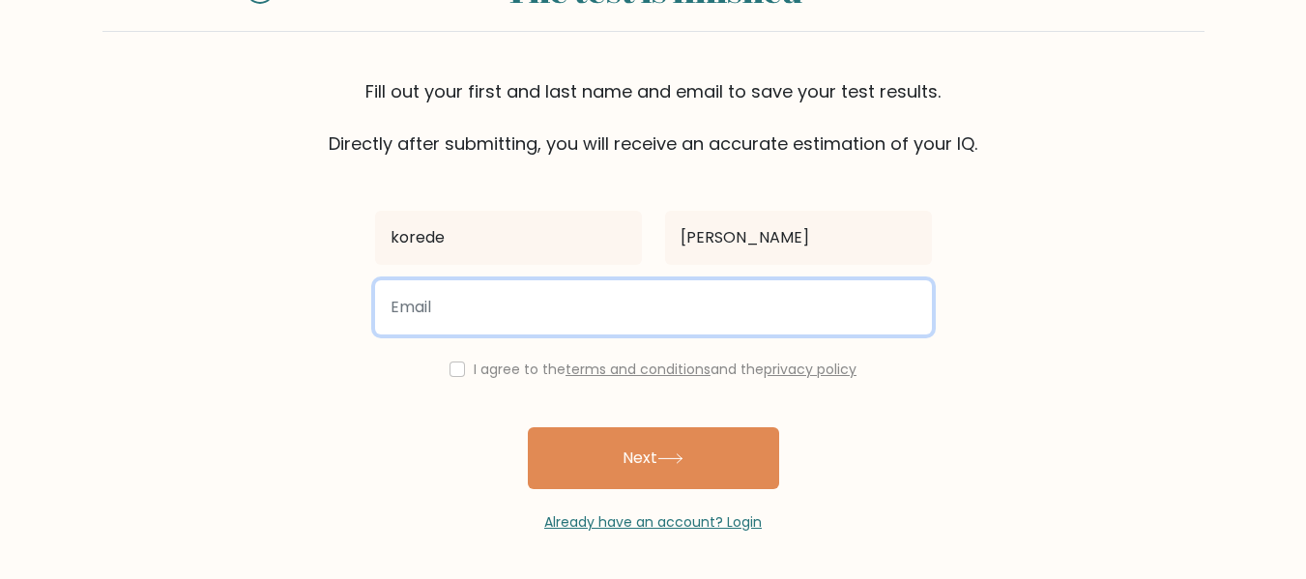
click at [709, 324] on input "email" at bounding box center [653, 307] width 557 height 54
type input "[EMAIL_ADDRESS][DOMAIN_NAME]"
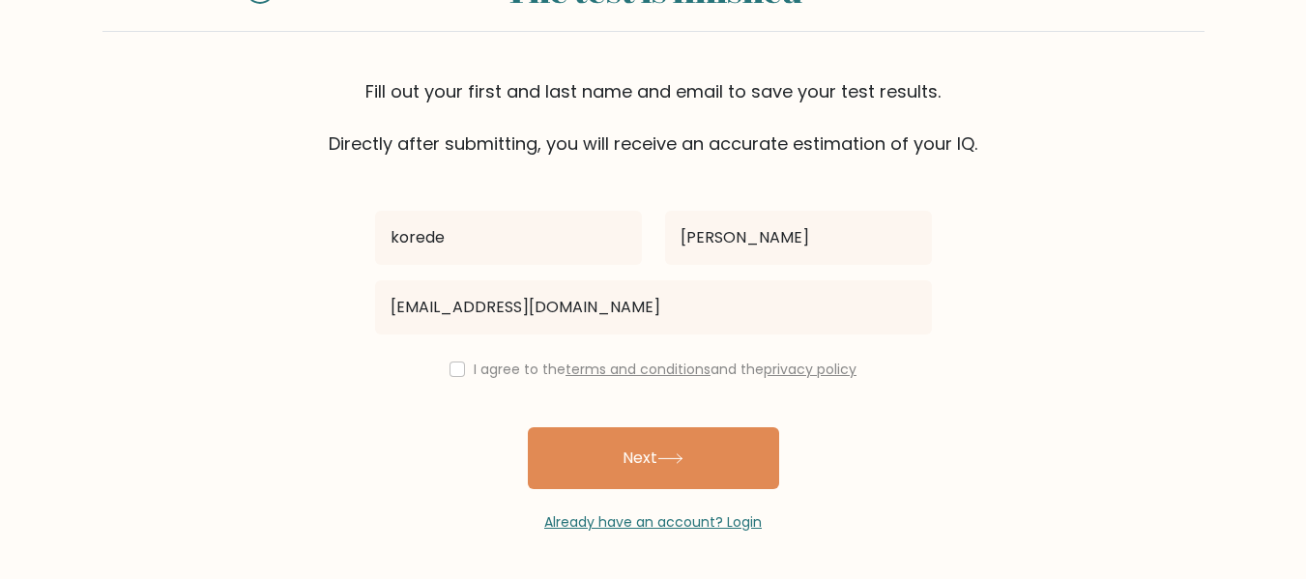
click at [460, 370] on div "I agree to the terms and conditions and the privacy policy" at bounding box center [654, 369] width 580 height 23
click at [457, 372] on input "checkbox" at bounding box center [457, 369] width 15 height 15
checkbox input "true"
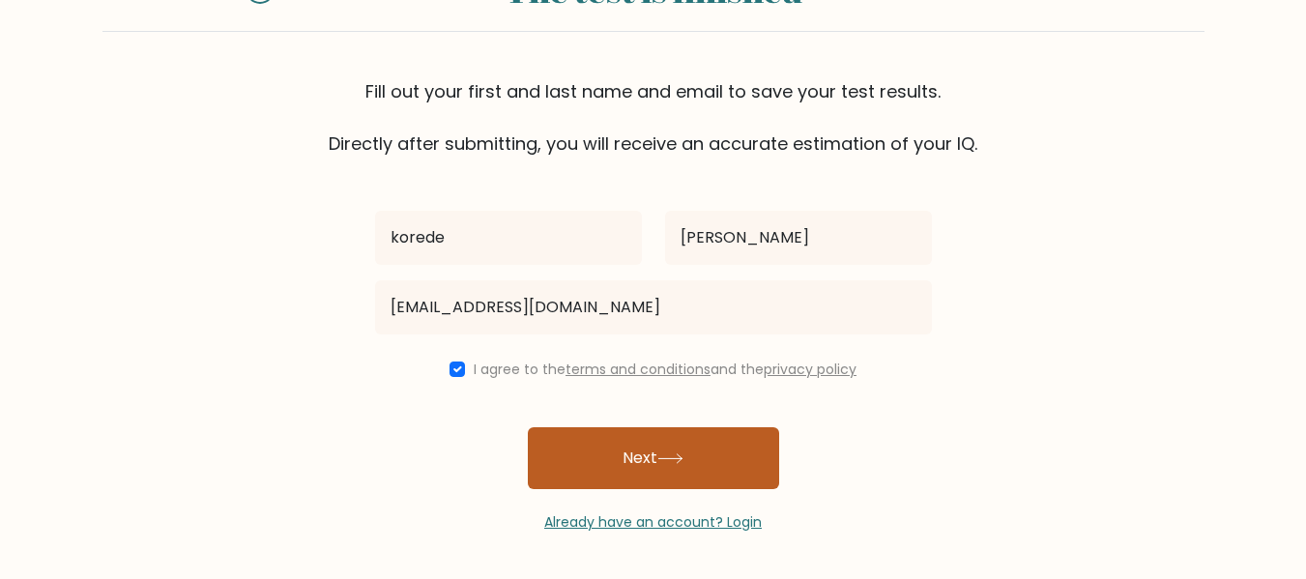
click at [627, 455] on button "Next" at bounding box center [653, 458] width 251 height 62
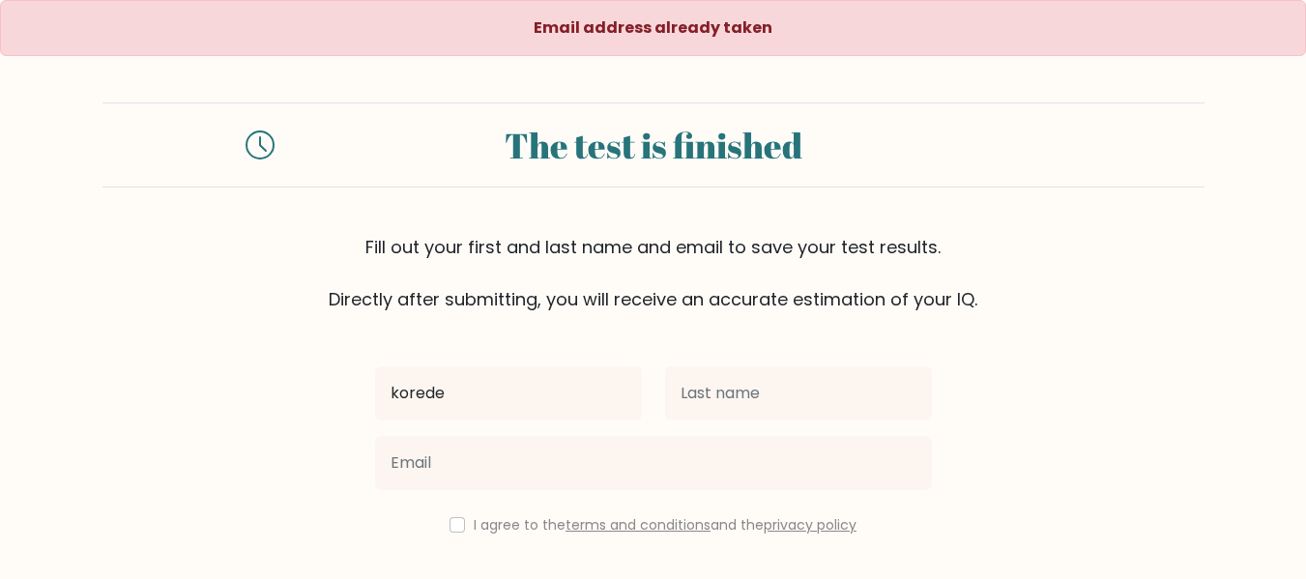
type input "korede"
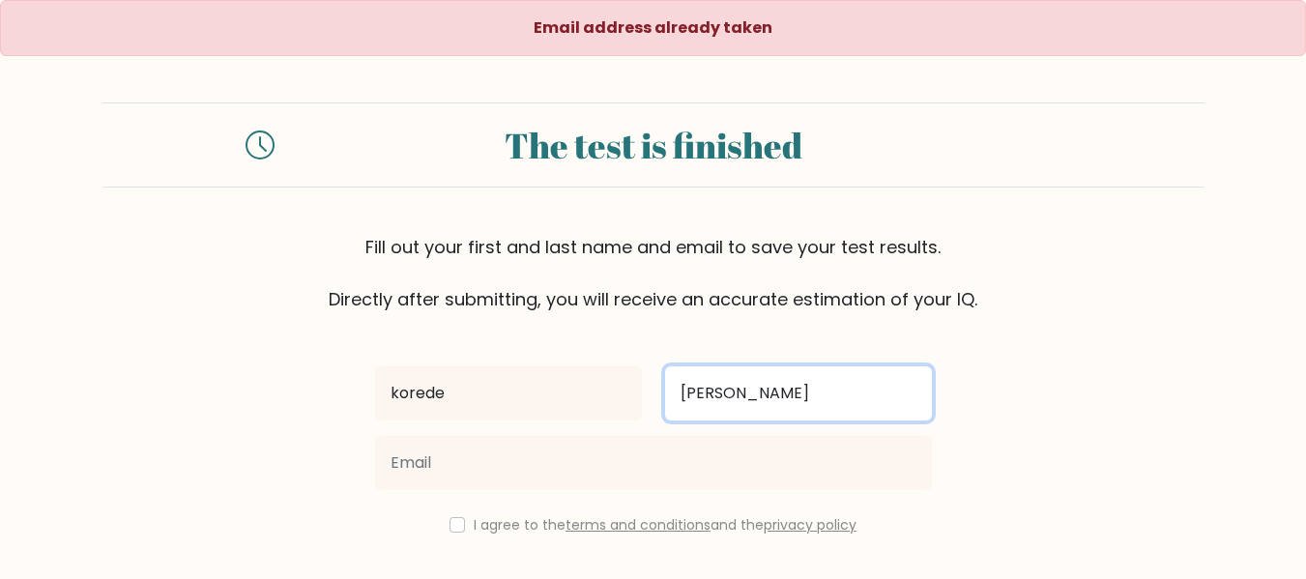
type input "[PERSON_NAME]"
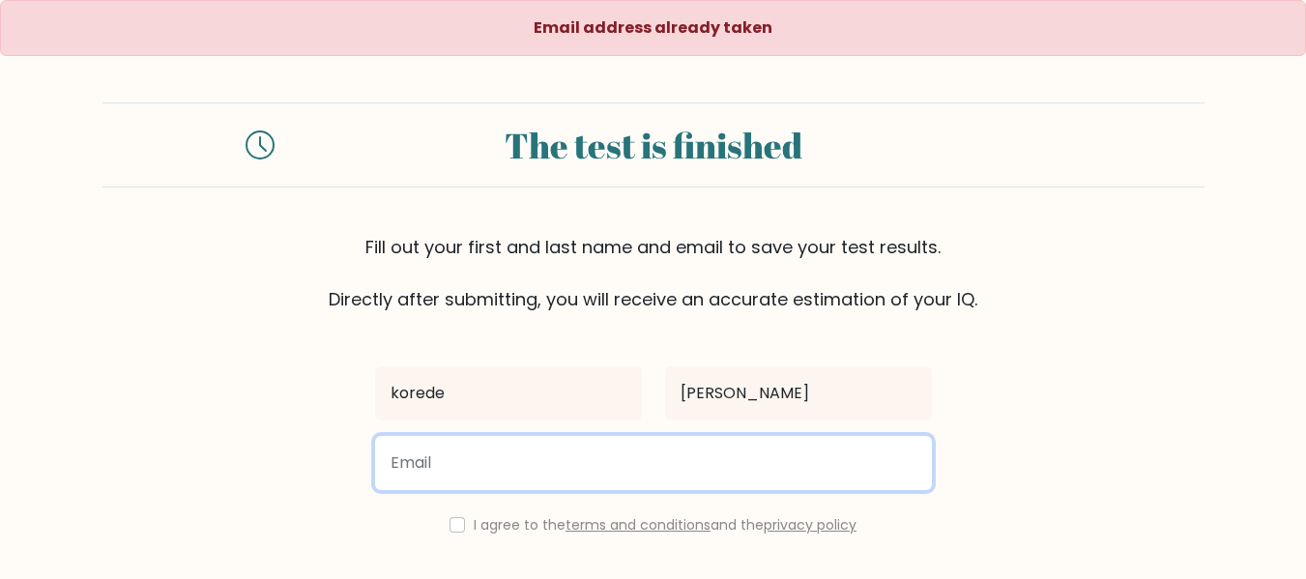
drag, startPoint x: 0, startPoint y: 0, endPoint x: 627, endPoint y: 455, distance: 774.7
click at [627, 455] on input "email" at bounding box center [653, 463] width 557 height 54
type input "[EMAIL_ADDRESS][DOMAIN_NAME]"
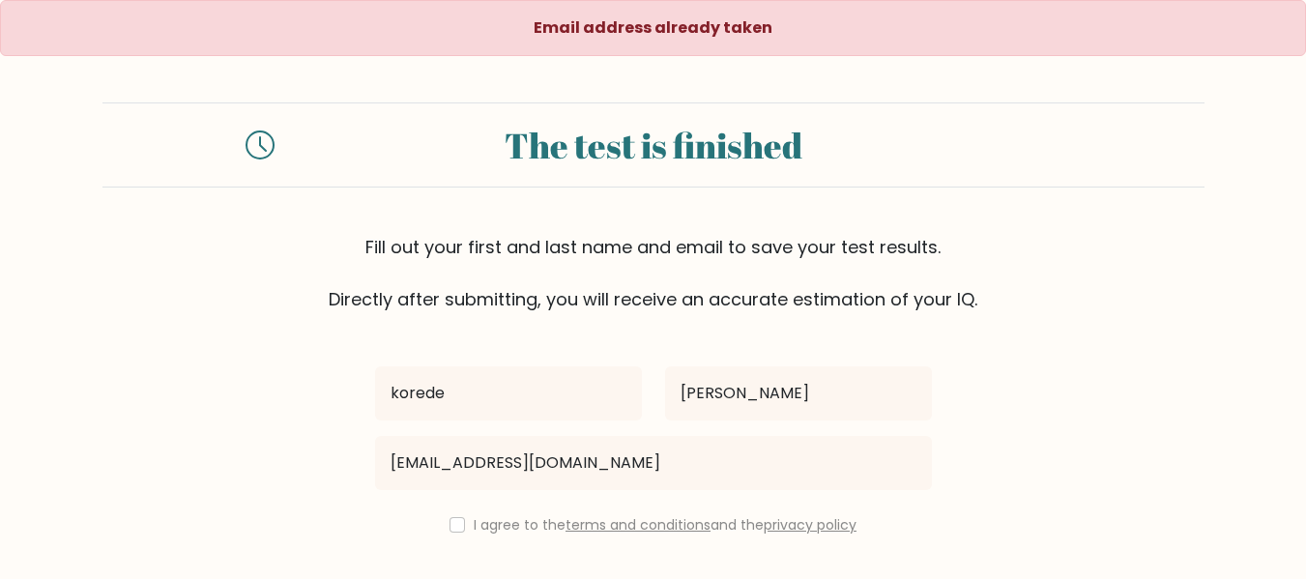
click at [462, 520] on div "I agree to the terms and conditions and the privacy policy" at bounding box center [654, 524] width 580 height 23
click at [455, 520] on input "checkbox" at bounding box center [457, 524] width 15 height 15
checkbox input "true"
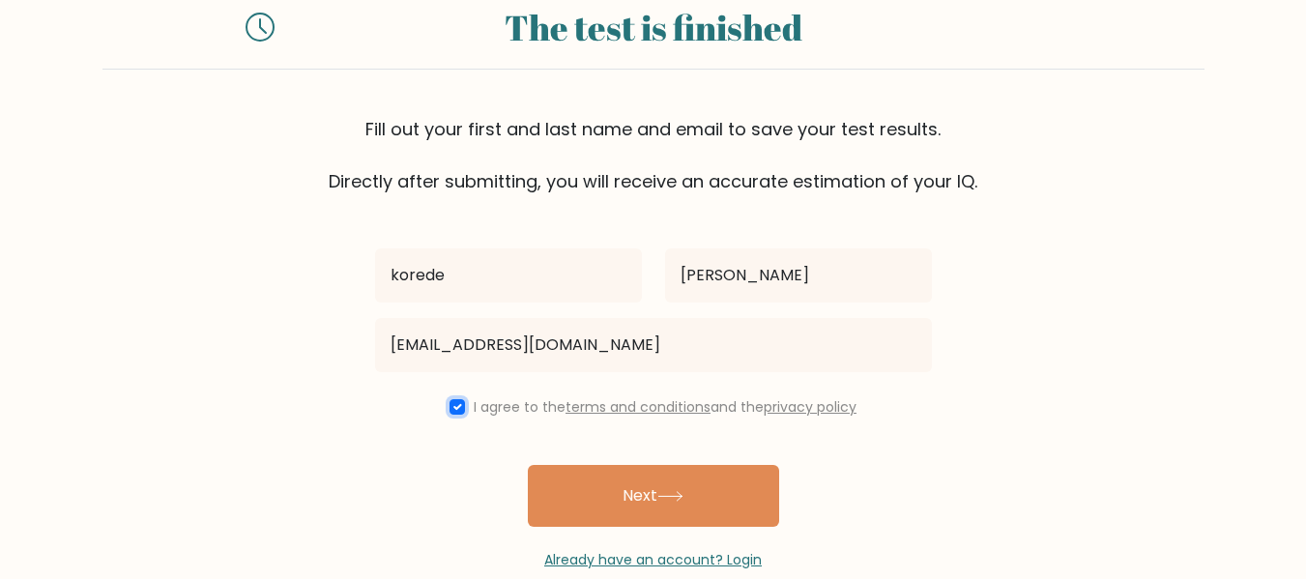
scroll to position [156, 0]
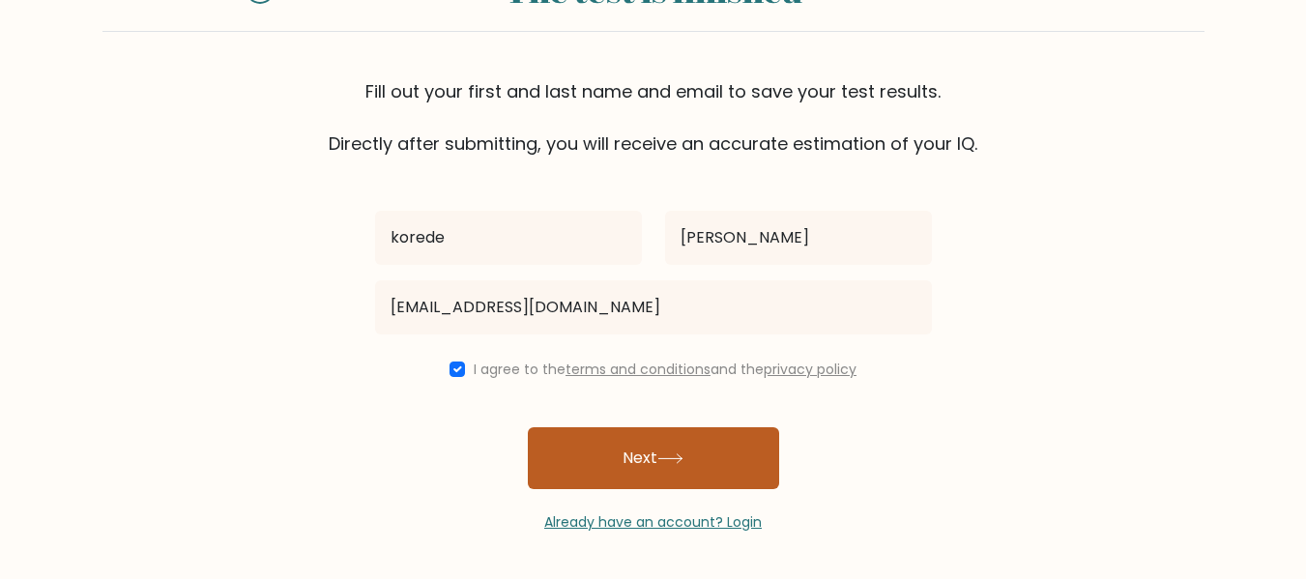
click at [631, 460] on button "Next" at bounding box center [653, 458] width 251 height 62
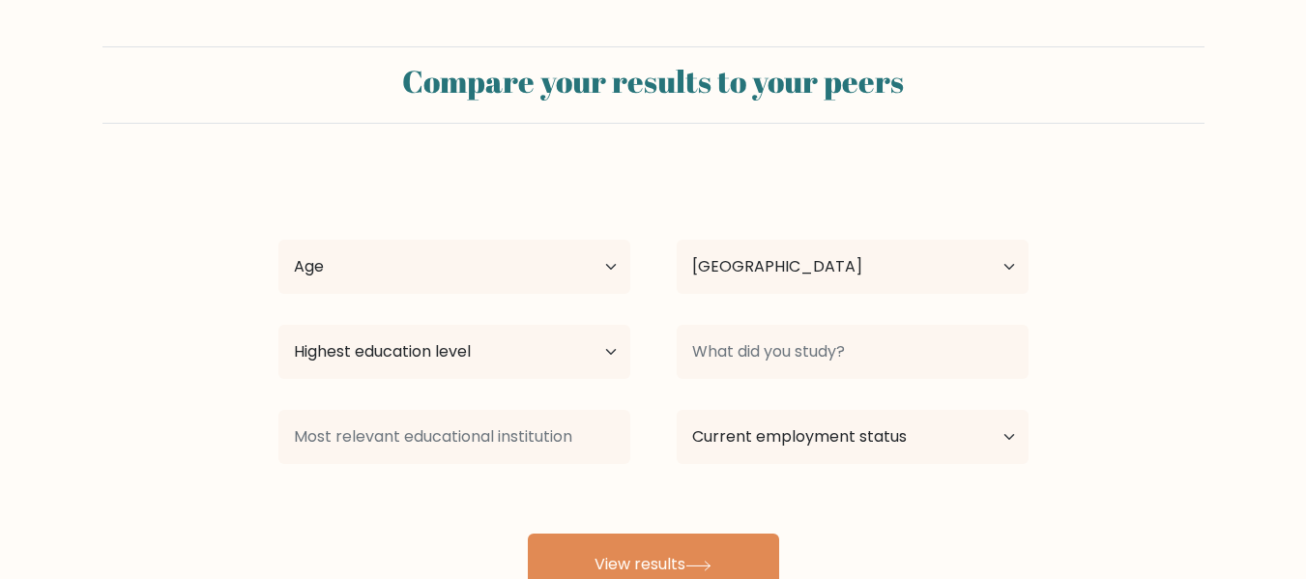
select select "NG"
click at [528, 263] on select "Age Under [DEMOGRAPHIC_DATA] [DEMOGRAPHIC_DATA] [DEMOGRAPHIC_DATA] [DEMOGRAPHIC…" at bounding box center [454, 267] width 352 height 54
select select "25_34"
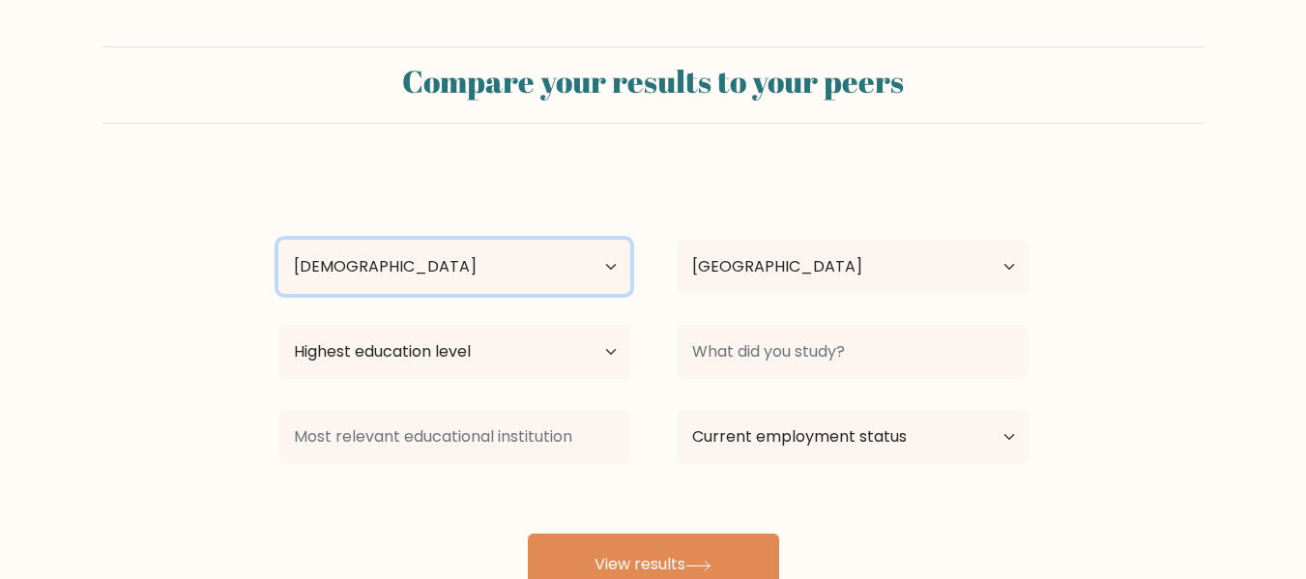
click at [278, 240] on select "Age Under [DEMOGRAPHIC_DATA] [DEMOGRAPHIC_DATA] [DEMOGRAPHIC_DATA] [DEMOGRAPHIC…" at bounding box center [454, 267] width 352 height 54
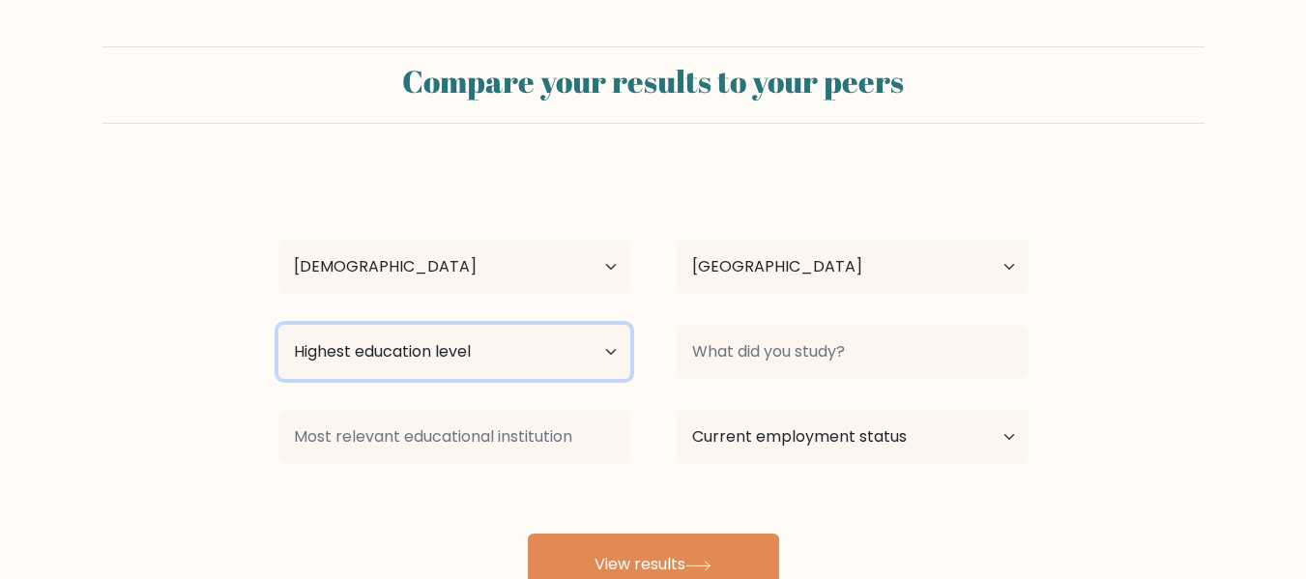
click at [496, 355] on select "Highest education level No schooling Primary Lower Secondary Upper Secondary Oc…" at bounding box center [454, 352] width 352 height 54
select select "bachelors_degree"
click at [278, 325] on select "Highest education level No schooling Primary Lower Secondary Upper Secondary Oc…" at bounding box center [454, 352] width 352 height 54
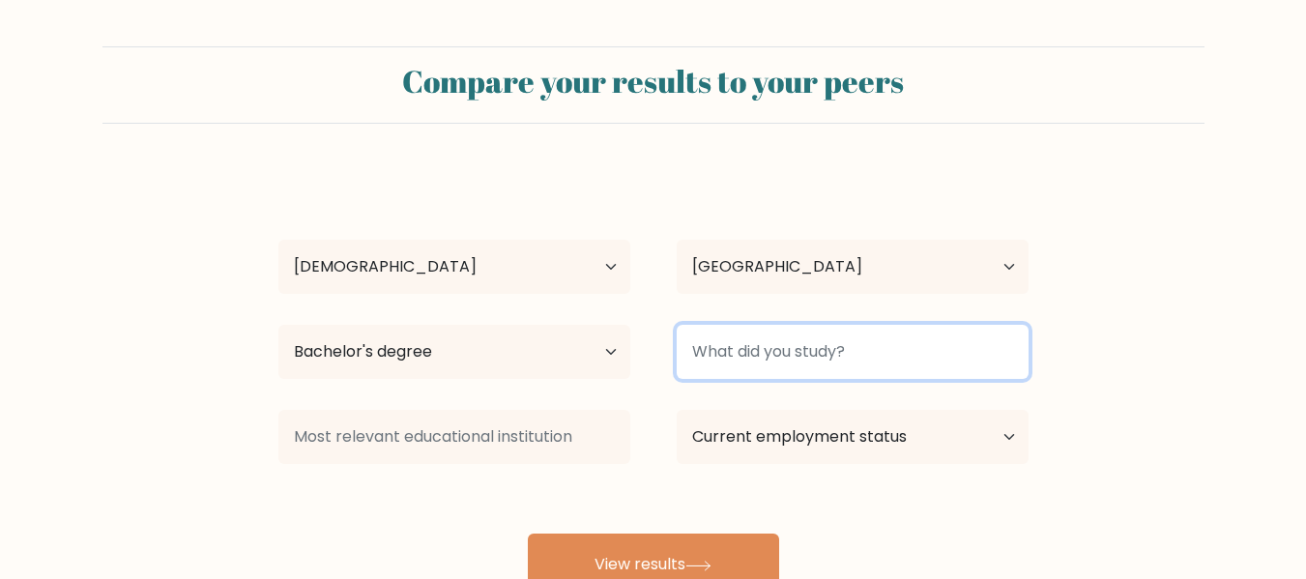
click at [678, 348] on input at bounding box center [853, 352] width 352 height 54
click at [799, 375] on input "Geography &" at bounding box center [853, 352] width 352 height 54
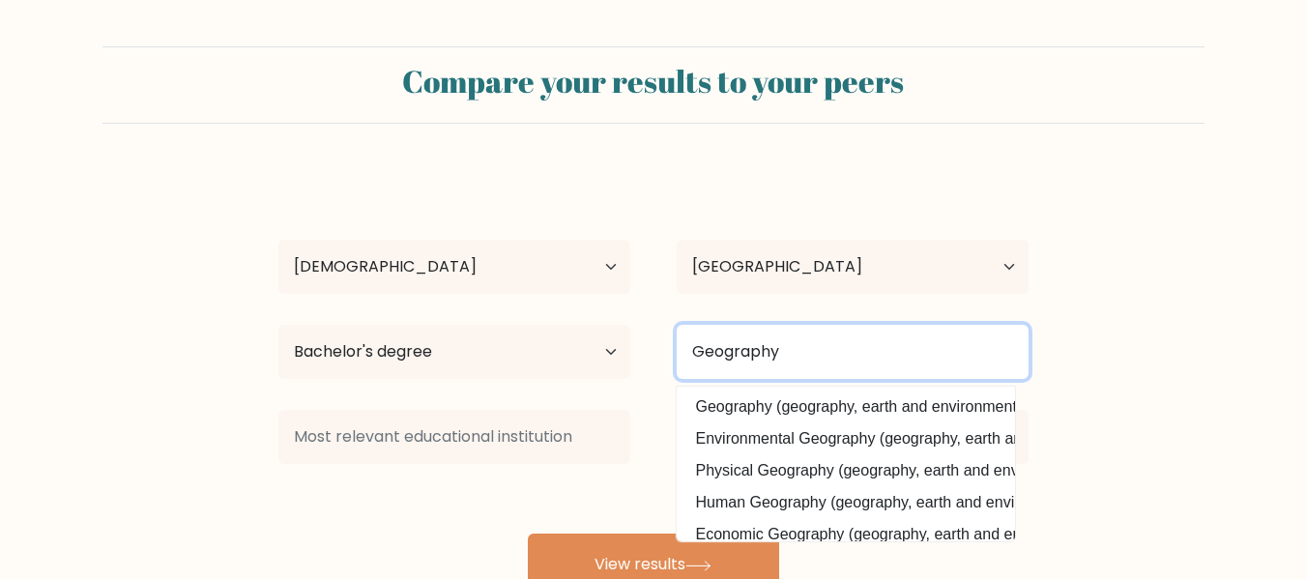
type input "Geography"
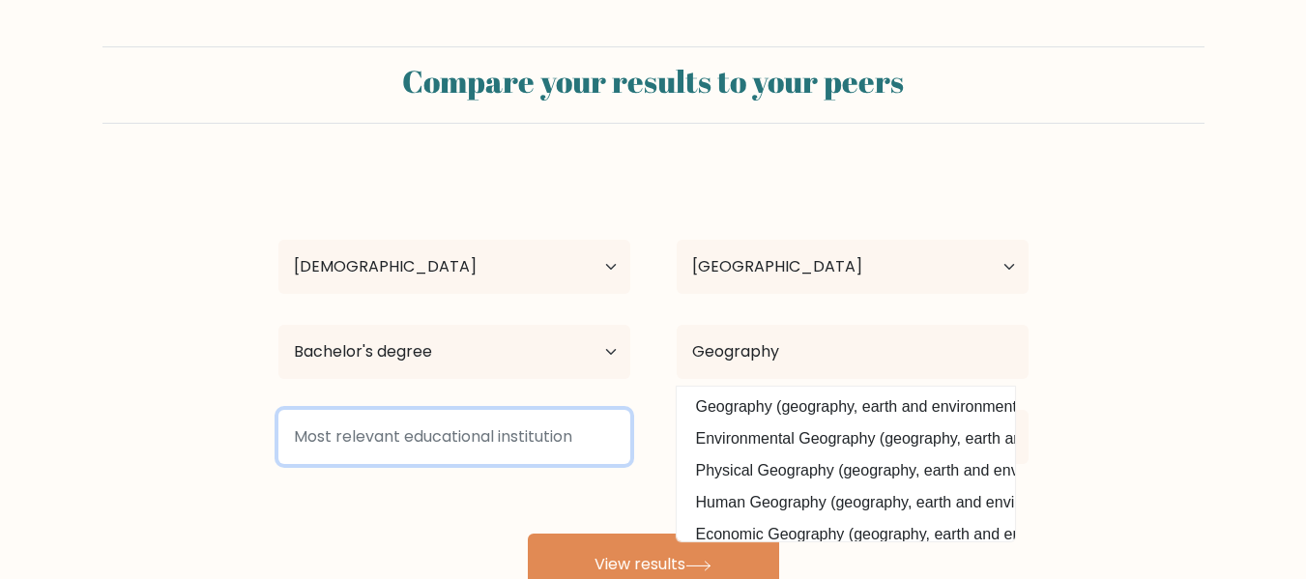
click at [578, 437] on input at bounding box center [454, 437] width 352 height 54
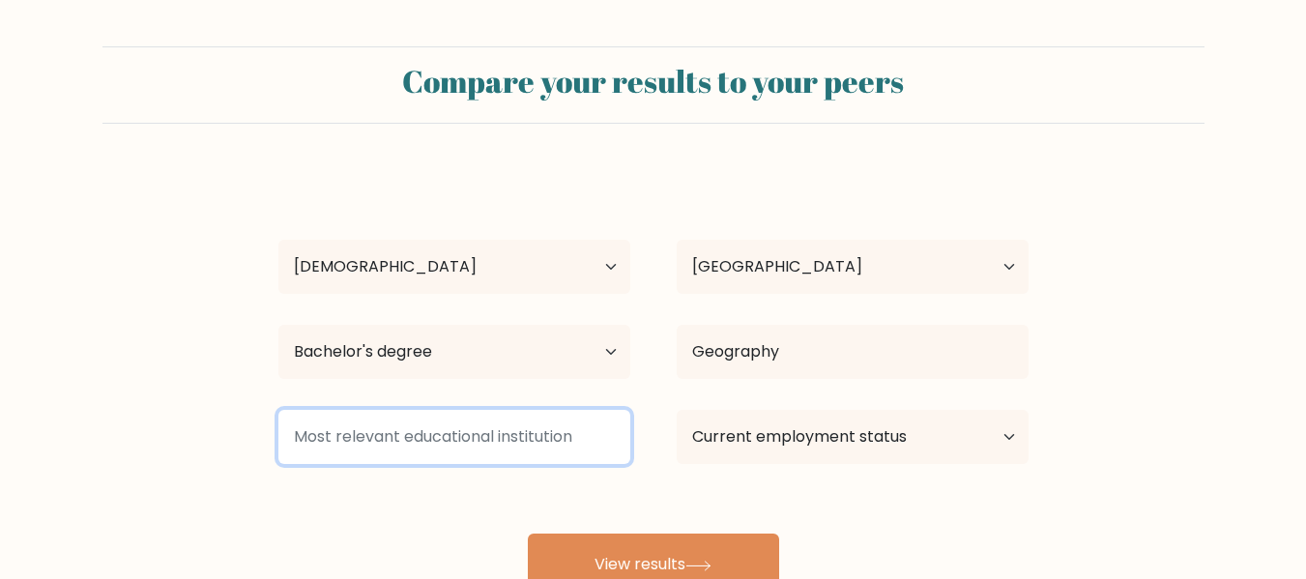
type input "u"
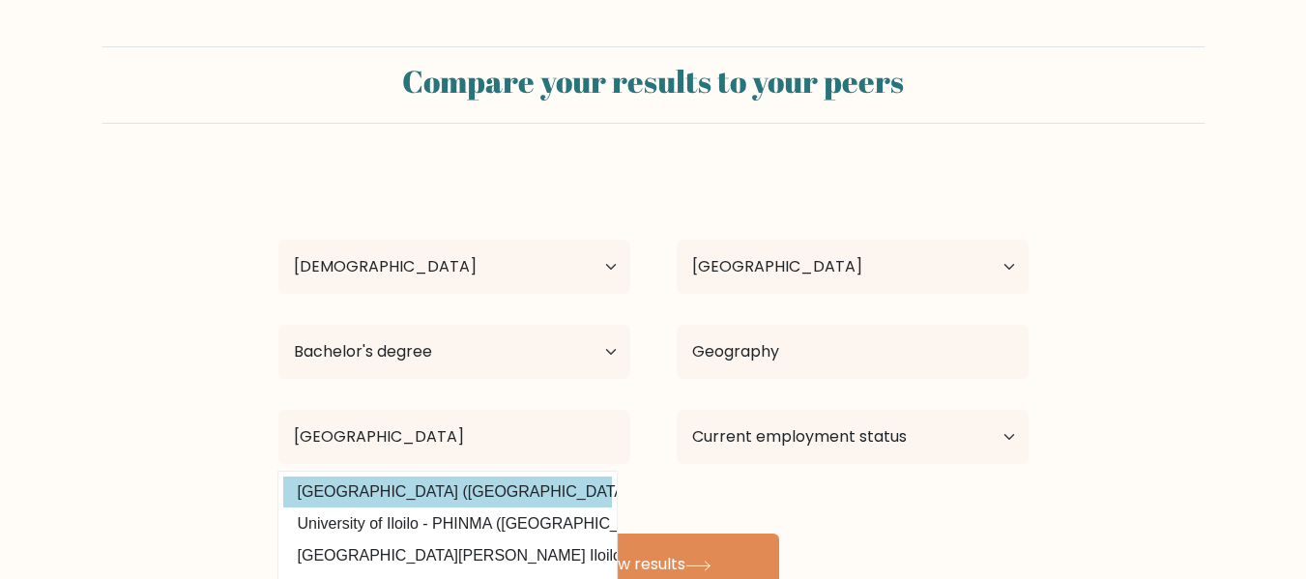
click at [545, 481] on option "[GEOGRAPHIC_DATA] ([GEOGRAPHIC_DATA])" at bounding box center [447, 492] width 329 height 31
type input "[GEOGRAPHIC_DATA]"
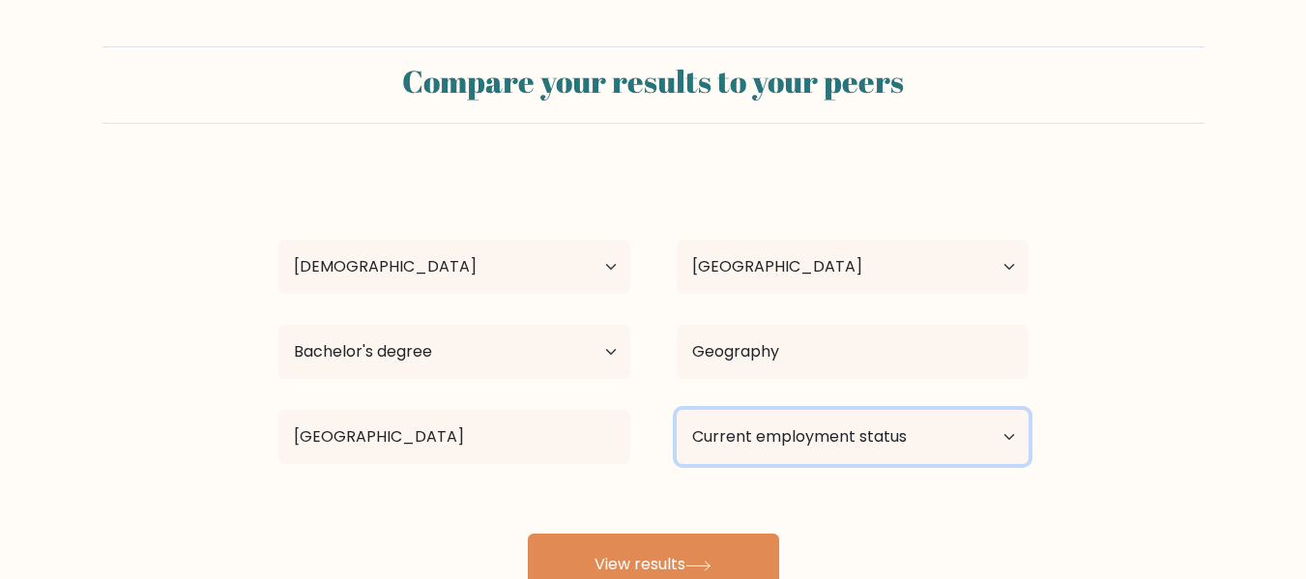
click at [756, 441] on select "Current employment status Employed Student Retired Other / prefer not to answer" at bounding box center [853, 437] width 352 height 54
select select "other"
click at [677, 410] on select "Current employment status Employed Student Retired Other / prefer not to answer" at bounding box center [853, 437] width 352 height 54
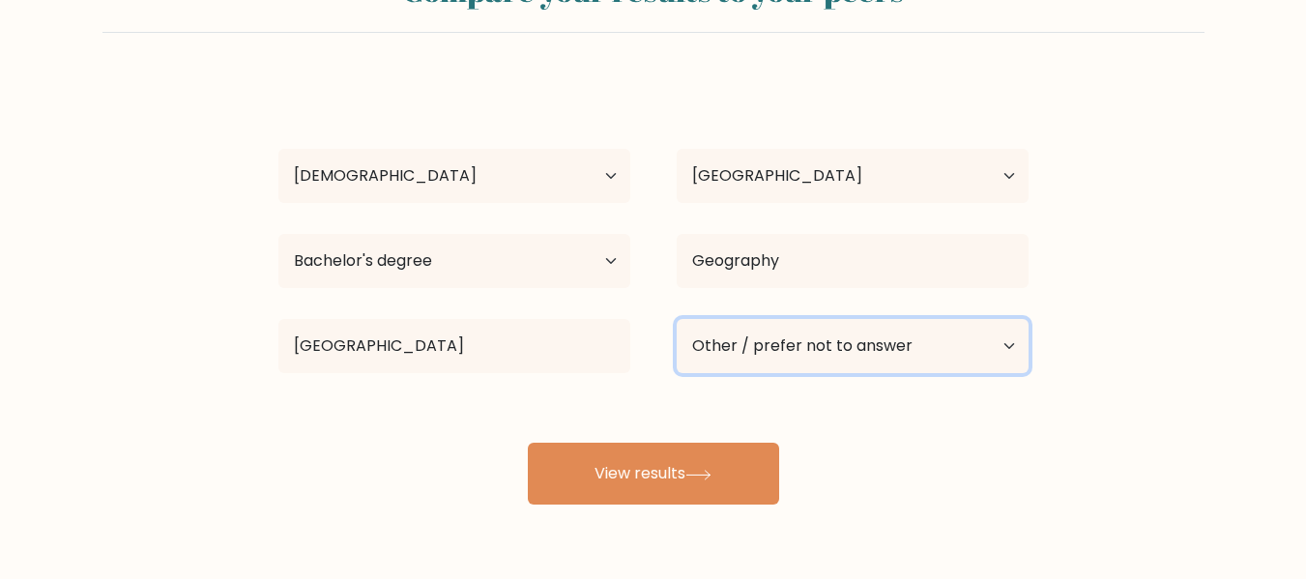
scroll to position [93, 0]
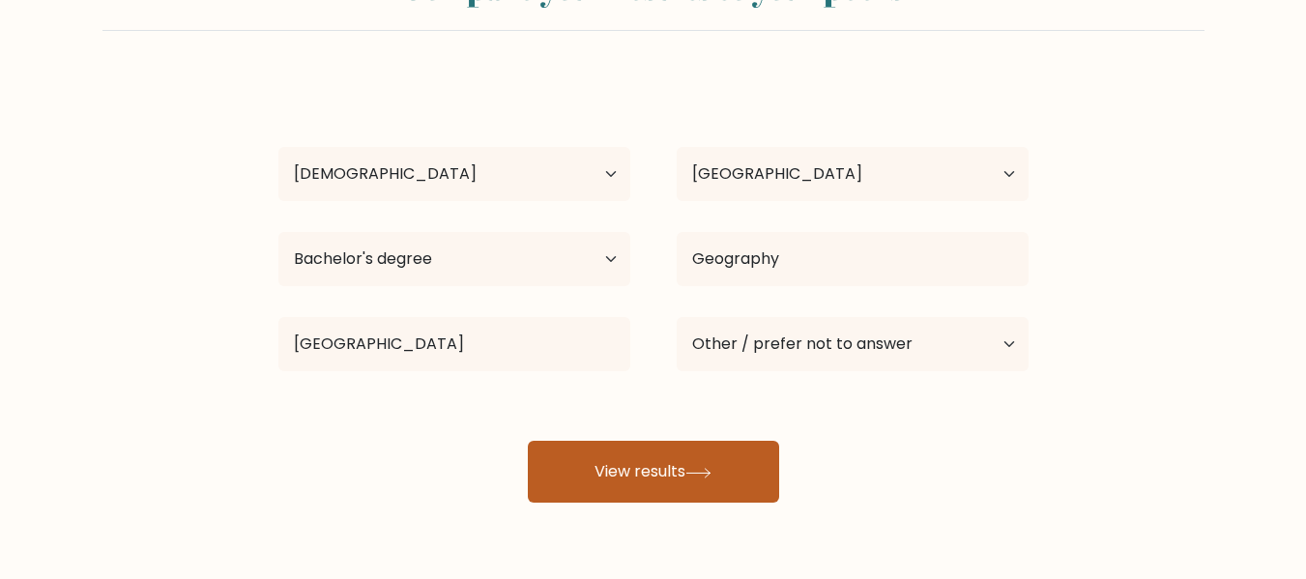
click at [726, 458] on button "View results" at bounding box center [653, 472] width 251 height 62
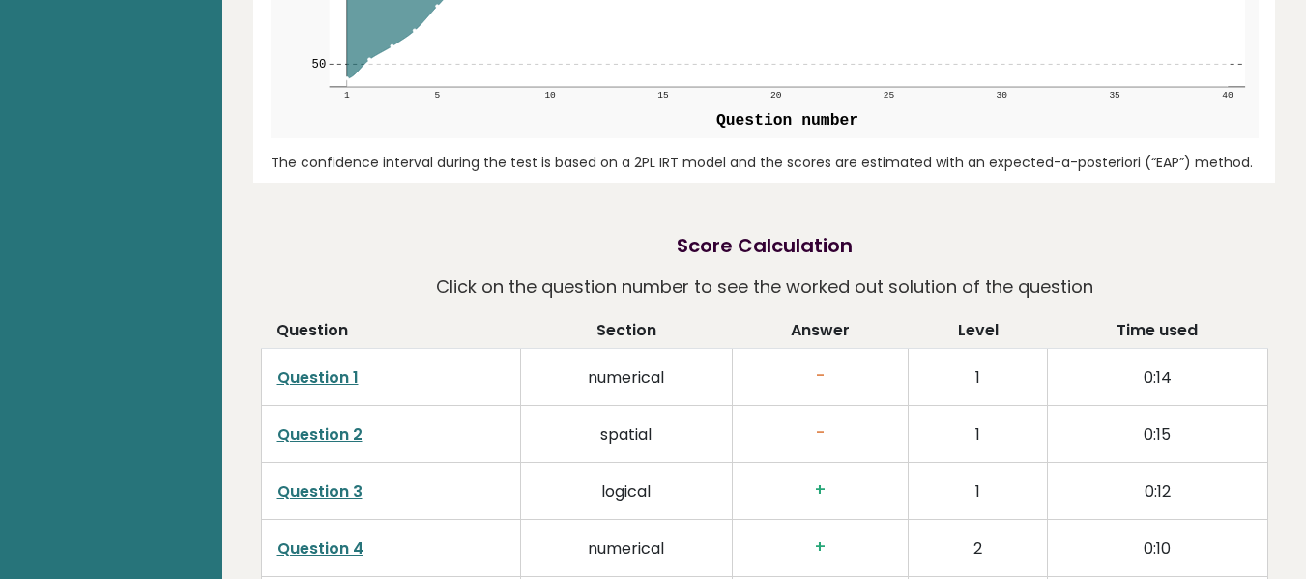
scroll to position [2749, 0]
